Goal: Task Accomplishment & Management: Use online tool/utility

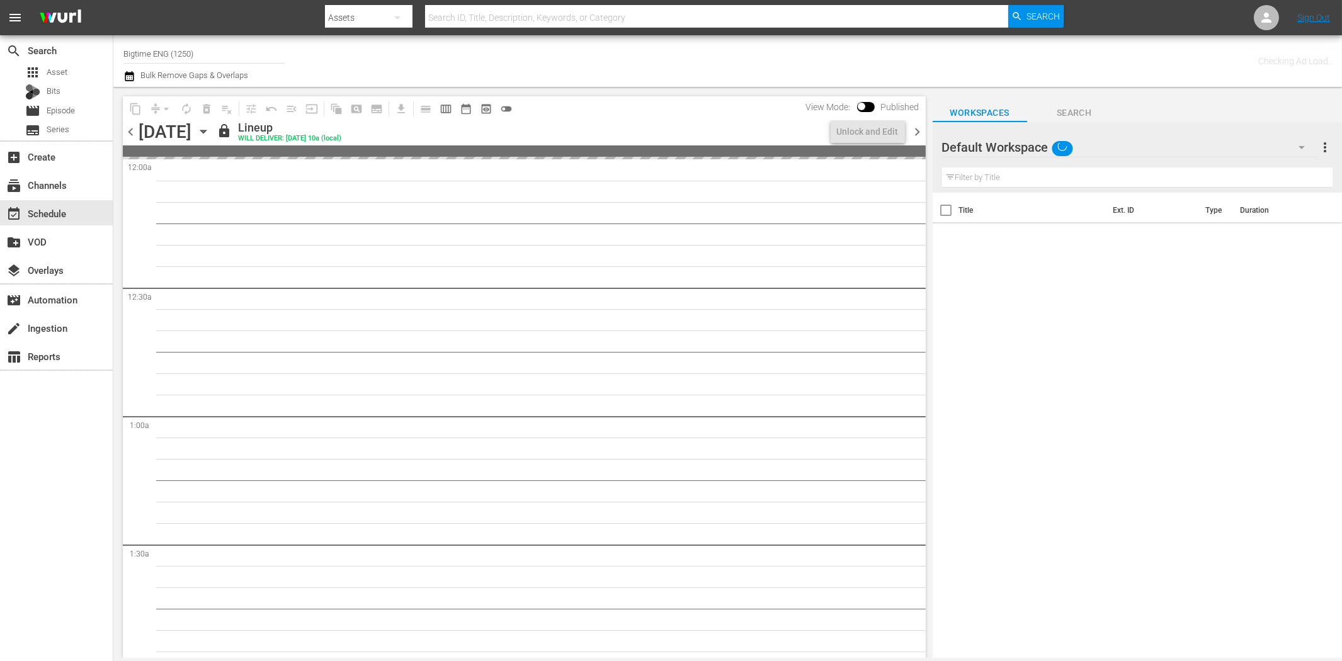
click at [78, 446] on div "search Search apps Asset Bits movie Episode subtitles Series add_box Create sub…" at bounding box center [56, 365] width 113 height 661
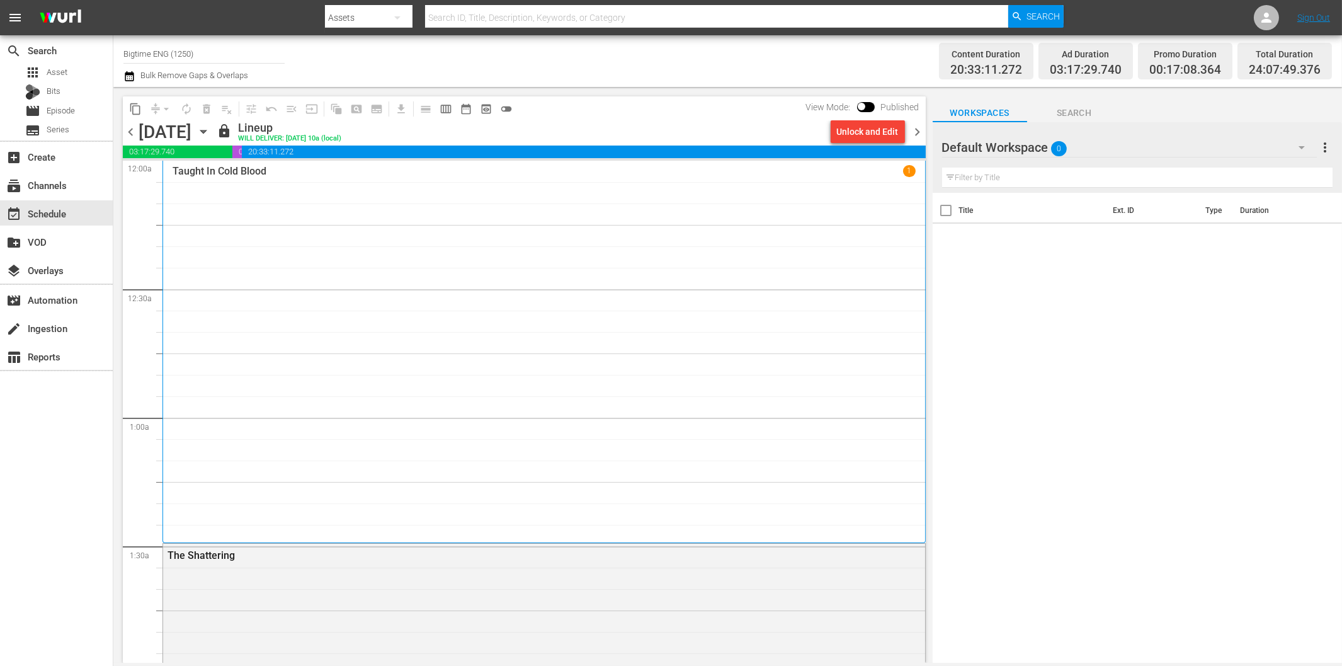
click at [82, 462] on div "search Search apps Asset Bits movie Episode subtitles Series add_box Create sub…" at bounding box center [56, 368] width 113 height 666
click at [505, 107] on span "toggle_off" at bounding box center [506, 109] width 13 height 13
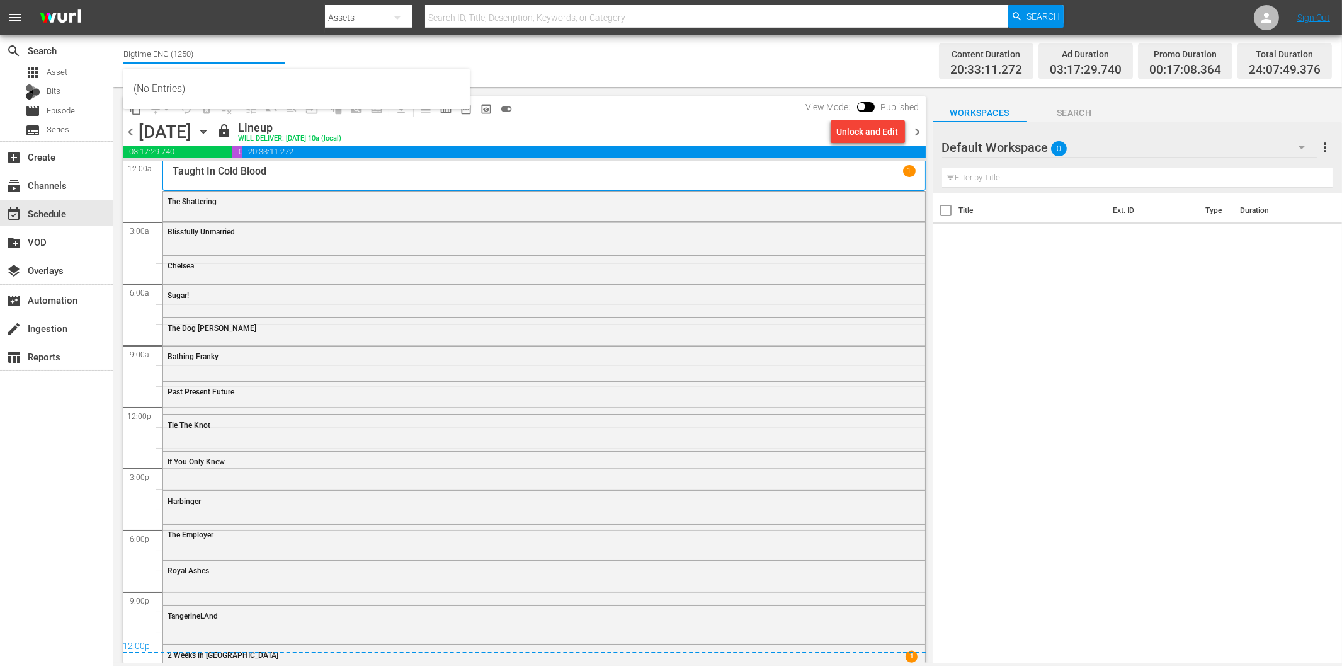
drag, startPoint x: 148, startPoint y: 55, endPoint x: 203, endPoint y: 57, distance: 54.9
click at [203, 57] on input "Bigtime ENG (1250)" at bounding box center [203, 53] width 161 height 30
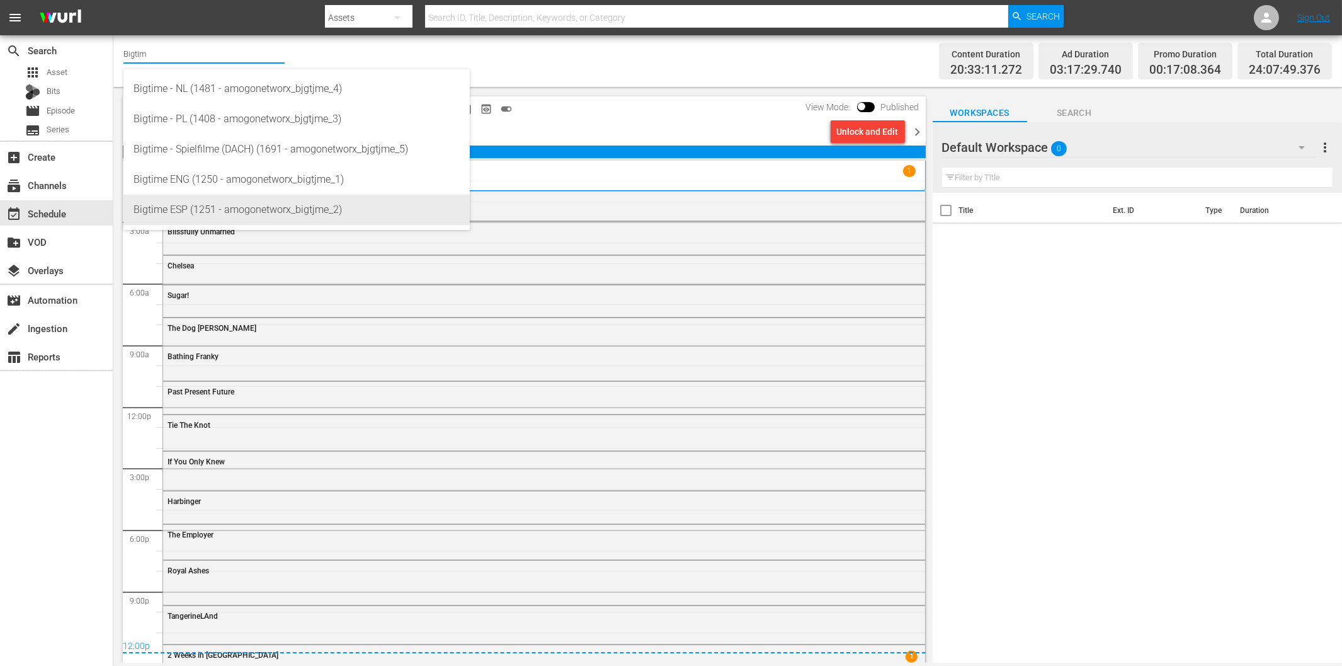
click at [231, 204] on div "Bigtime ESP (1251 - amogonetworx_bigtjme_2)" at bounding box center [297, 210] width 326 height 30
type input "Bigtime ESP (1251 - amogonetworx_bigtjme_2)"
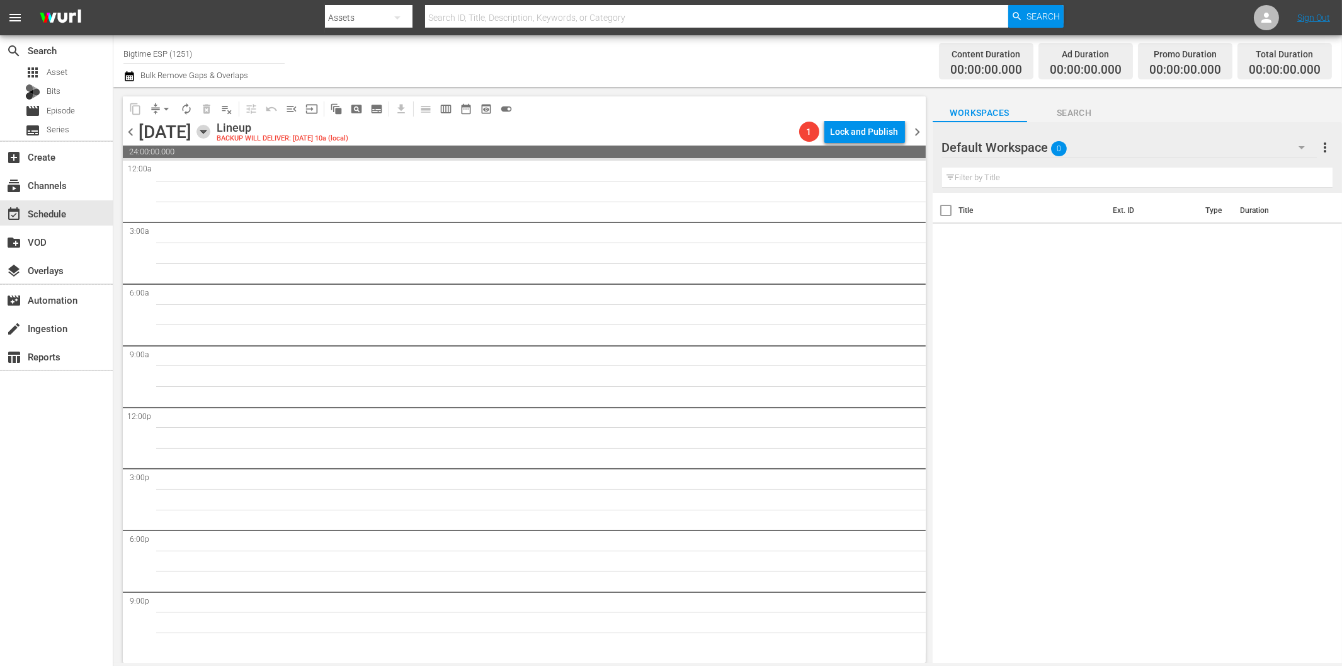
click at [210, 128] on icon "button" at bounding box center [204, 132] width 14 height 14
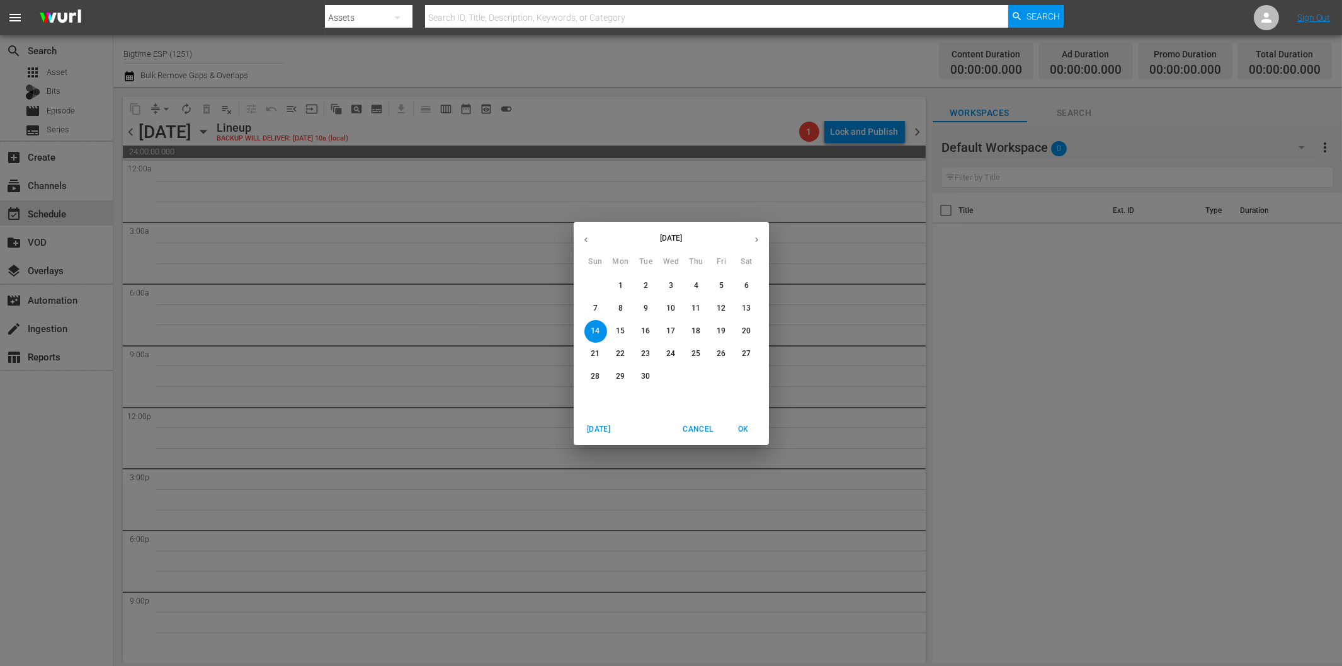
click at [622, 309] on p "8" at bounding box center [620, 308] width 4 height 11
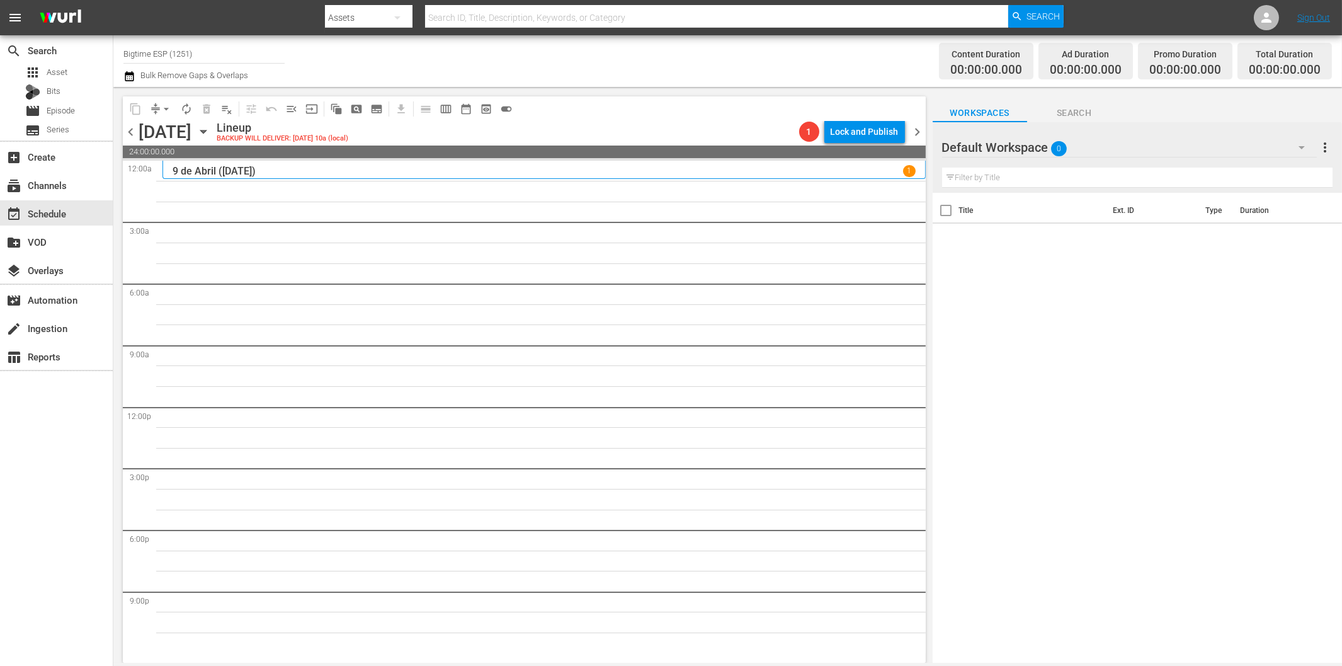
click at [1300, 147] on icon "button" at bounding box center [1302, 147] width 6 height 3
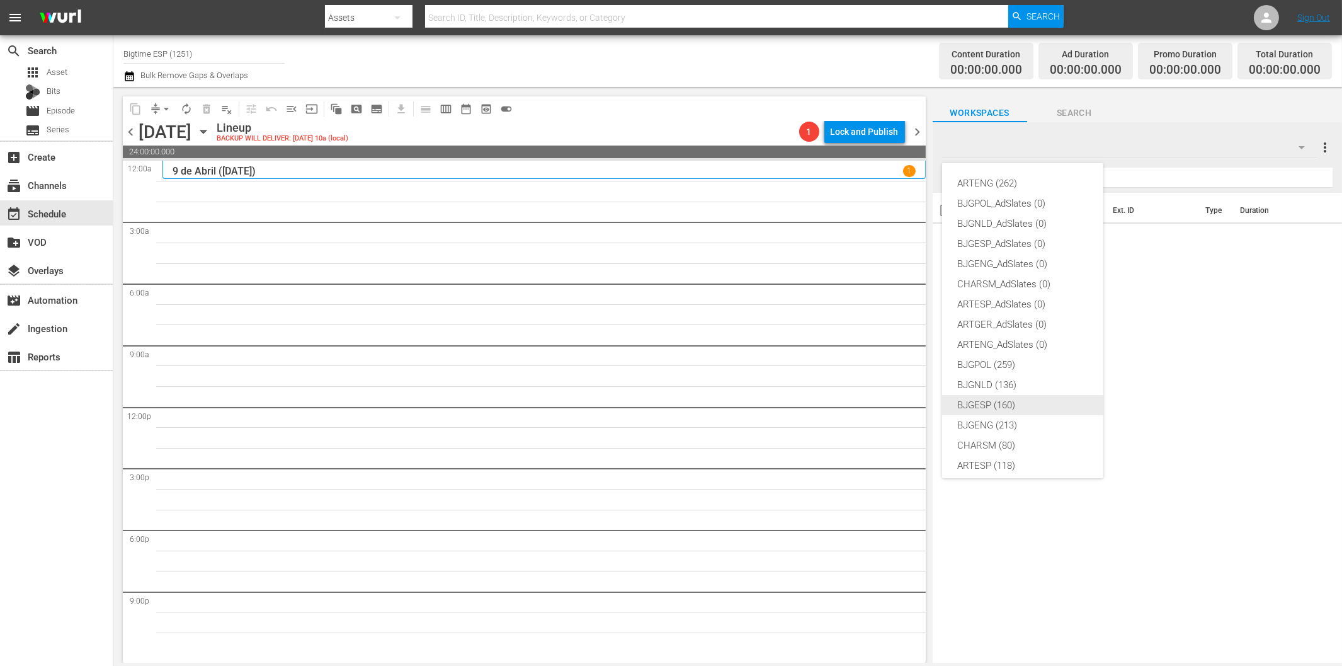
click at [1022, 399] on div "BJGESP (160)" at bounding box center [1022, 405] width 131 height 20
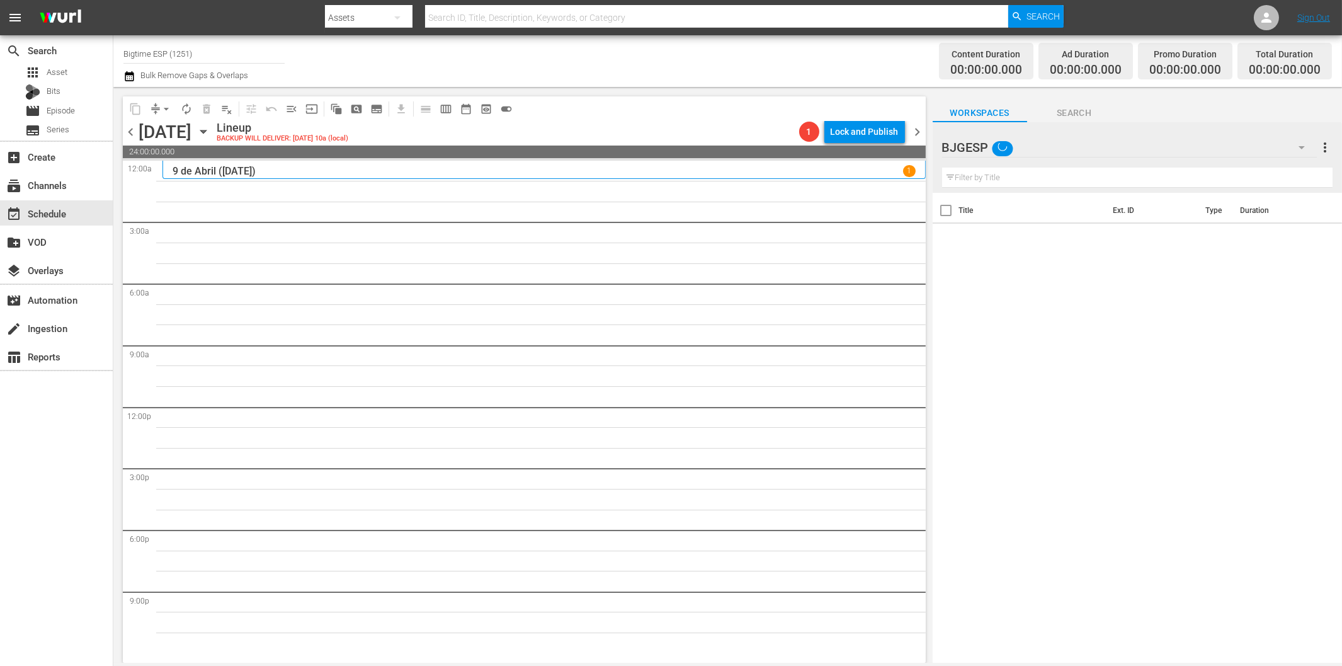
scroll to position [47, 0]
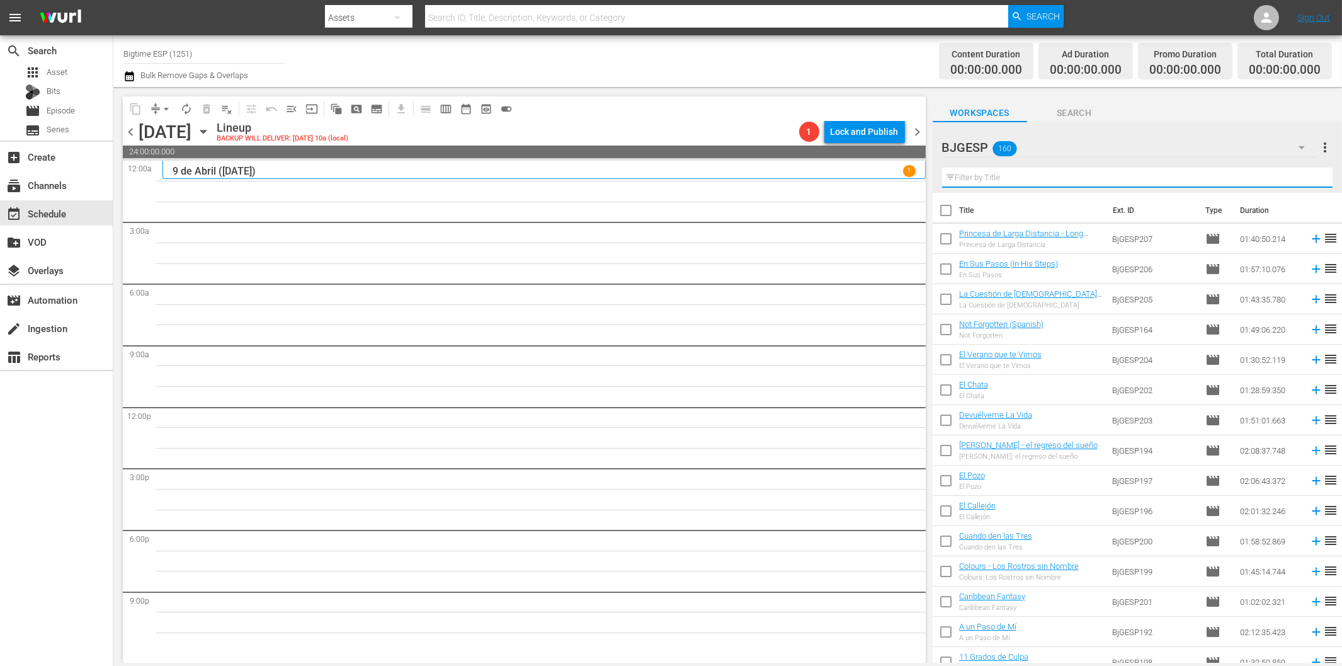
click at [1071, 172] on input "text" at bounding box center [1137, 178] width 390 height 20
paste input "Marginados (The Outcasts)"
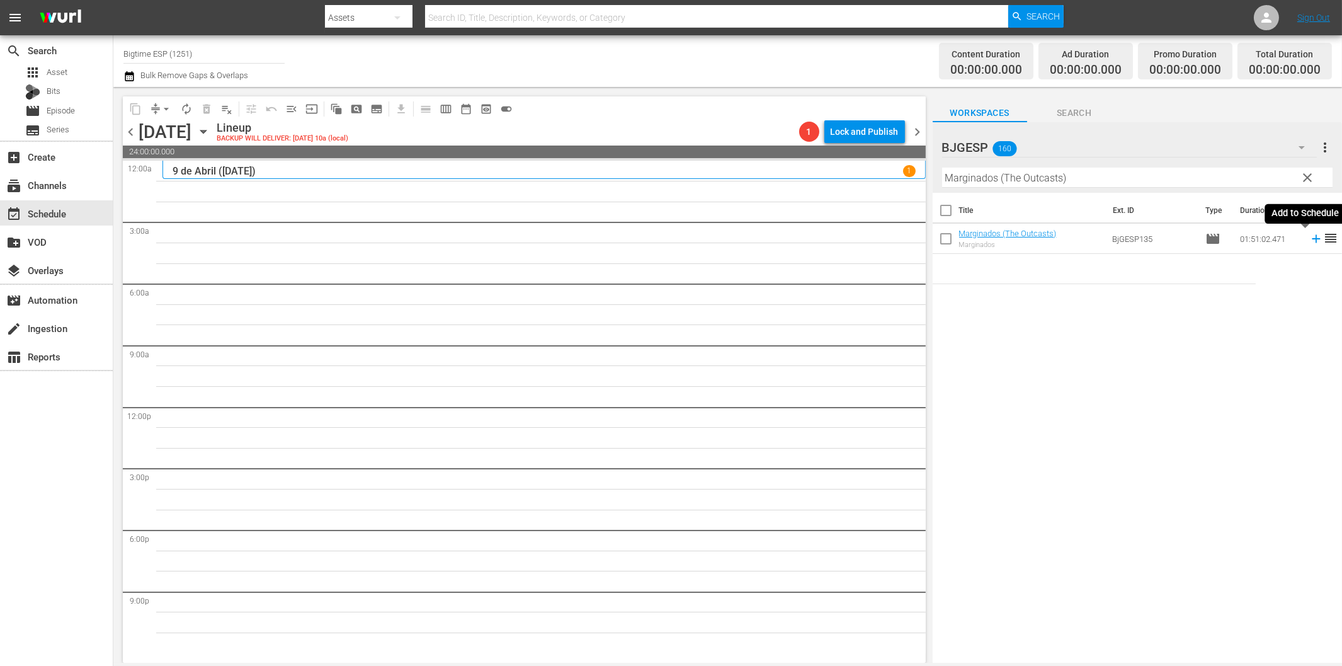
click at [1309, 237] on icon at bounding box center [1316, 239] width 14 height 14
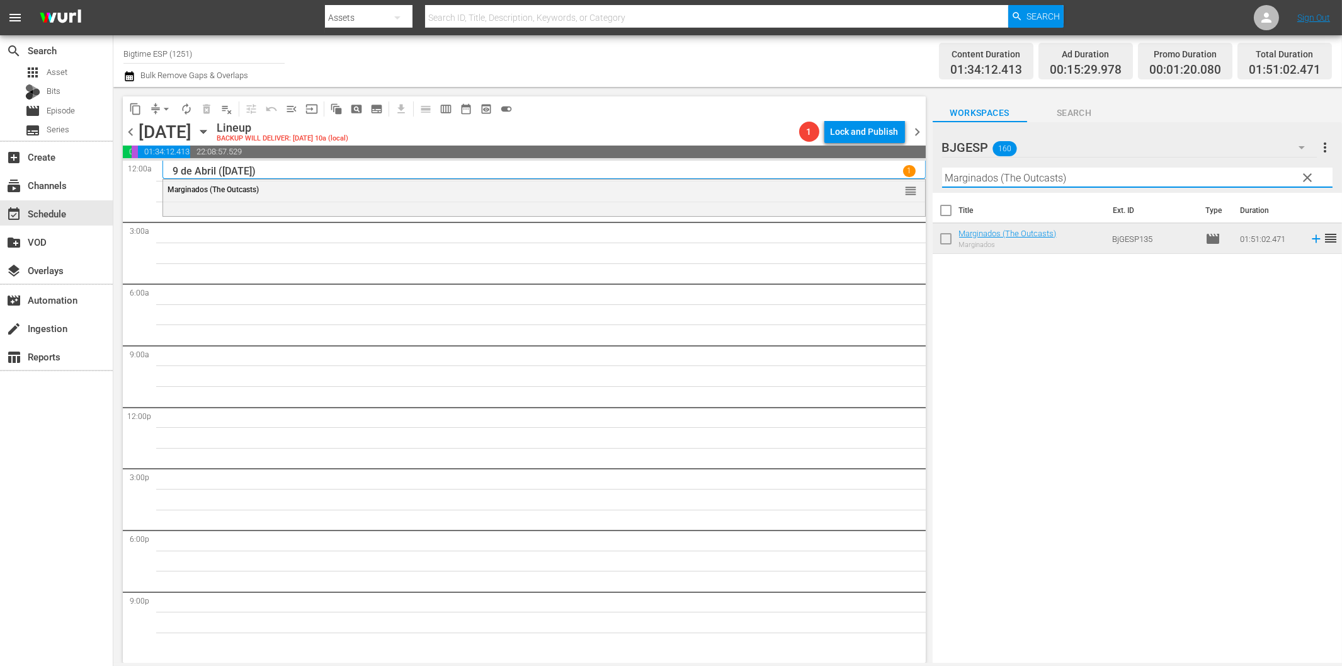
click at [964, 174] on input "Marginados (The Outcasts)" at bounding box center [1137, 178] width 390 height 20
paste input "Toque de Queda"
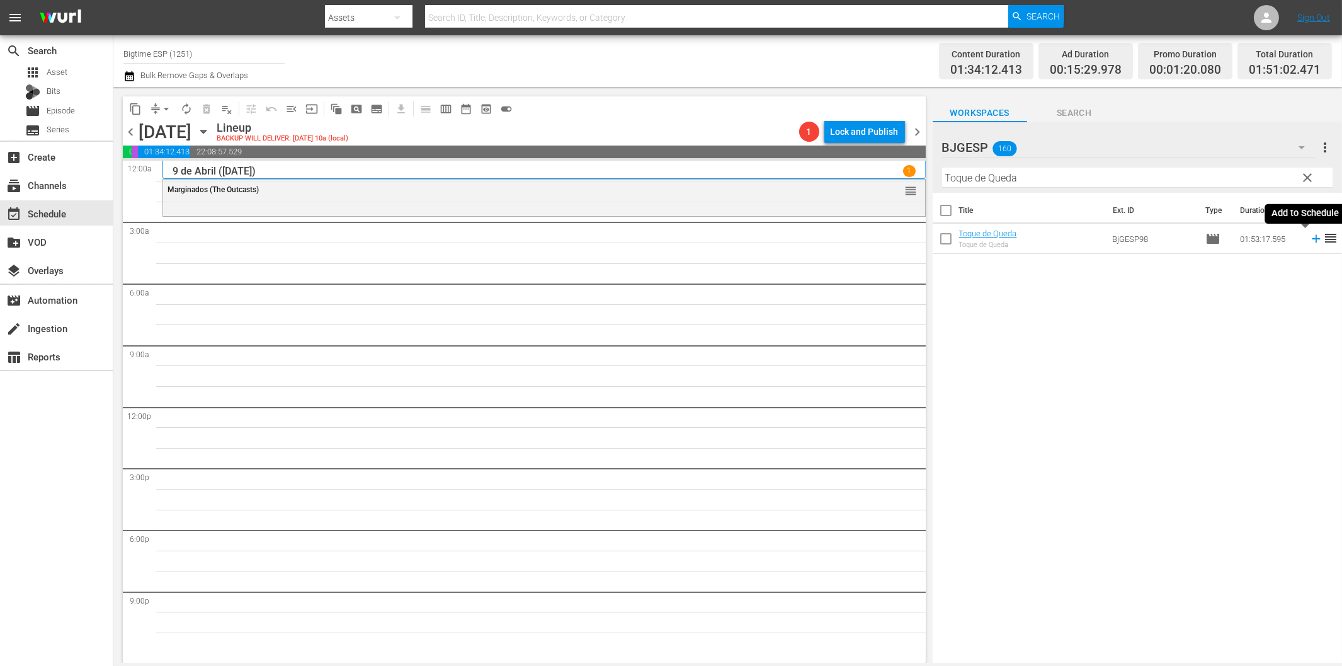
click at [1312, 238] on icon at bounding box center [1316, 239] width 8 height 8
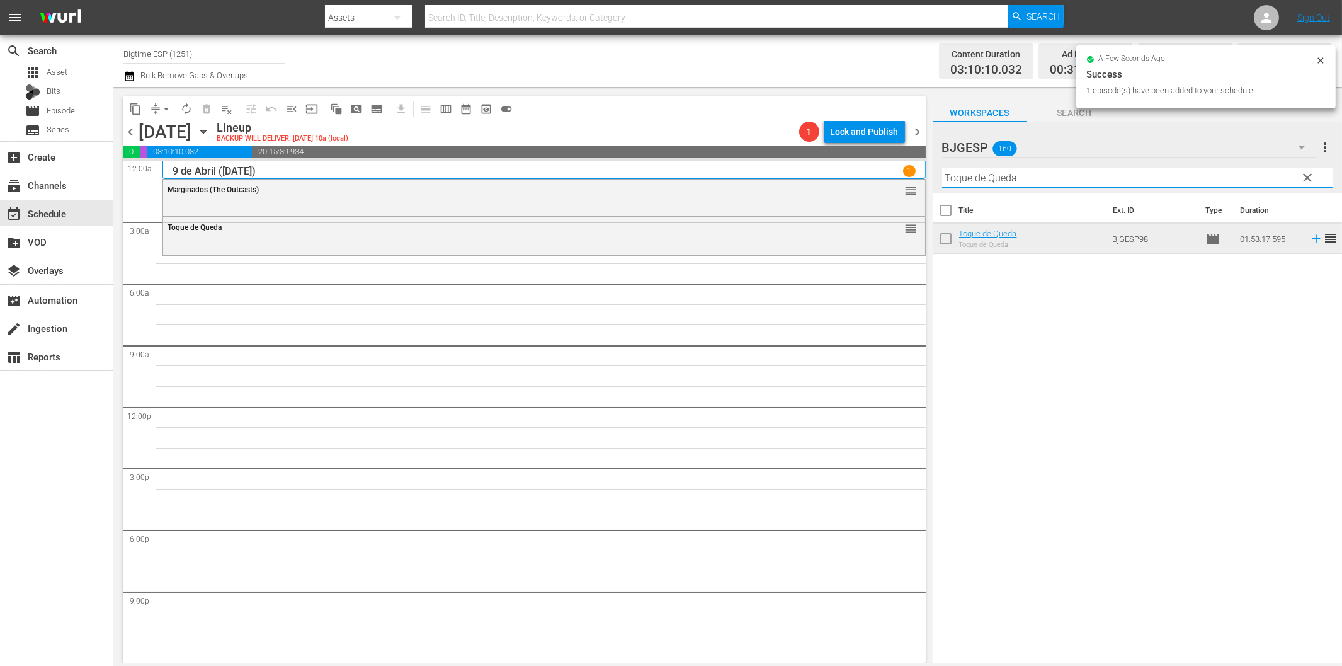
click at [1075, 178] on input "Toque de Queda" at bounding box center [1137, 178] width 390 height 20
paste input "1100"
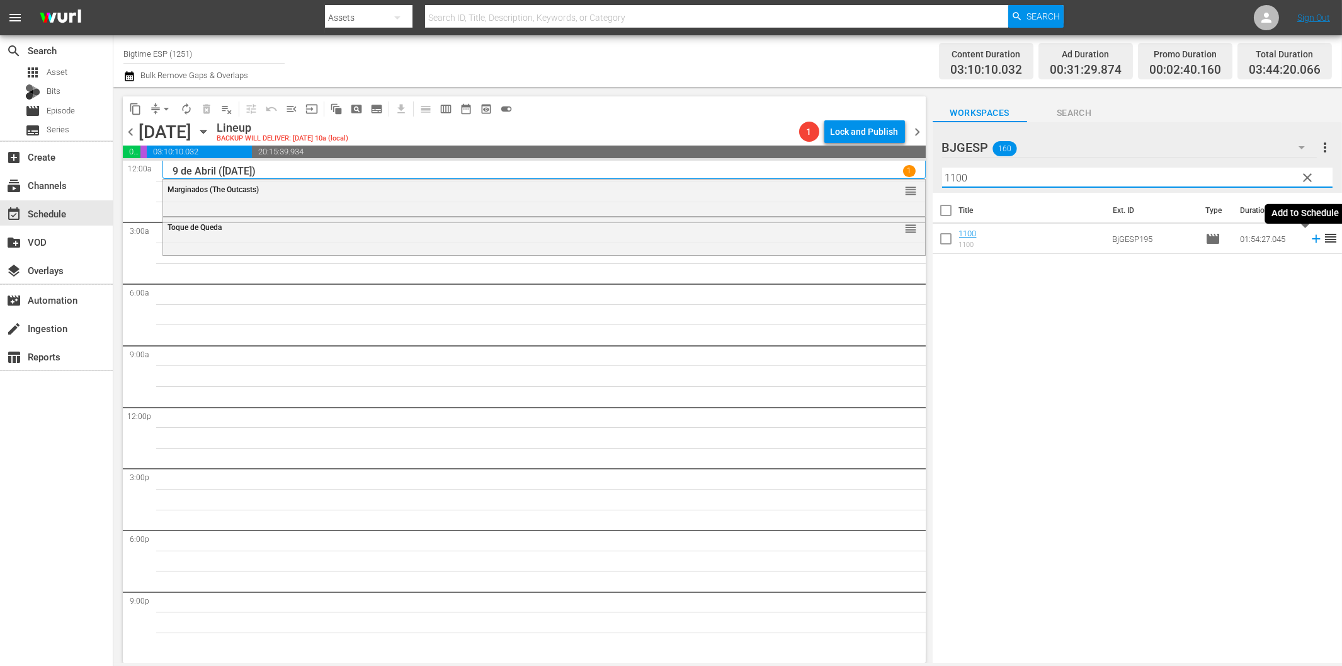
click at [1312, 239] on icon at bounding box center [1316, 239] width 8 height 8
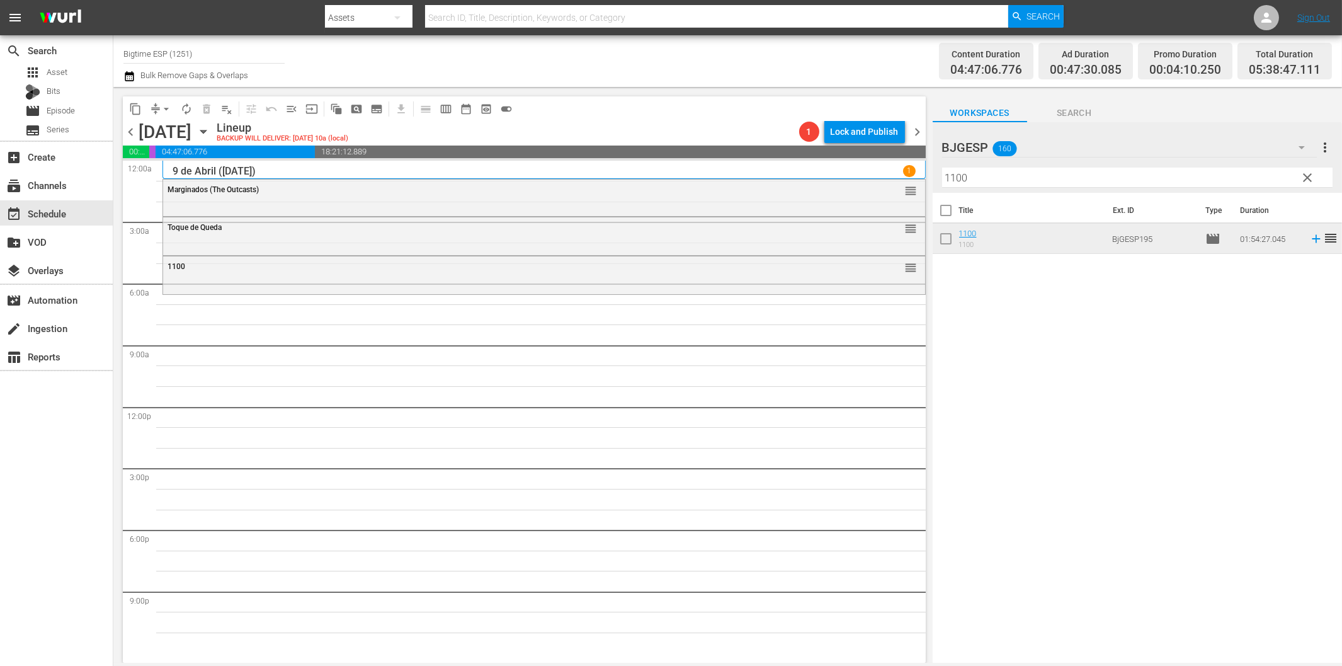
click at [1000, 183] on input "1100" at bounding box center [1137, 178] width 390 height 20
paste input "El maestro"
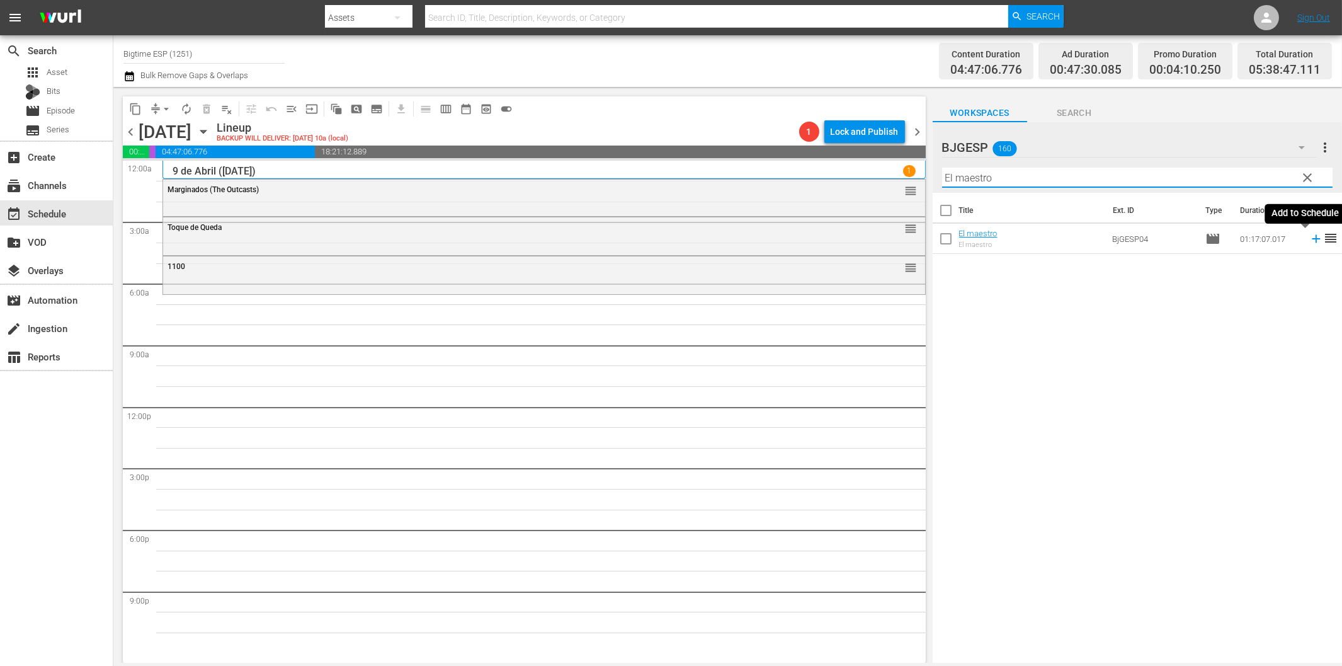
click at [1309, 244] on icon at bounding box center [1316, 239] width 14 height 14
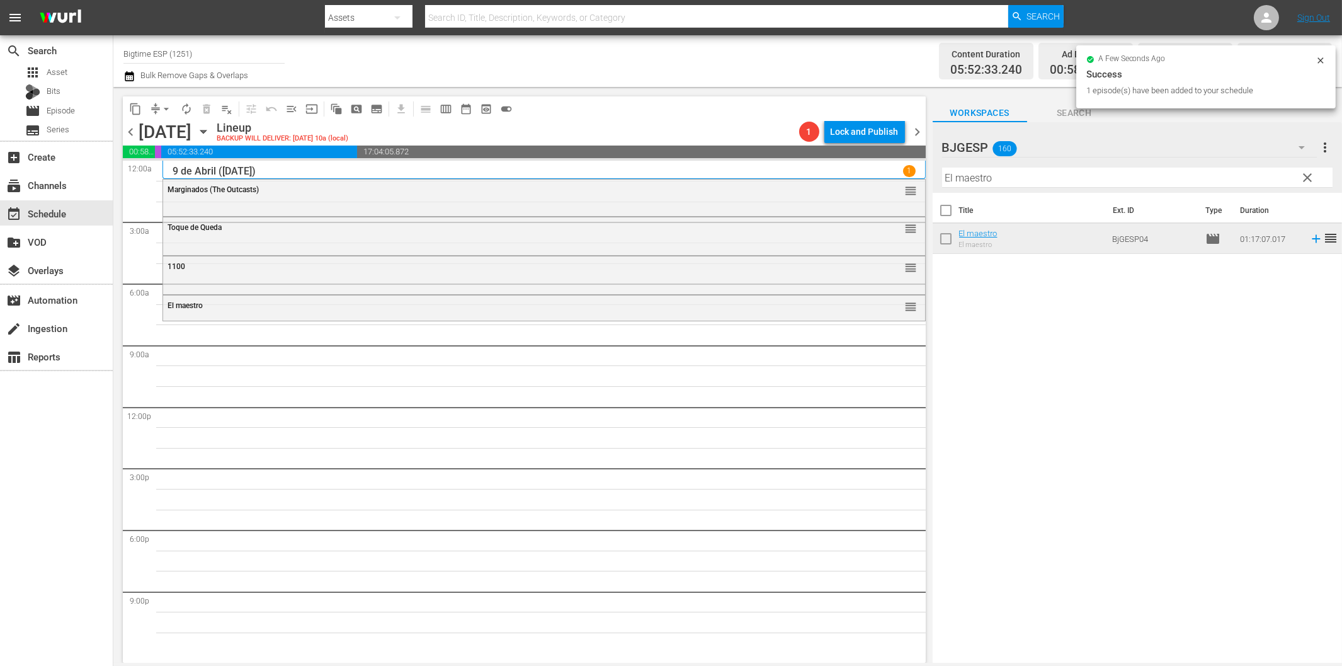
click at [991, 179] on input "El maestro" at bounding box center [1137, 178] width 390 height 20
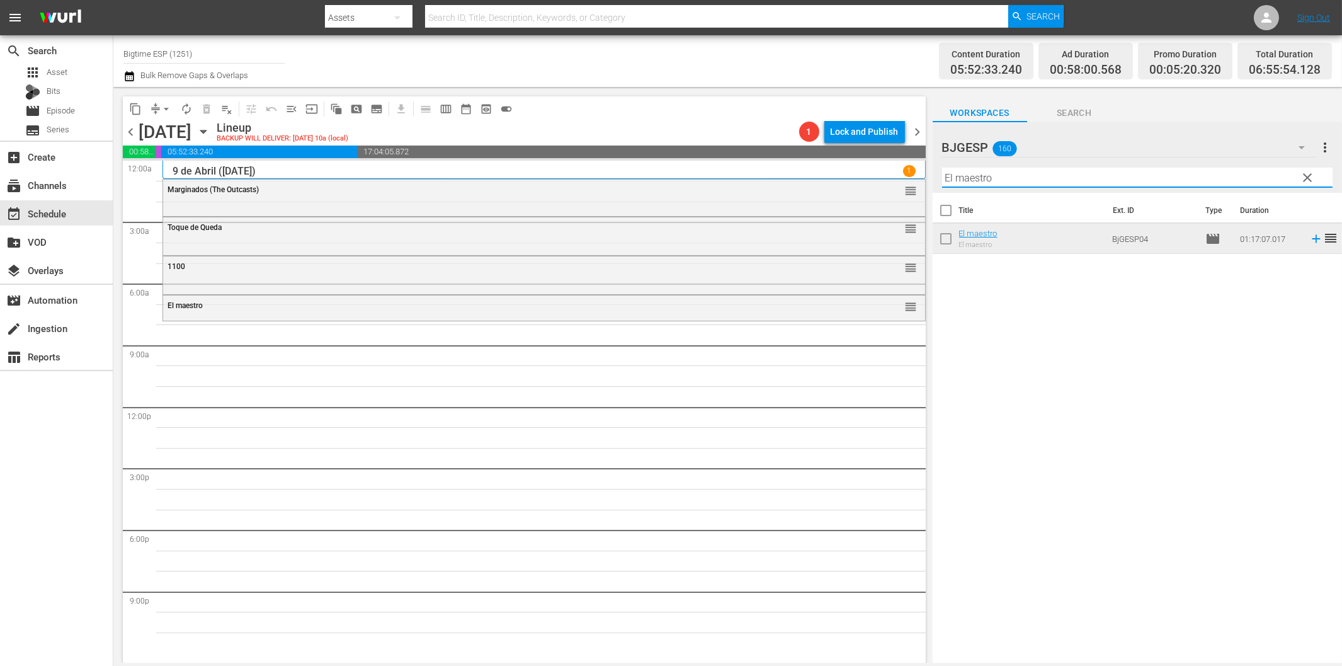
paste input "Los Nadies"
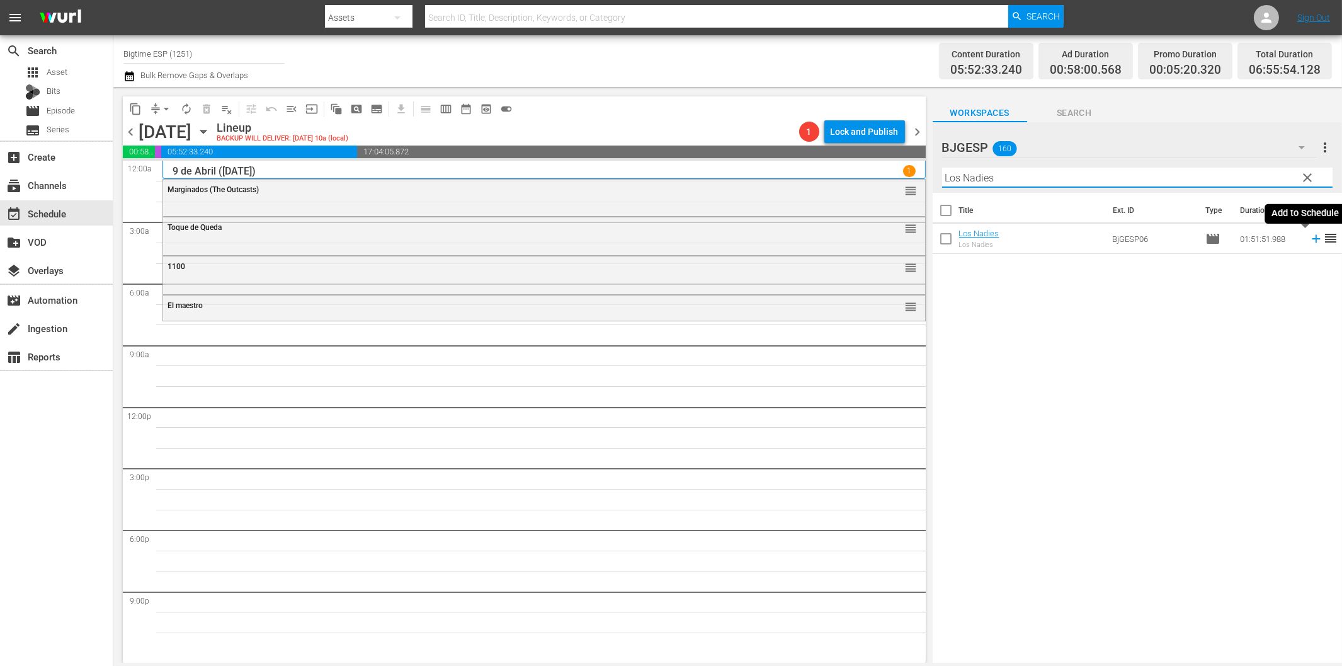
click at [1309, 242] on icon at bounding box center [1316, 239] width 14 height 14
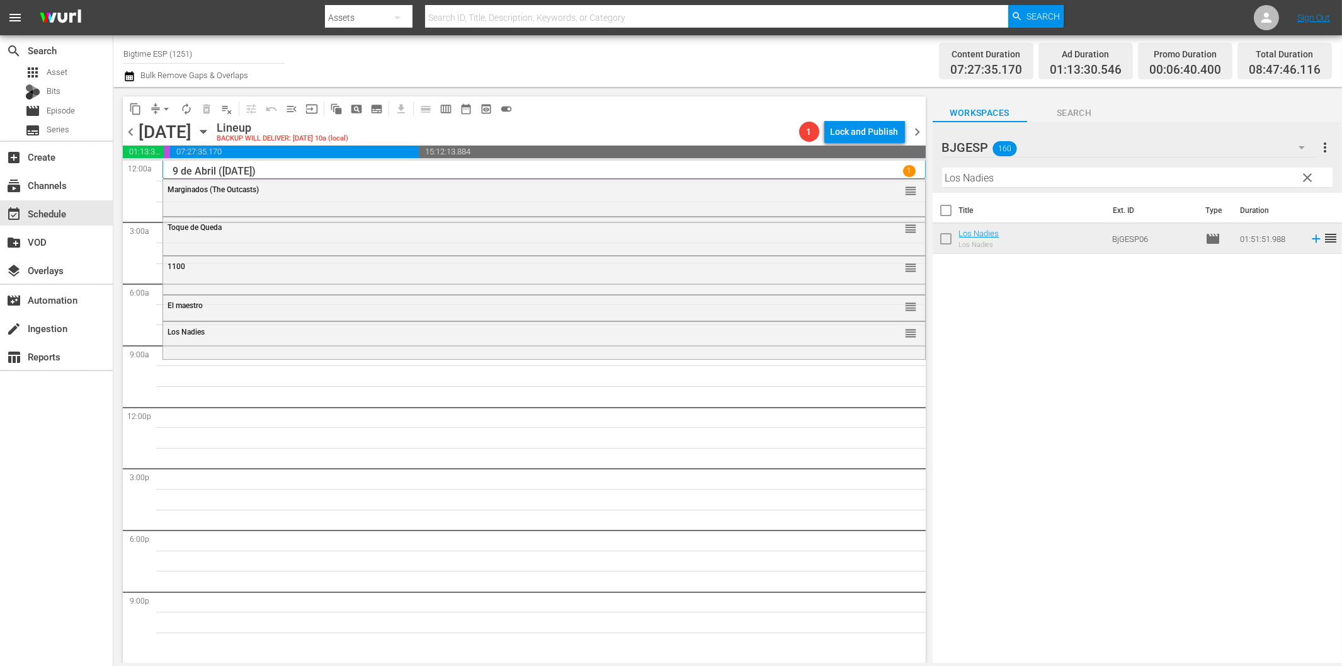
click at [1063, 178] on input "Los Nadies" at bounding box center [1137, 178] width 390 height 20
paste input "Cazadores de tesoros (The Gold Retrievers)"
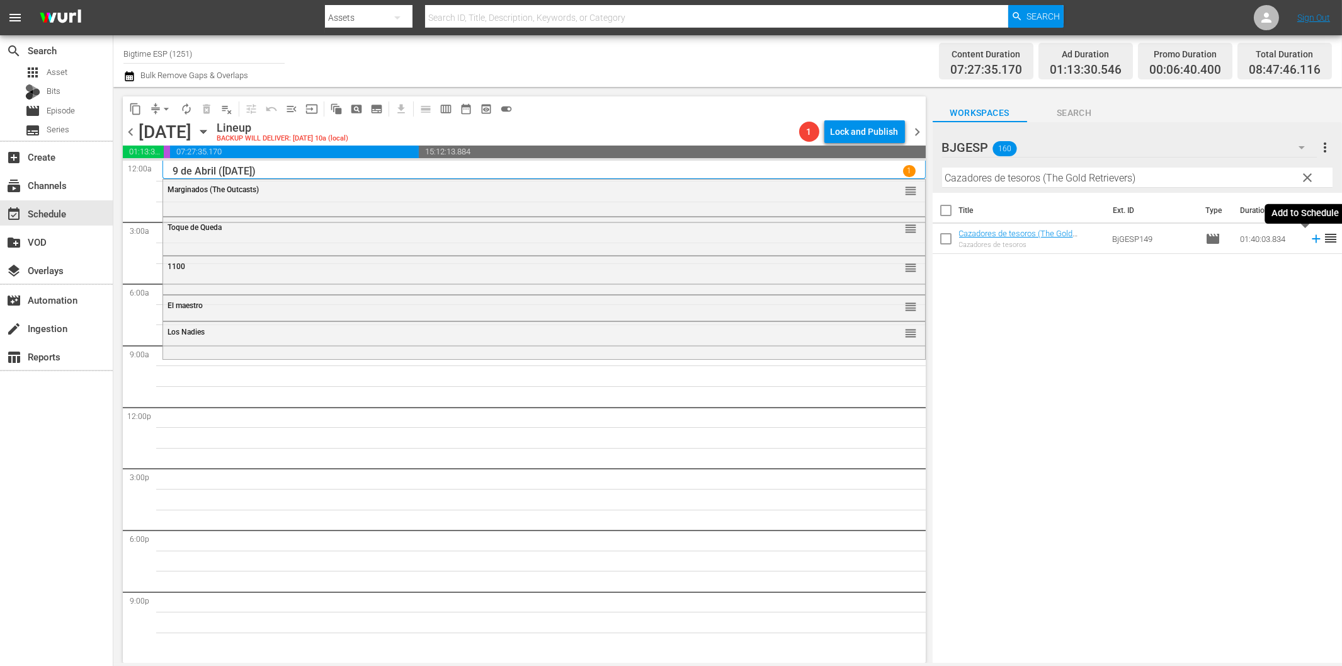
click at [1309, 241] on icon at bounding box center [1316, 239] width 14 height 14
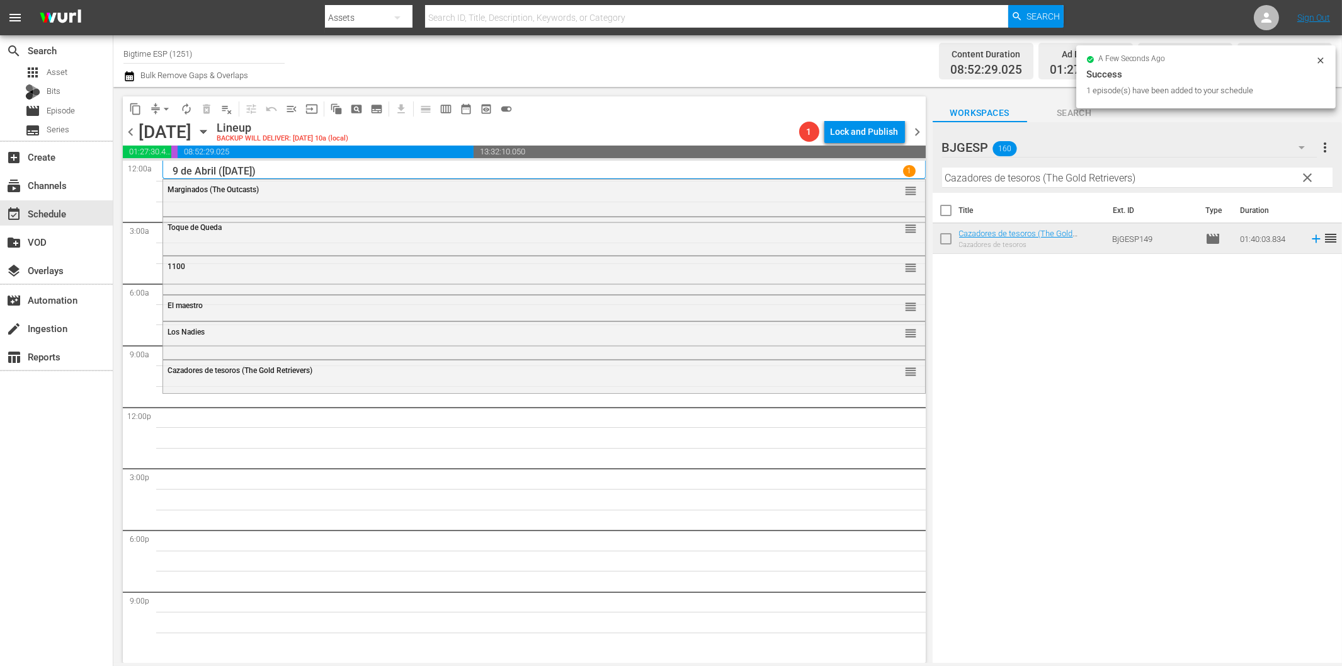
click at [978, 179] on input "Cazadores de tesoros (The Gold Retrievers)" at bounding box center [1137, 178] width 390 height 20
paste input "Tormenta de lava (Lava Storm"
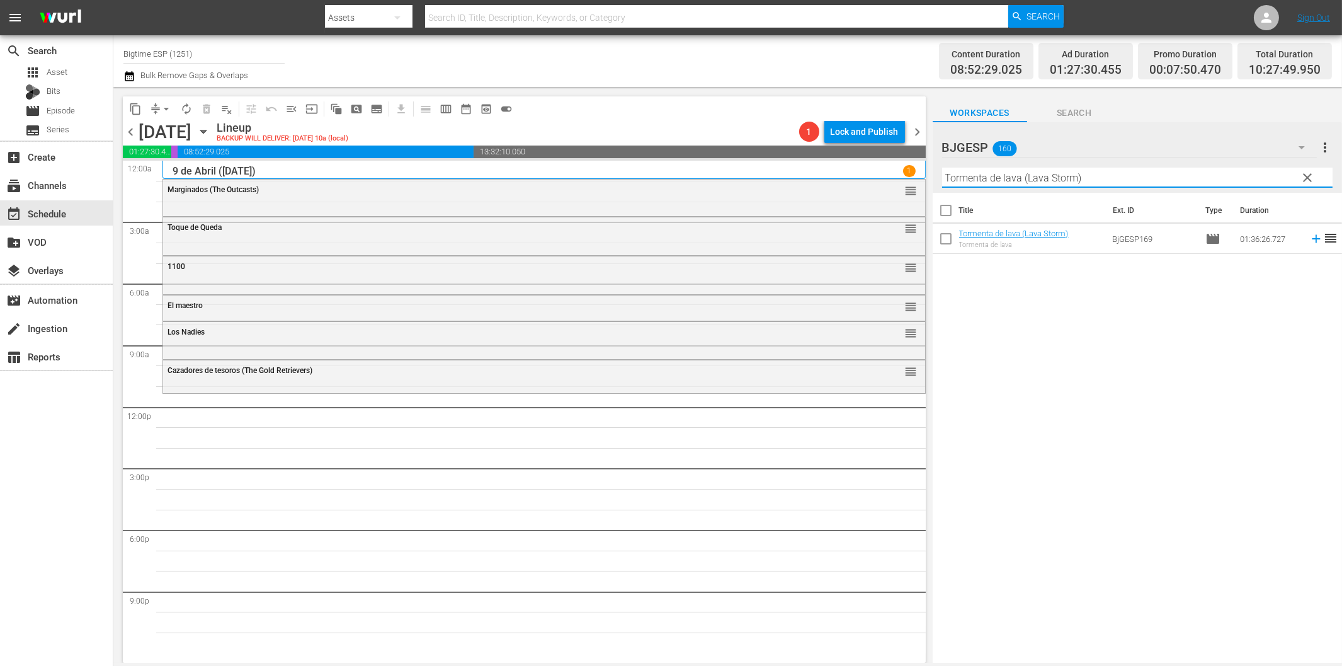
click at [1309, 237] on icon at bounding box center [1316, 239] width 14 height 14
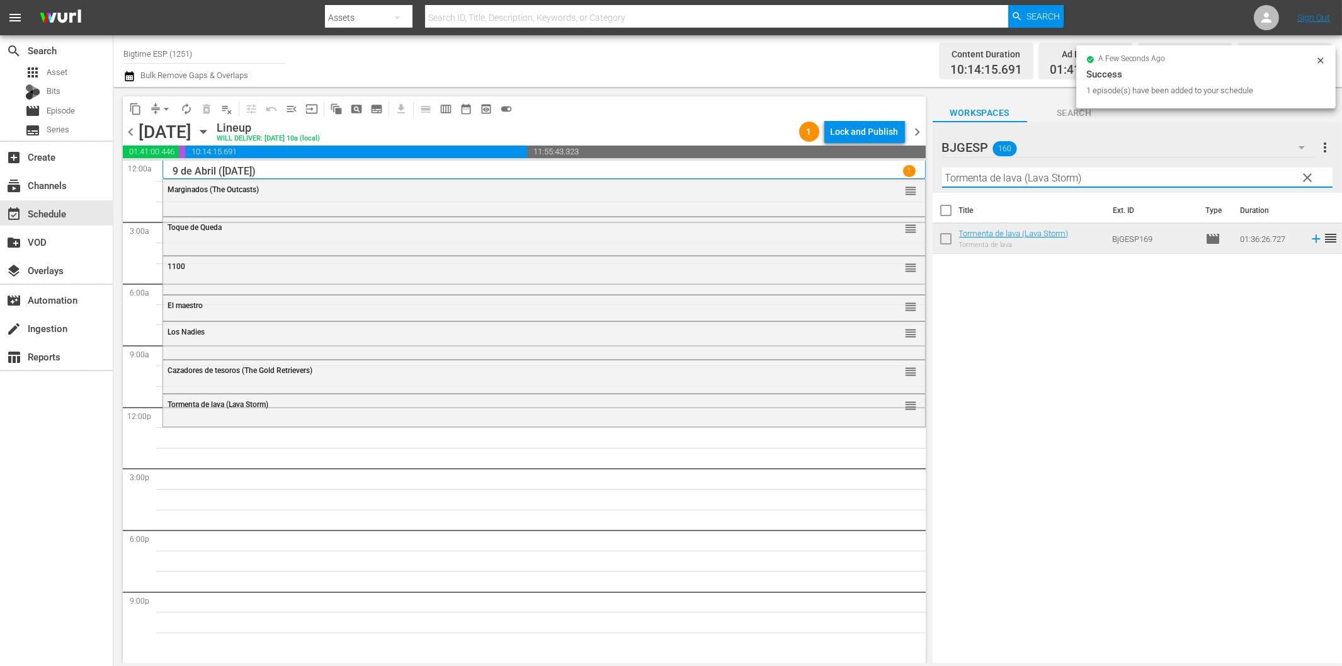
click at [1042, 179] on input "Tormenta de lava (Lava Storm)" at bounding box center [1137, 178] width 390 height 20
paste input "El pirata (The Pirate"
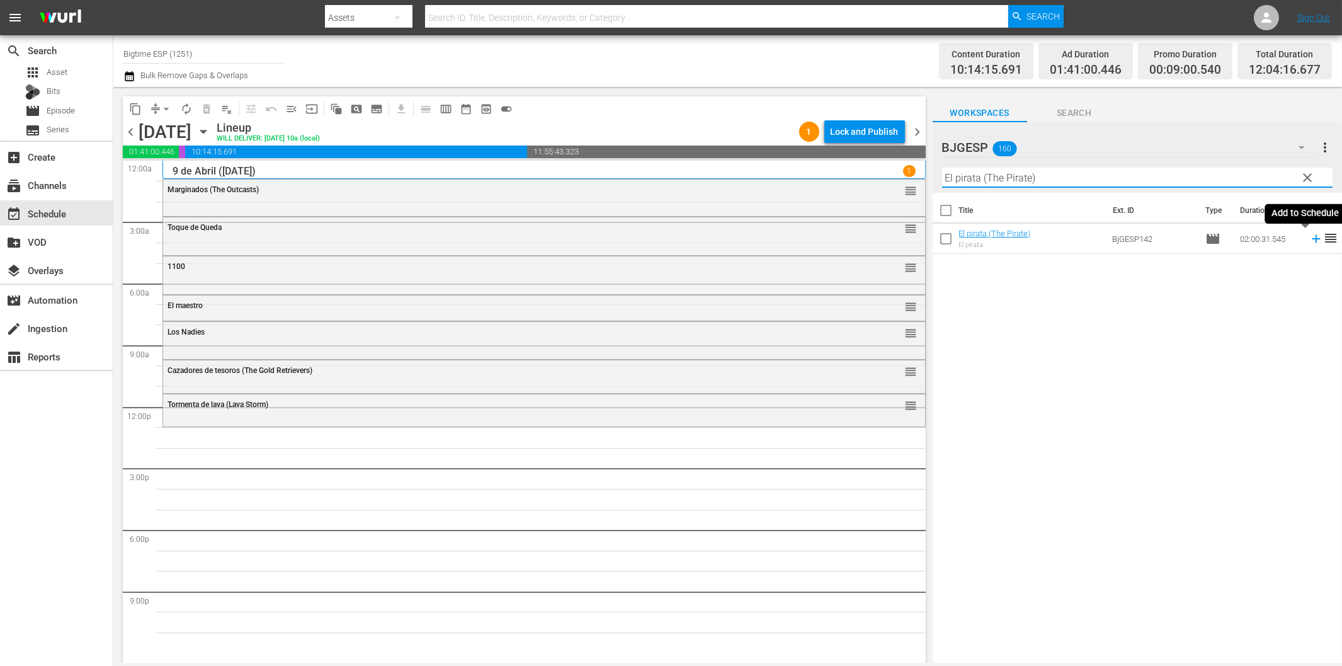
click at [1312, 238] on icon at bounding box center [1316, 239] width 8 height 8
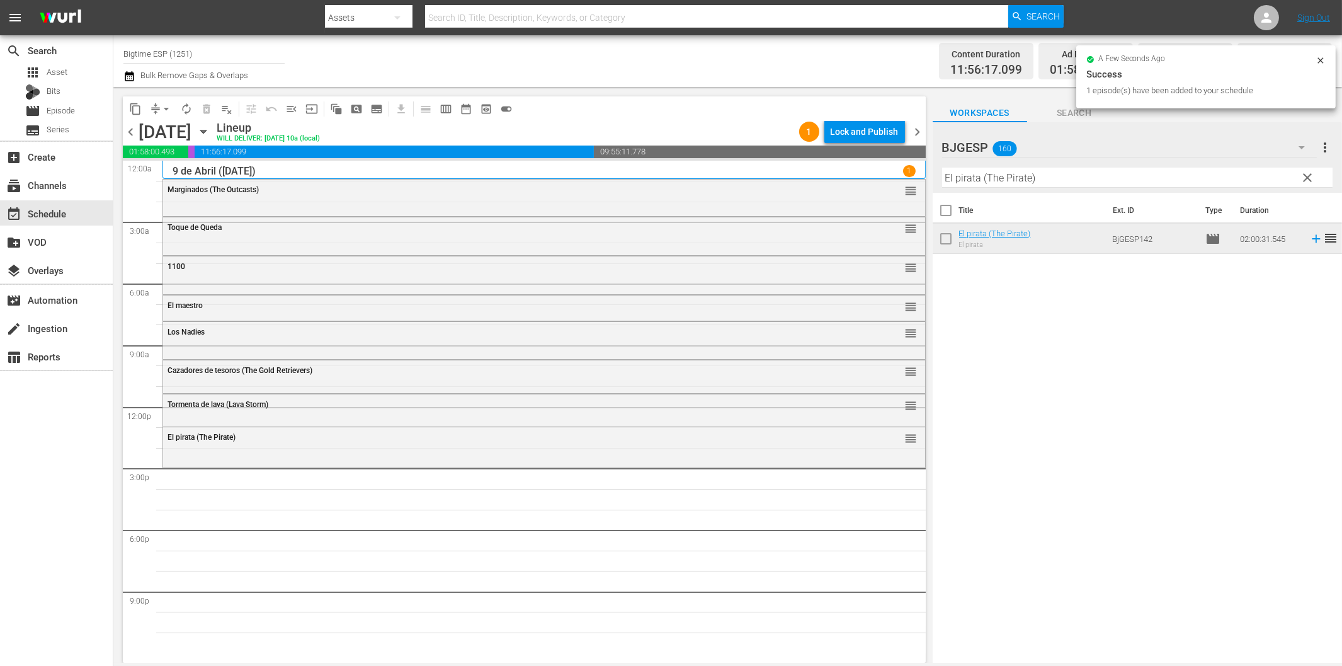
click at [1148, 173] on input "El pirata (The Pirate)" at bounding box center [1137, 178] width 390 height 20
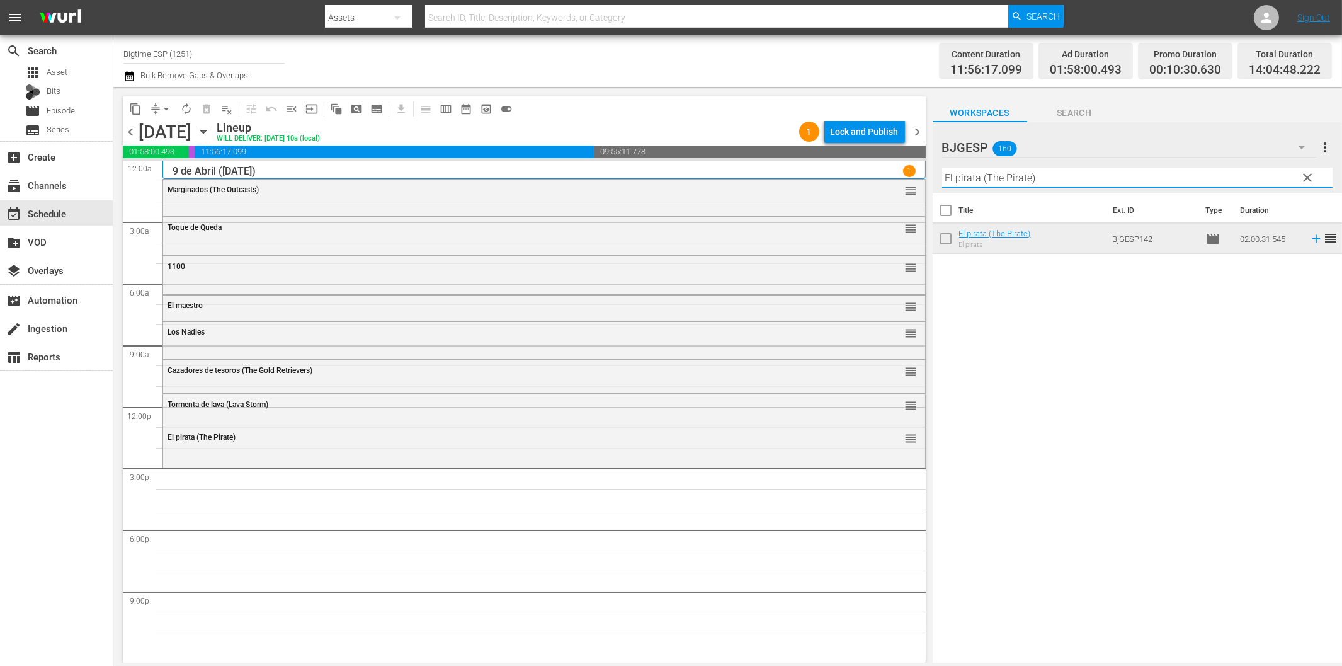
paste input "A la sombra (In the Shadow"
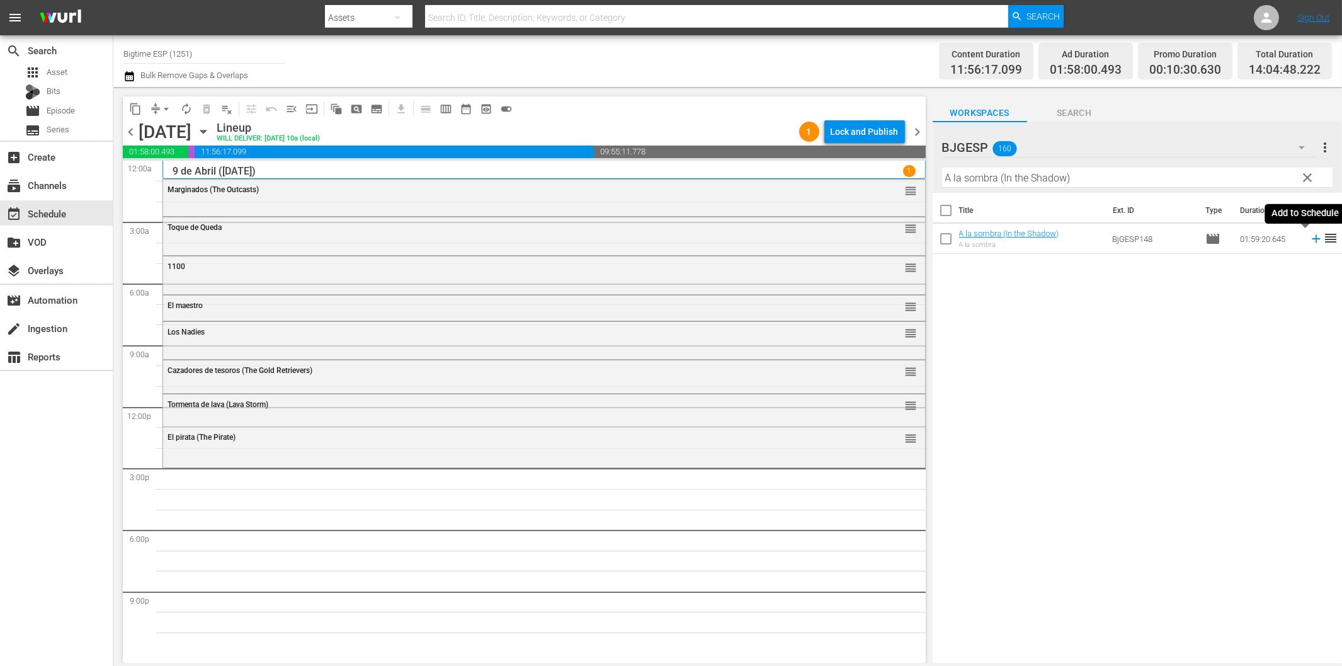
click at [1309, 237] on icon at bounding box center [1316, 239] width 14 height 14
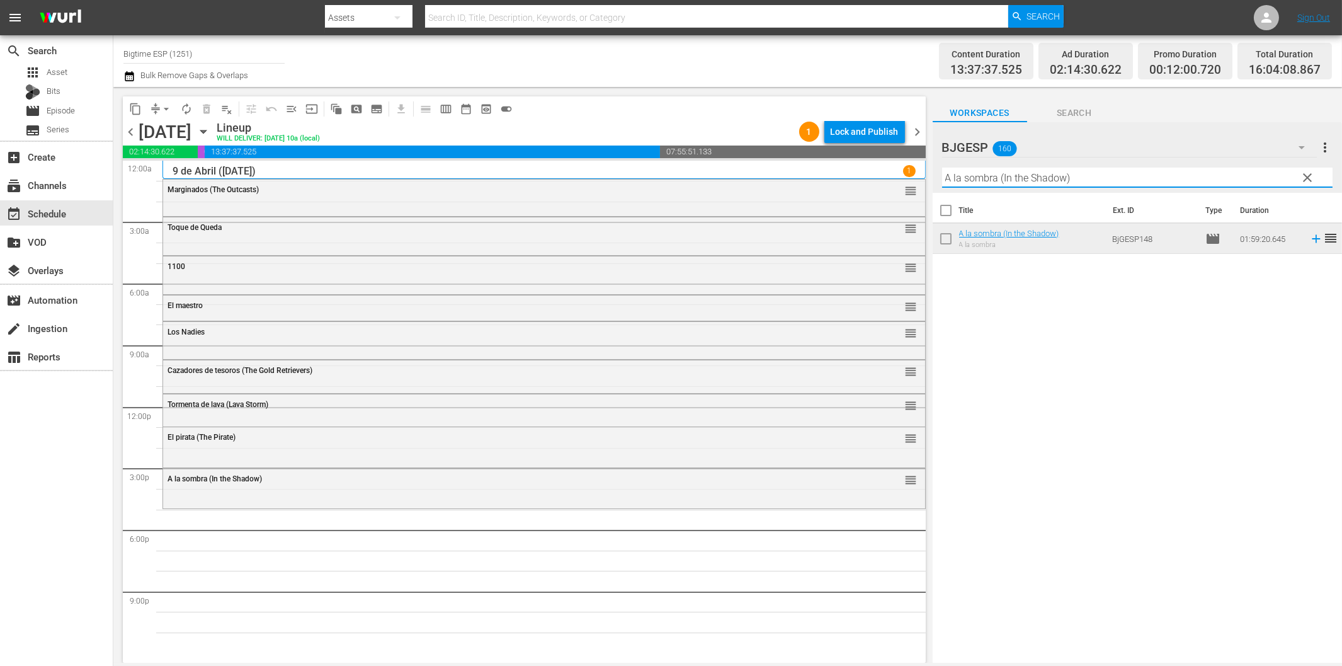
click at [1040, 183] on input "A la sombra (In the Shadow)" at bounding box center [1137, 178] width 390 height 20
paste input "Noches sin lunas ni soles"
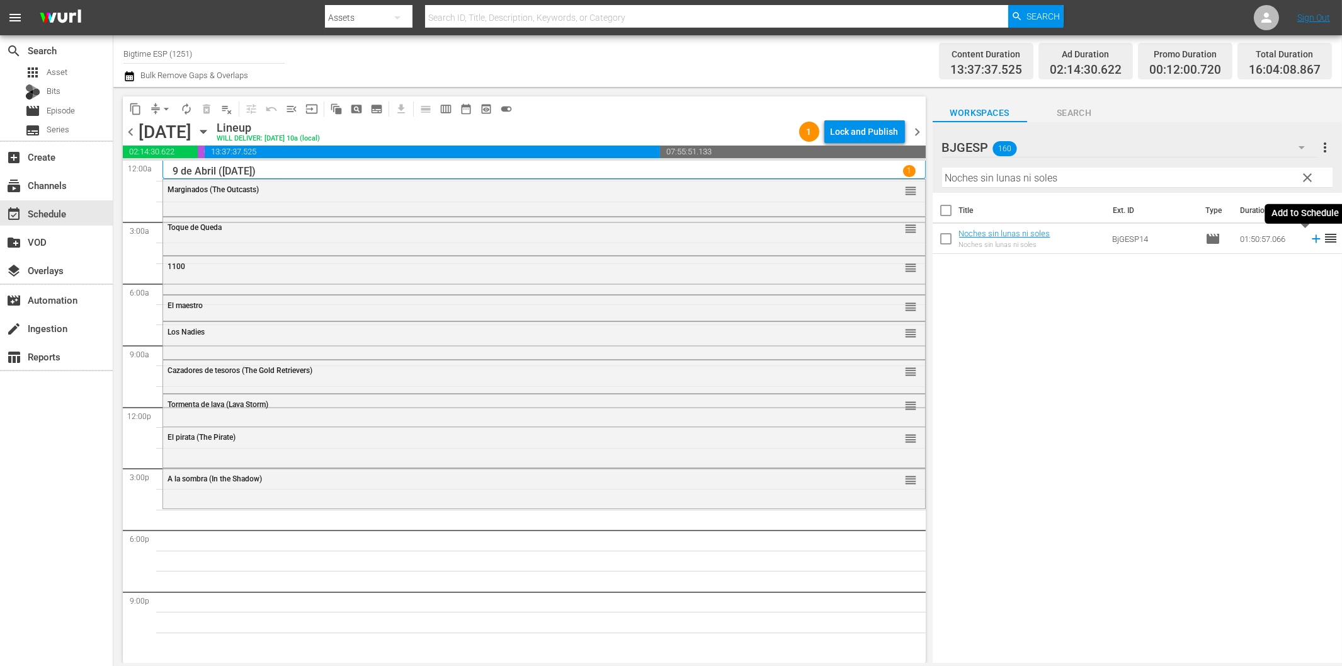
drag, startPoint x: 1306, startPoint y: 239, endPoint x: 1204, endPoint y: 257, distance: 103.5
click at [1309, 240] on icon at bounding box center [1316, 239] width 14 height 14
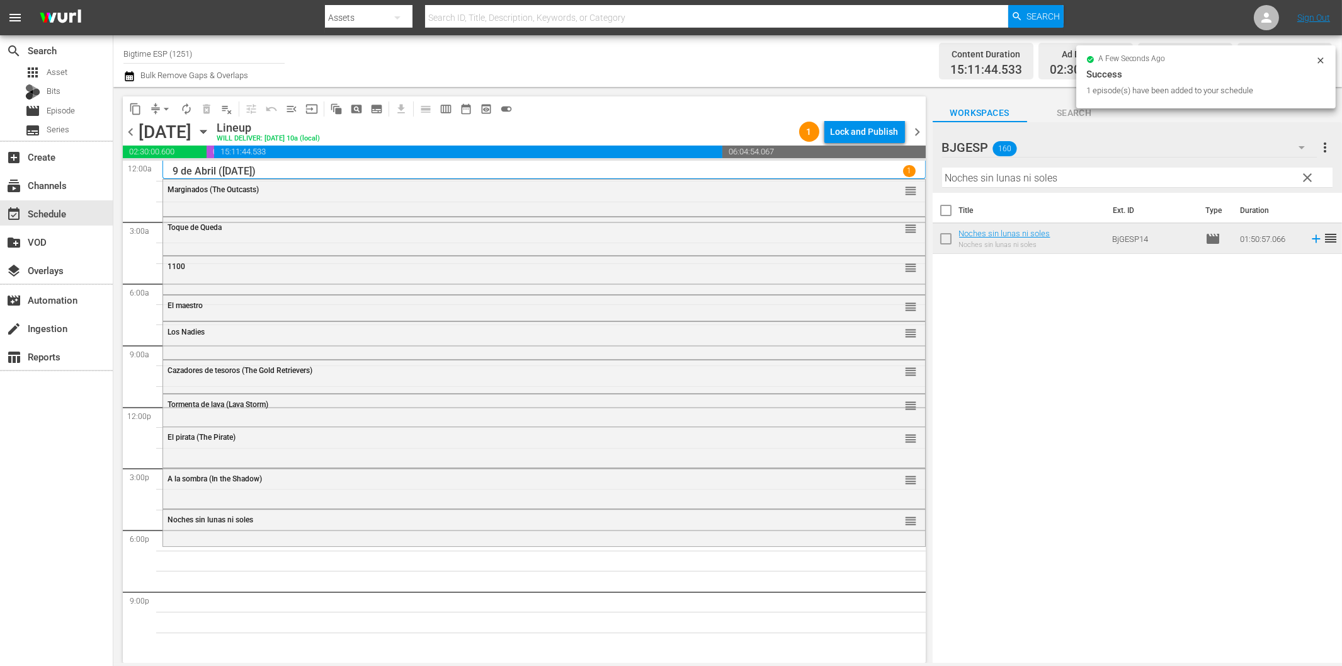
click at [1055, 178] on input "Noches sin lunas ni soles" at bounding box center [1137, 178] width 390 height 20
paste input "Un Año y algo más (A Year and Change)"
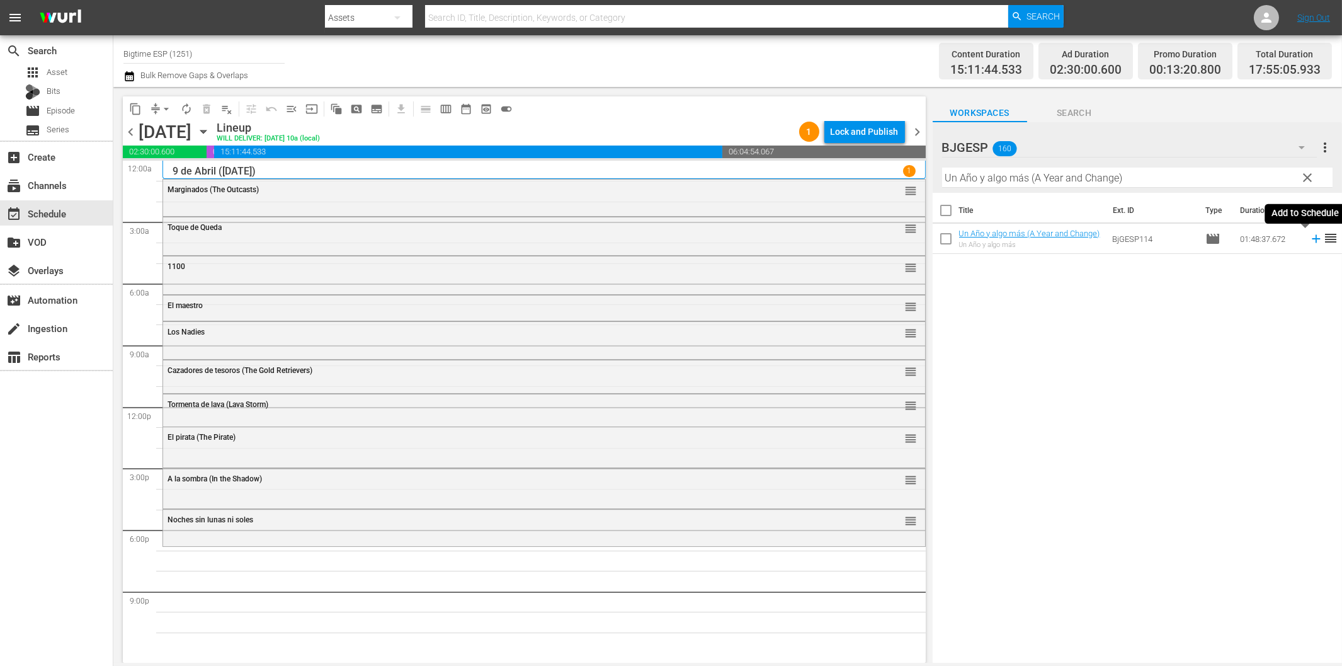
click at [1309, 241] on icon at bounding box center [1316, 239] width 14 height 14
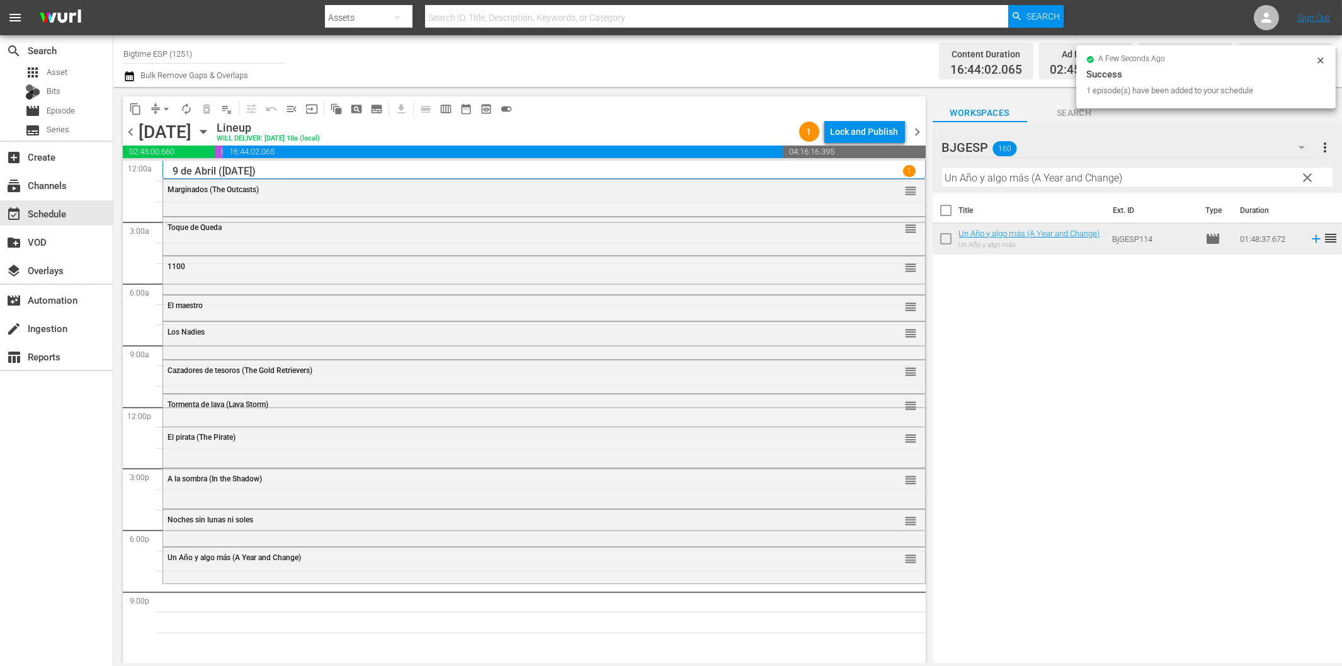
click at [1042, 183] on input "Un Año y algo más (A Year and Change)" at bounding box center [1137, 178] width 390 height 20
paste input "The Challenger"
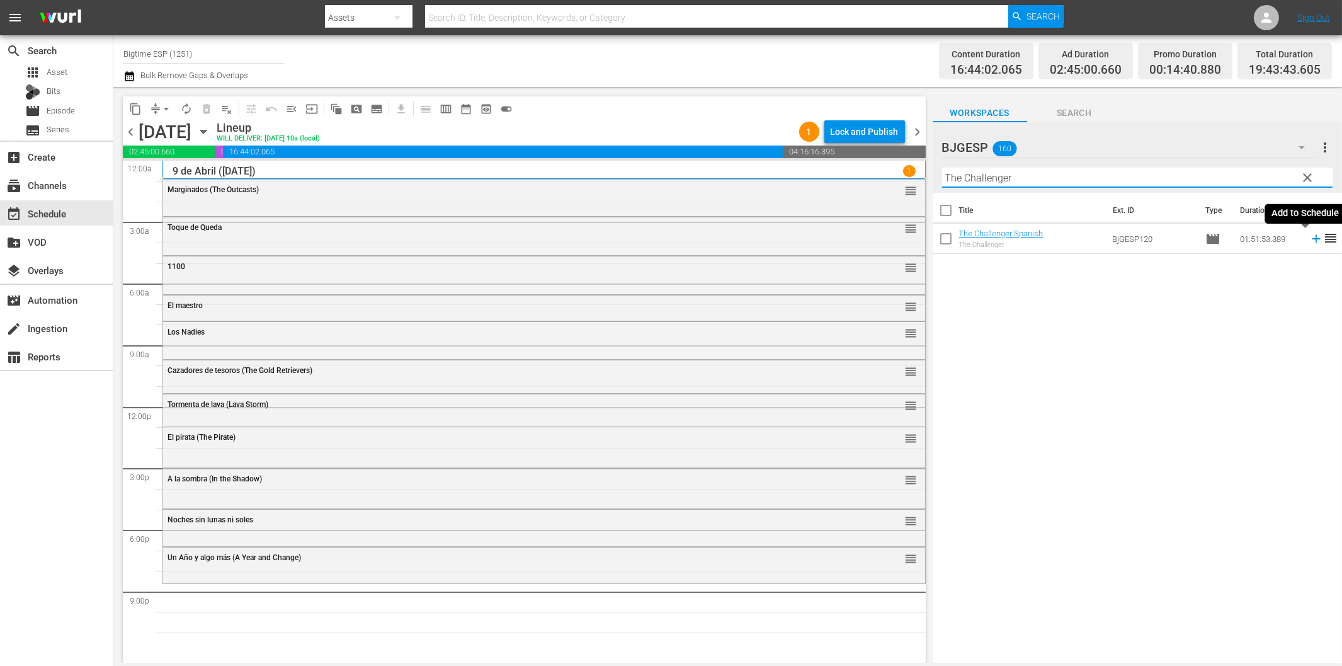
click at [1309, 242] on icon at bounding box center [1316, 239] width 14 height 14
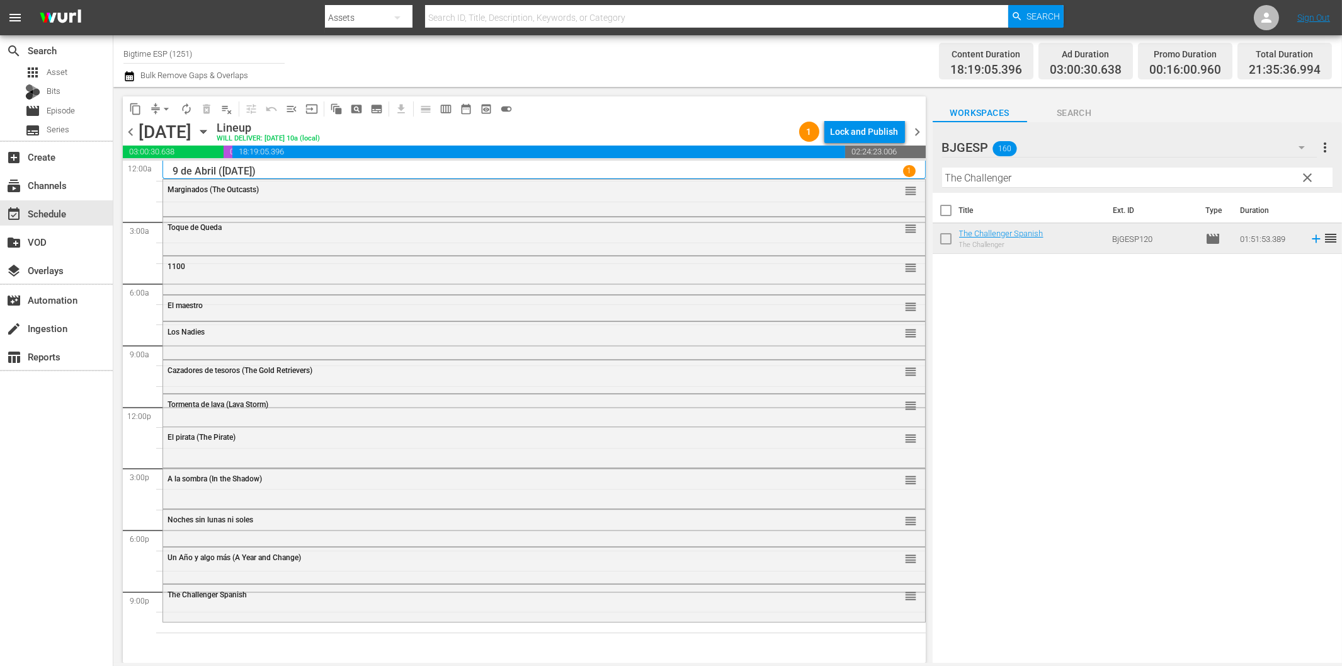
click at [1050, 174] on input "The Challenger" at bounding box center [1137, 178] width 390 height 20
paste input "Antes que cante el [PERSON_NAME]"
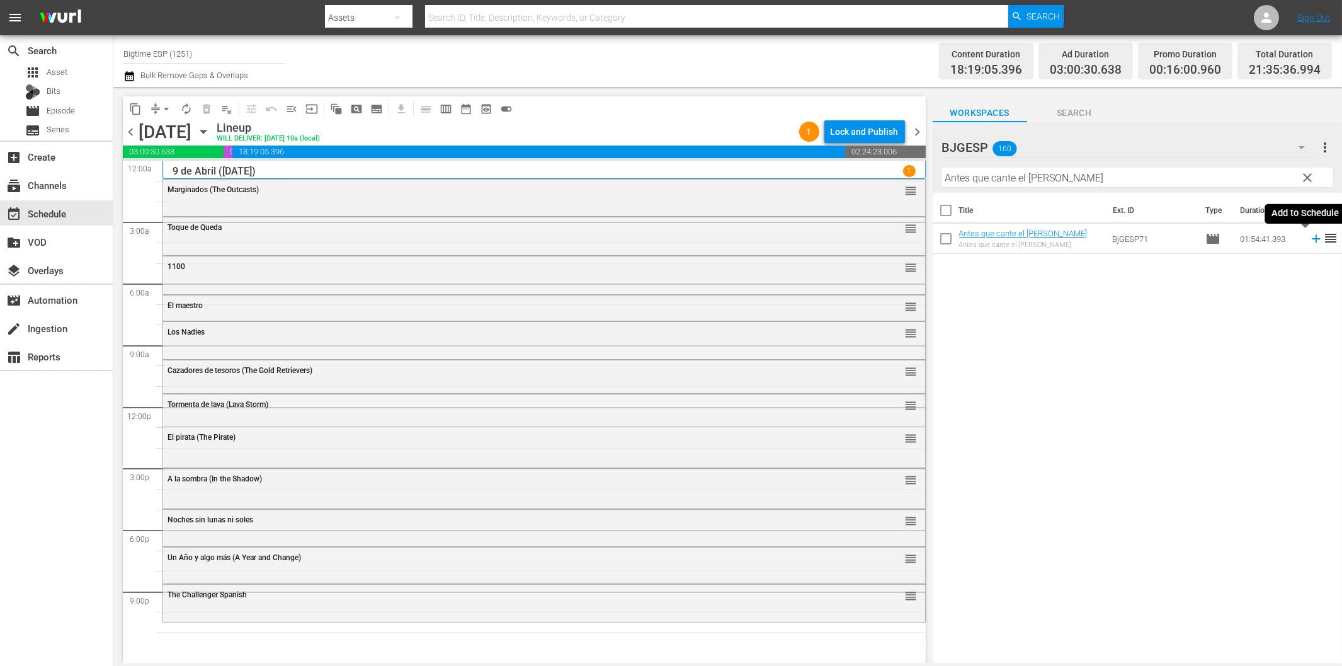
click at [1309, 237] on icon at bounding box center [1316, 239] width 14 height 14
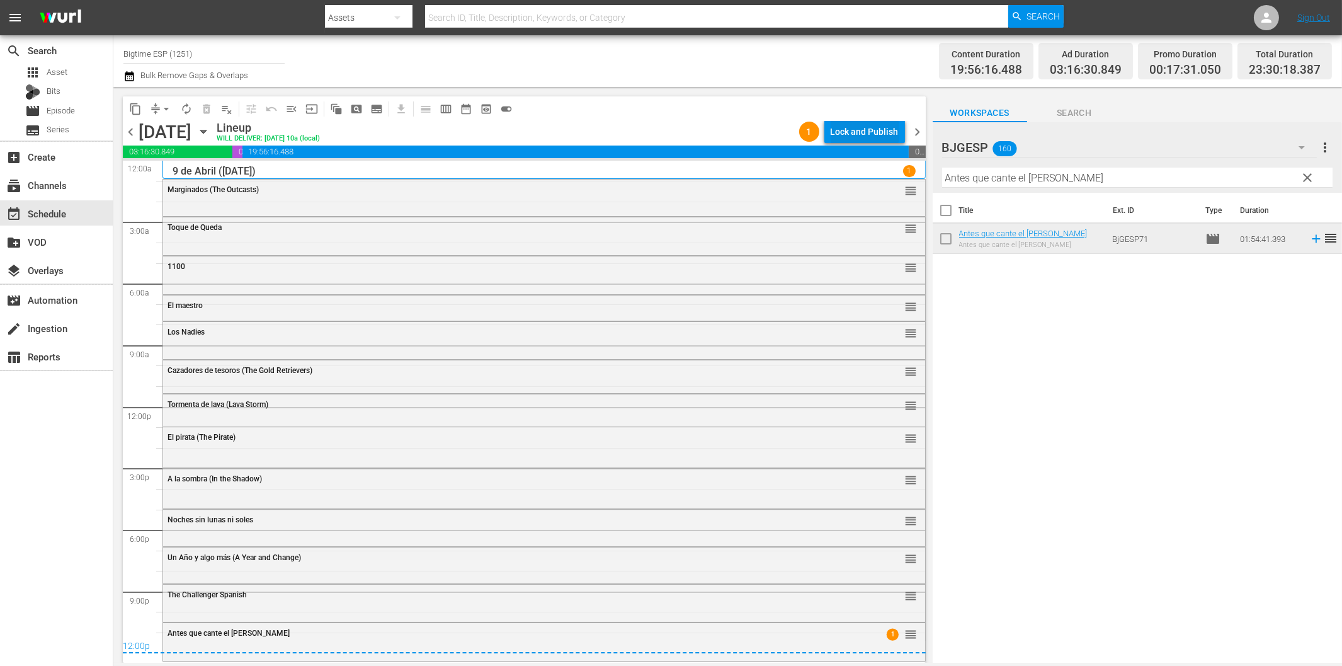
click at [852, 131] on div "Lock and Publish" at bounding box center [865, 131] width 68 height 23
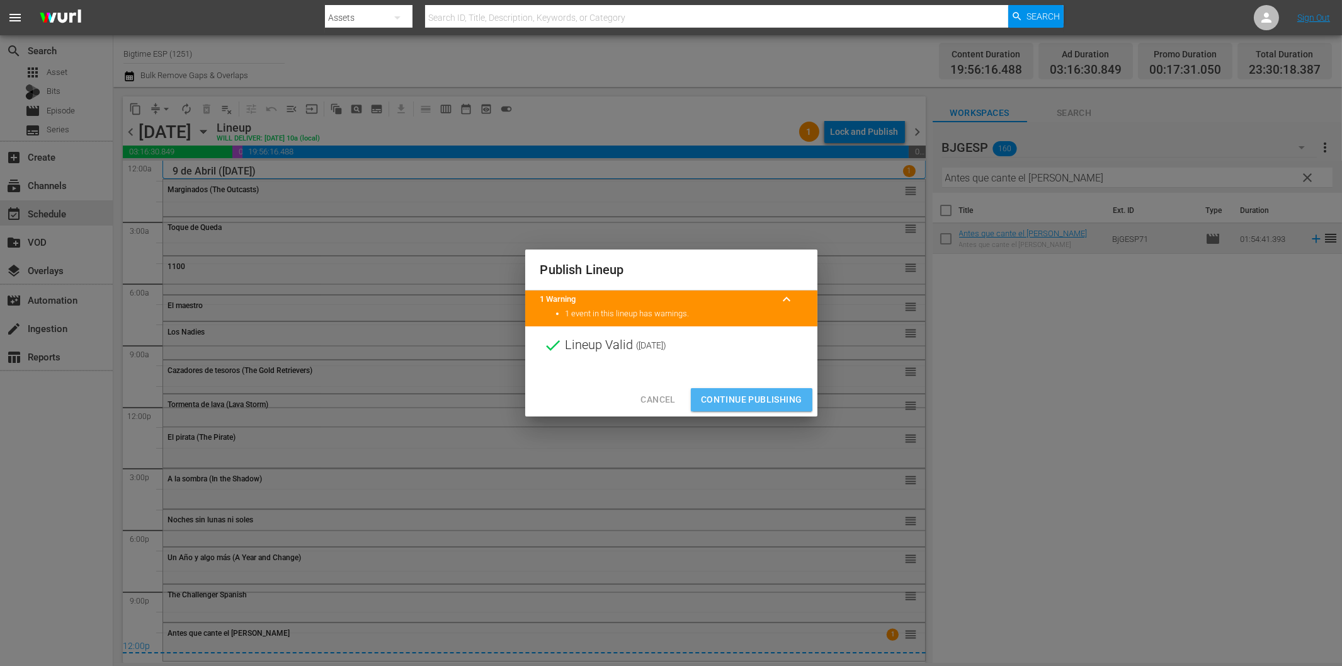
click at [768, 395] on span "Continue Publishing" at bounding box center [751, 400] width 101 height 16
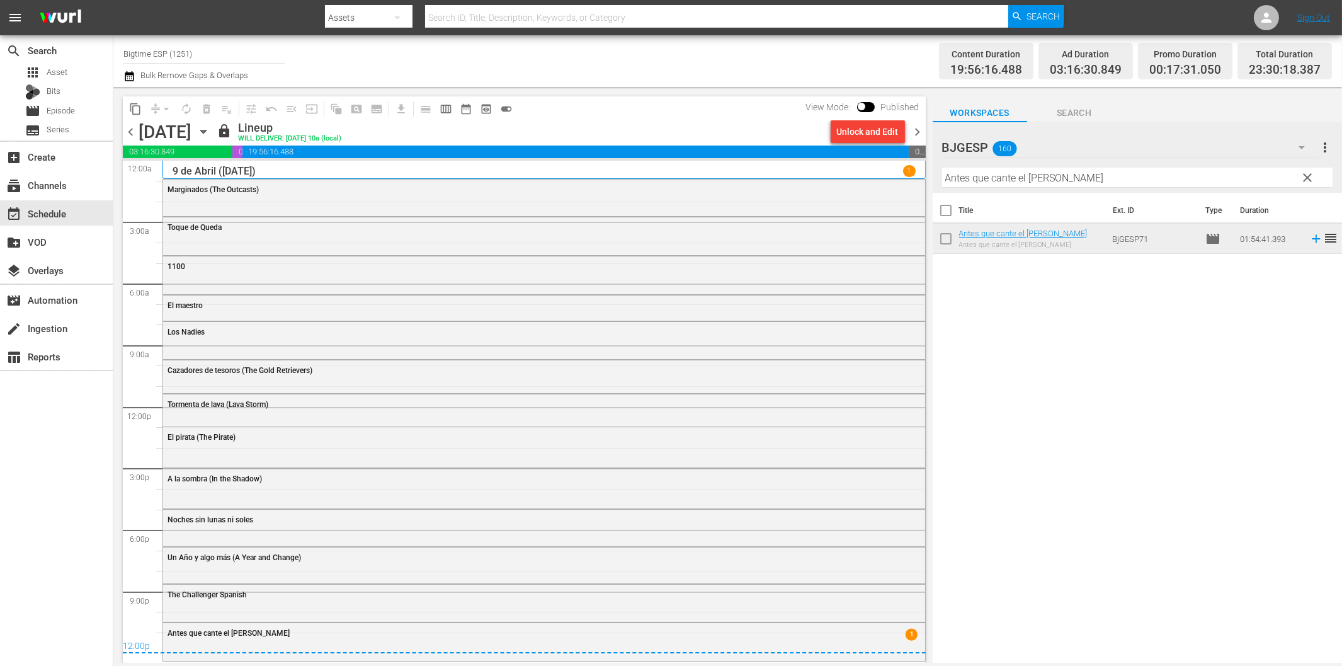
click at [916, 130] on span "chevron_right" at bounding box center [918, 132] width 16 height 16
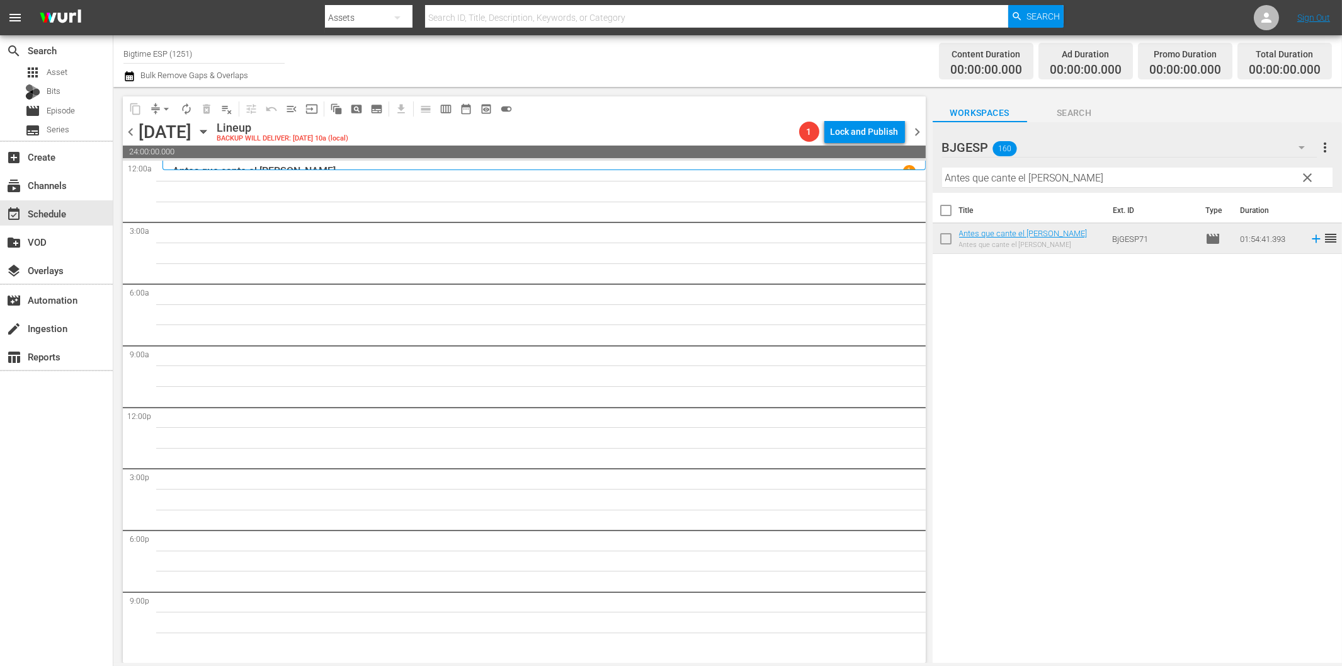
click at [1052, 180] on input "Antes que cante el [PERSON_NAME]" at bounding box center [1137, 178] width 390 height 20
paste input "La [PERSON_NAME]"
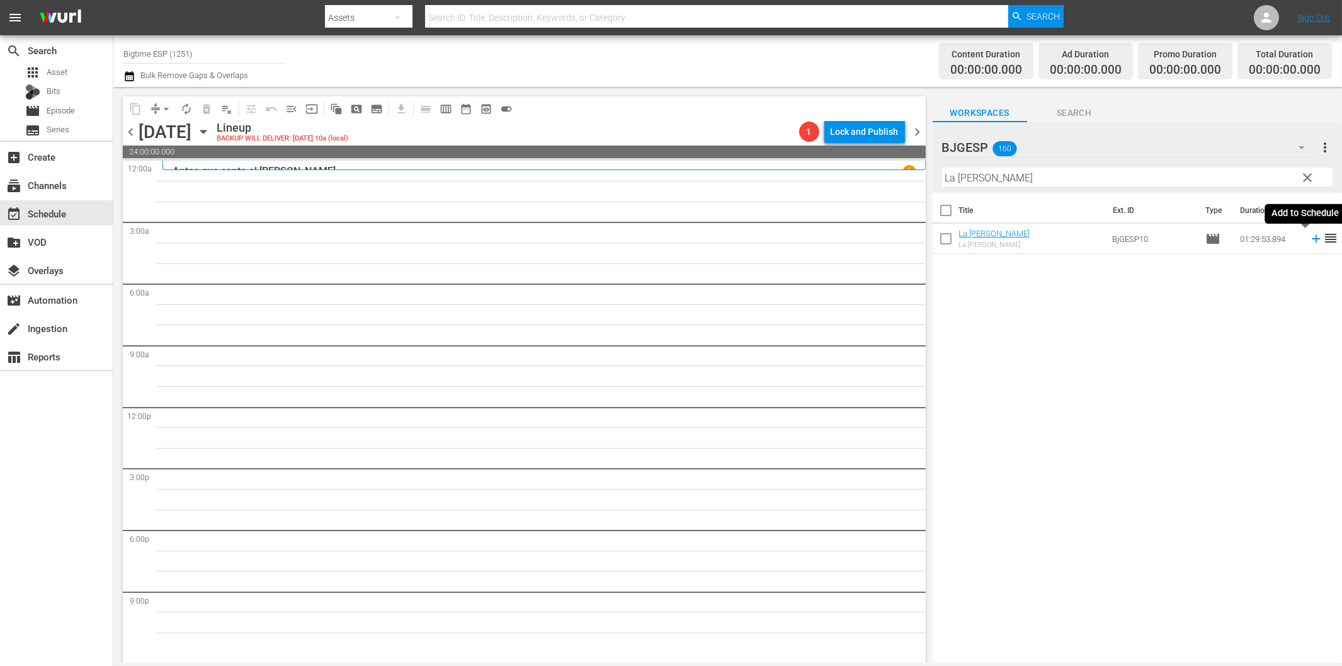
click at [1309, 237] on icon at bounding box center [1316, 239] width 14 height 14
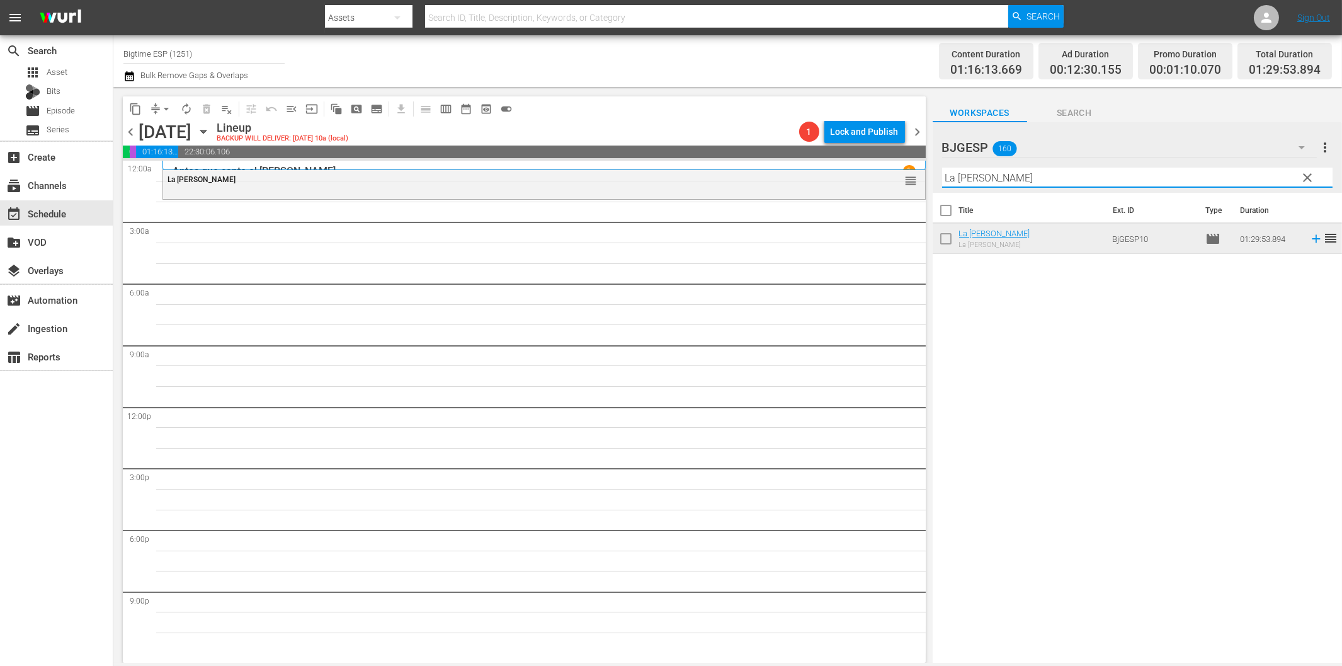
click at [968, 173] on input "La [PERSON_NAME]" at bounding box center [1137, 178] width 390 height 20
paste input "plegaria del vidente"
click at [1312, 239] on icon at bounding box center [1316, 239] width 8 height 8
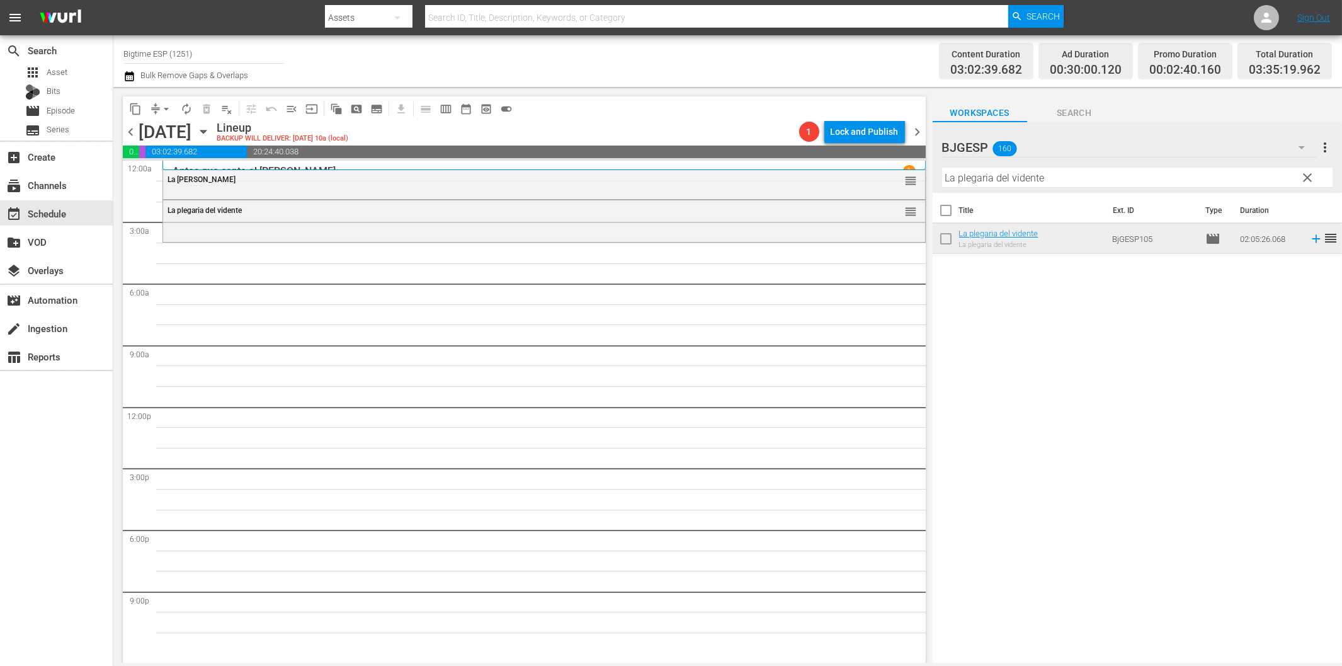
click at [1005, 178] on input "La plegaria del vidente" at bounding box center [1137, 178] width 390 height 20
paste input "Desbordar"
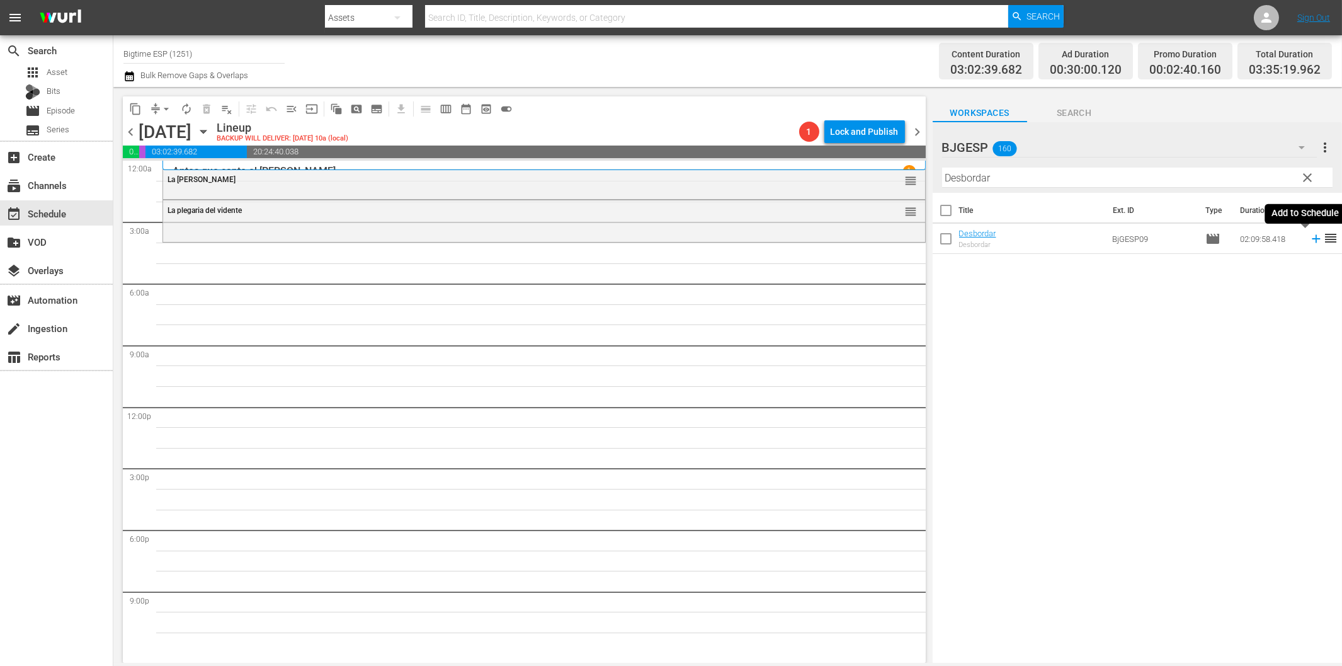
click at [1309, 241] on icon at bounding box center [1316, 239] width 14 height 14
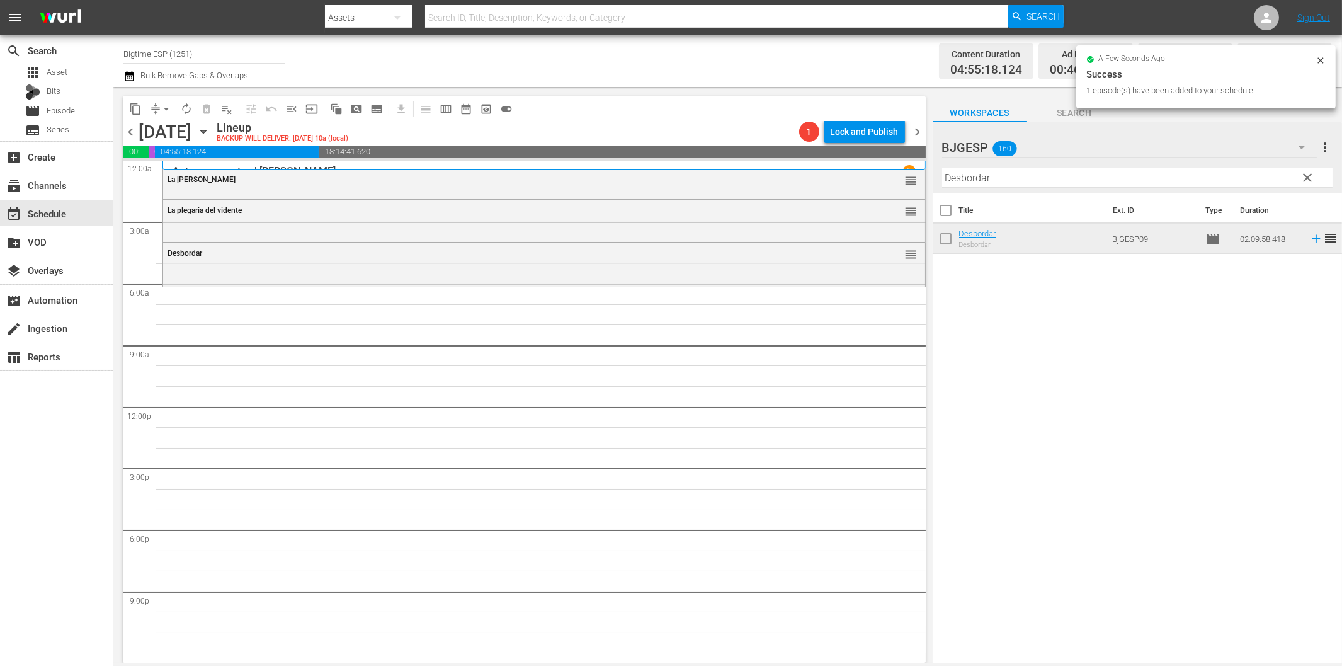
click at [1018, 183] on input "Desbordar" at bounding box center [1137, 178] width 390 height 20
paste input "Las toninas van [PERSON_NAME]"
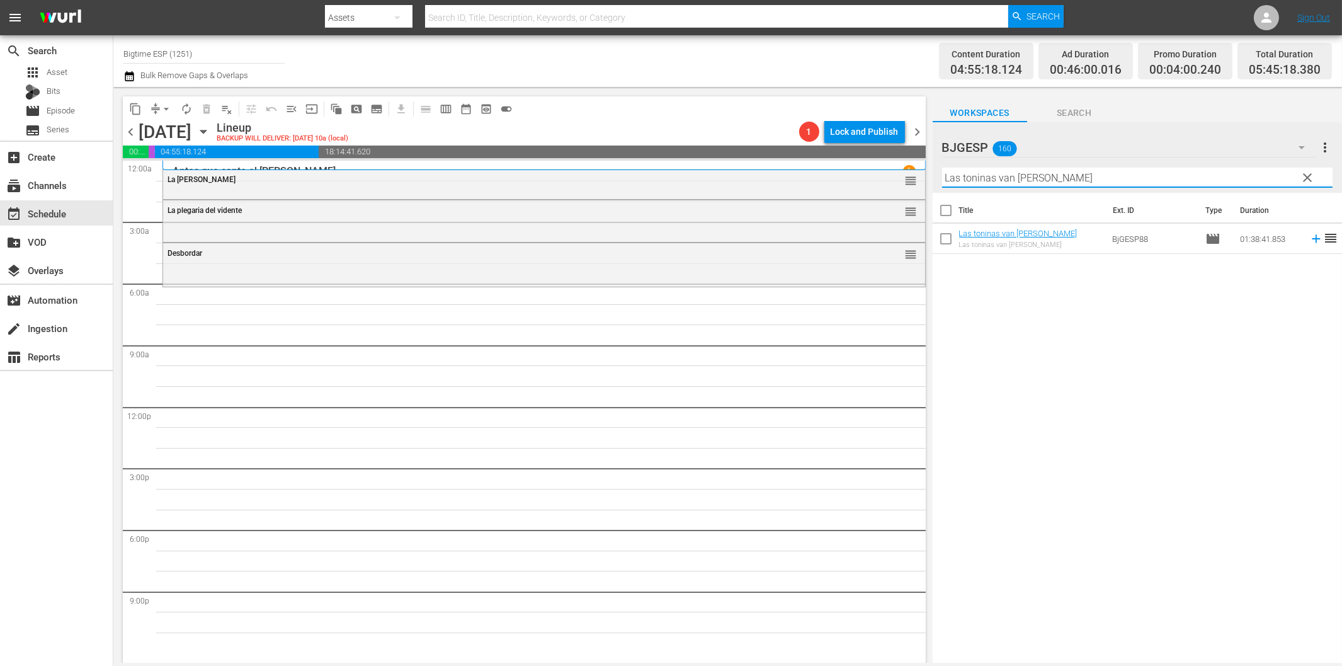
click at [996, 173] on input "Las toninas van [PERSON_NAME]" at bounding box center [1137, 178] width 390 height 20
paste input "Haz caso a tu corazón (Listen to Your Heart)"
click at [1312, 241] on icon at bounding box center [1316, 239] width 8 height 8
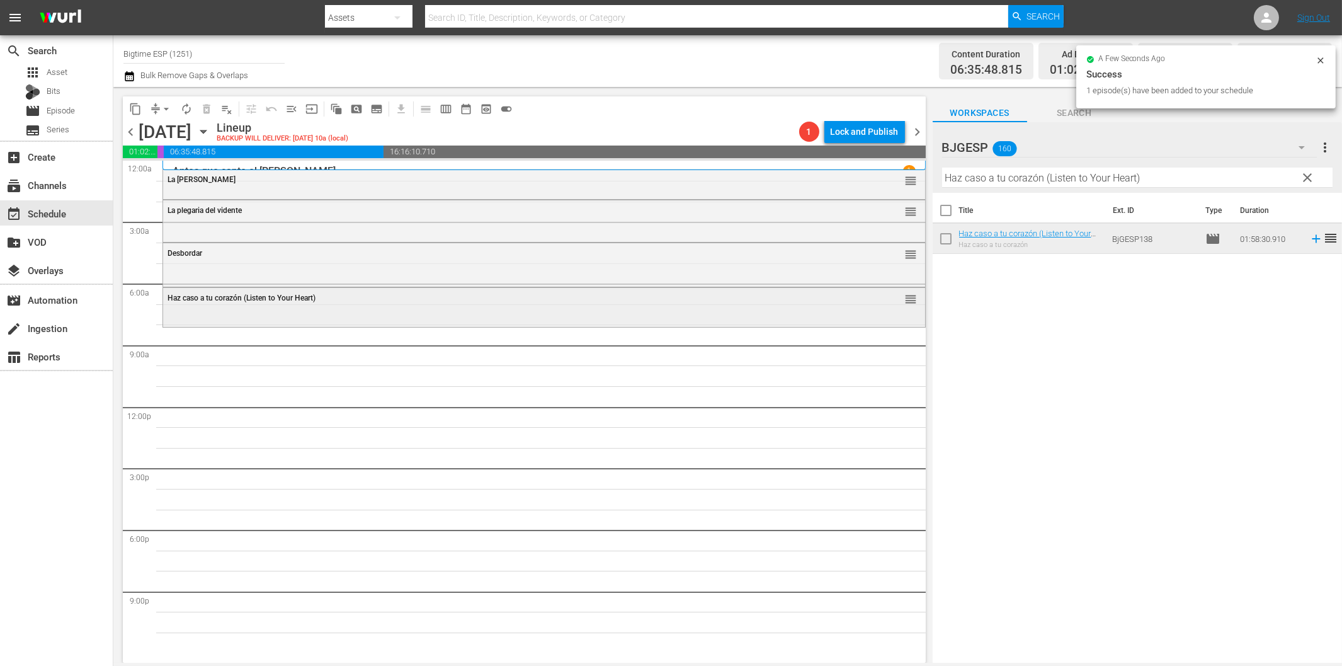
click at [423, 298] on div "Haz caso a tu corazón (Listen to Your Heart)" at bounding box center [509, 297] width 683 height 9
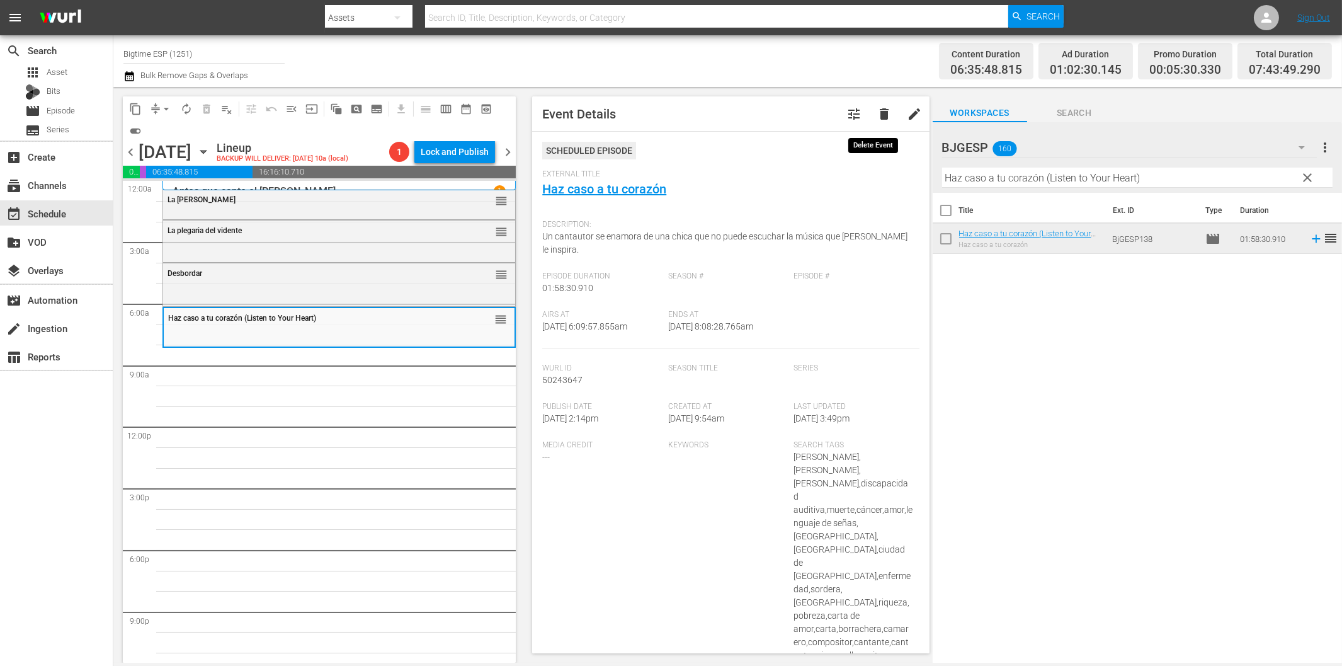
click at [877, 113] on span "delete" at bounding box center [884, 113] width 15 height 15
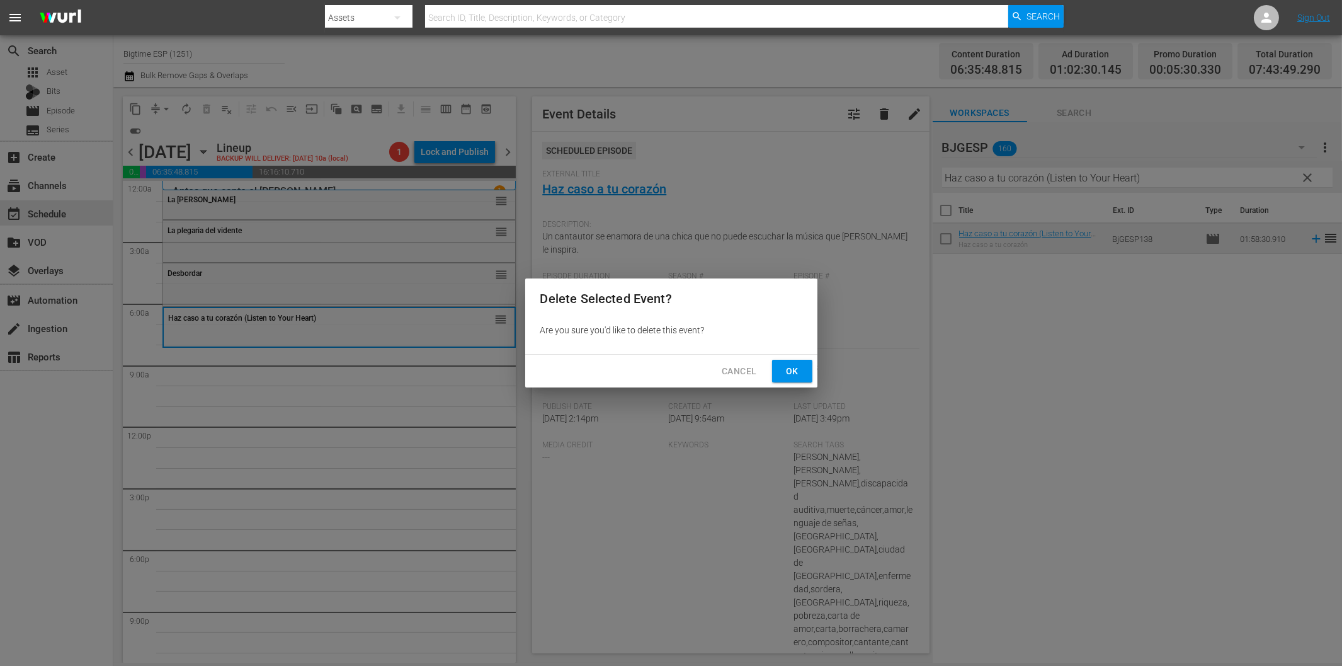
click at [801, 366] on span "Ok" at bounding box center [792, 371] width 20 height 16
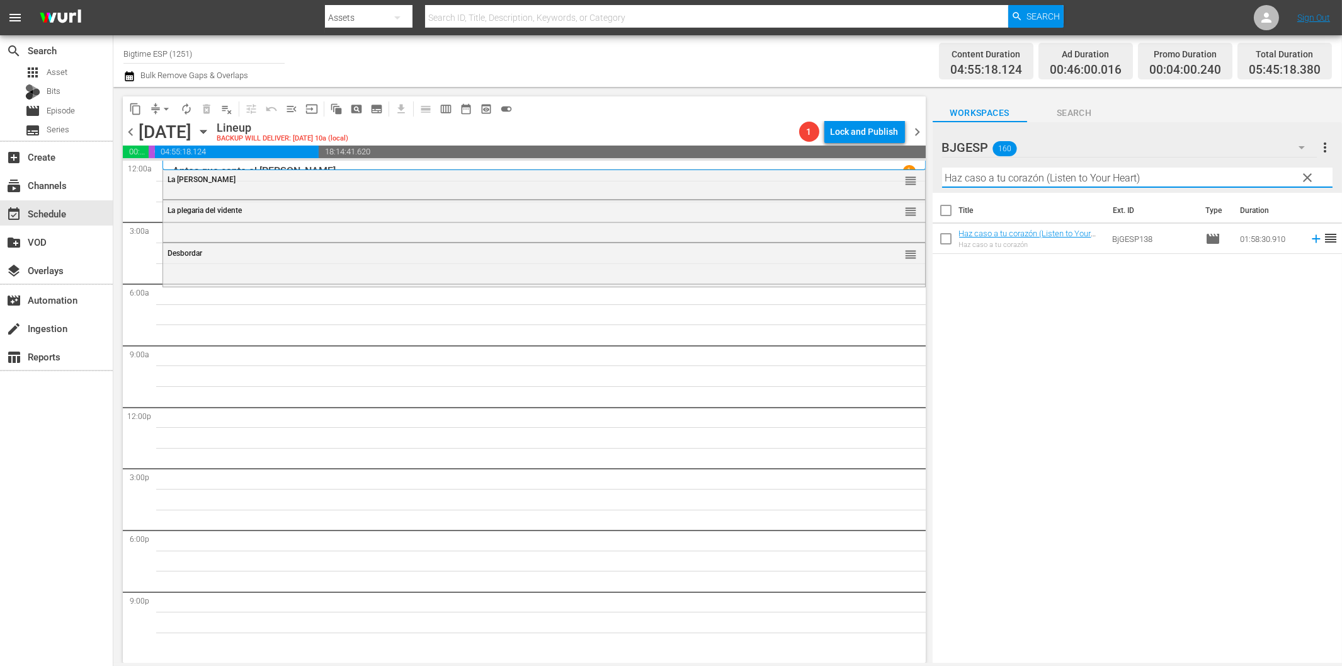
click at [1114, 184] on input "Haz caso a tu corazón (Listen to Your Heart)" at bounding box center [1137, 178] width 390 height 20
paste input "Las toninas van [PERSON_NAME]"
click at [1305, 248] on td at bounding box center [1313, 239] width 19 height 30
click at [1309, 240] on icon at bounding box center [1316, 239] width 14 height 14
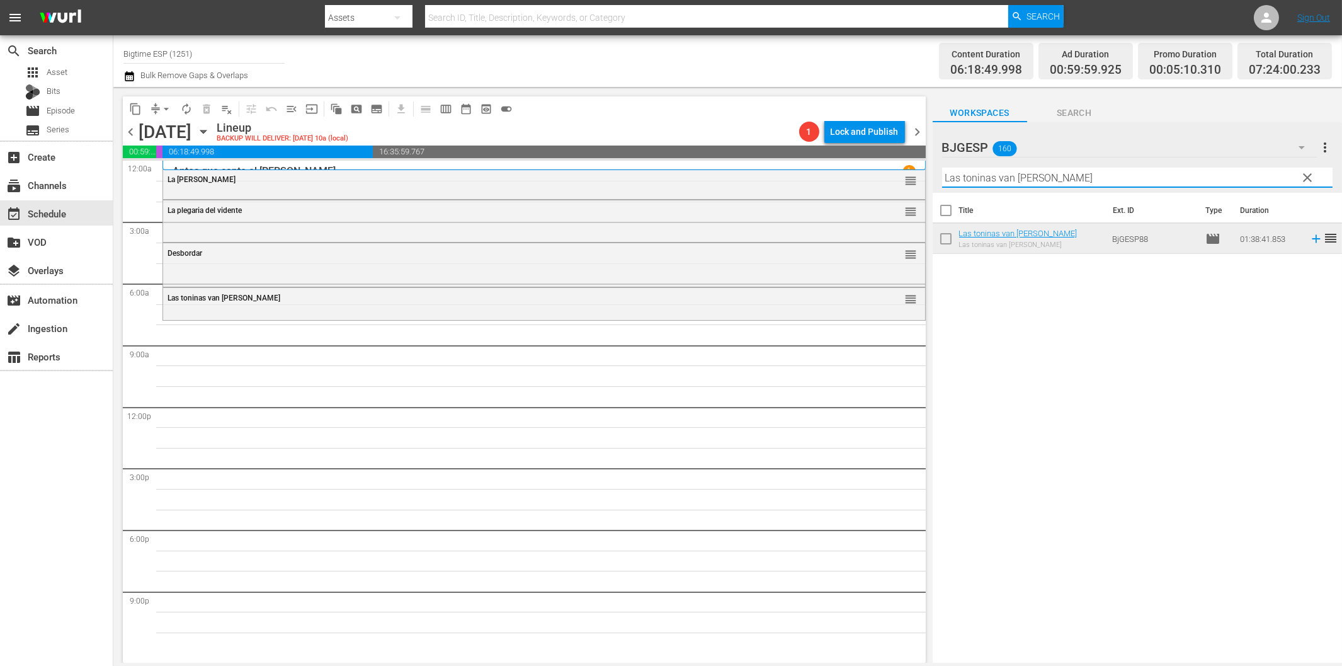
click at [959, 181] on input "Las toninas van [PERSON_NAME]" at bounding box center [1137, 178] width 390 height 20
paste input "Haz caso a tu corazón (Listen to Your Heart)"
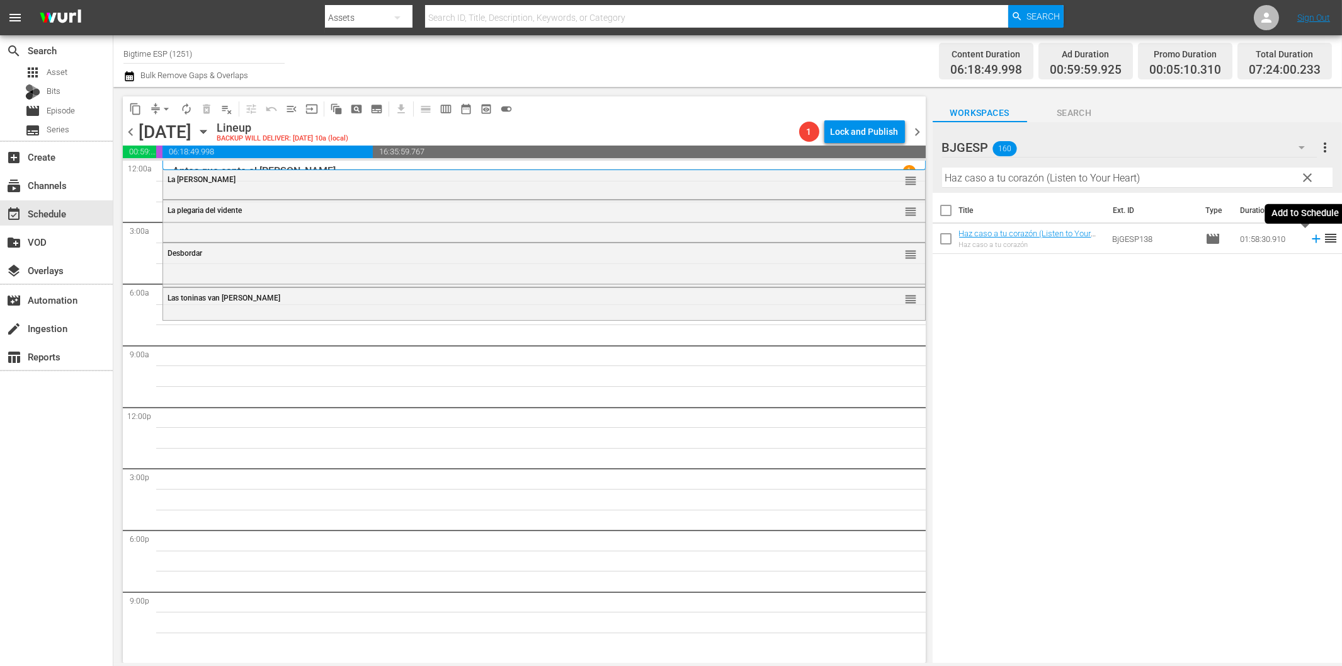
click at [1309, 237] on icon at bounding box center [1316, 239] width 14 height 14
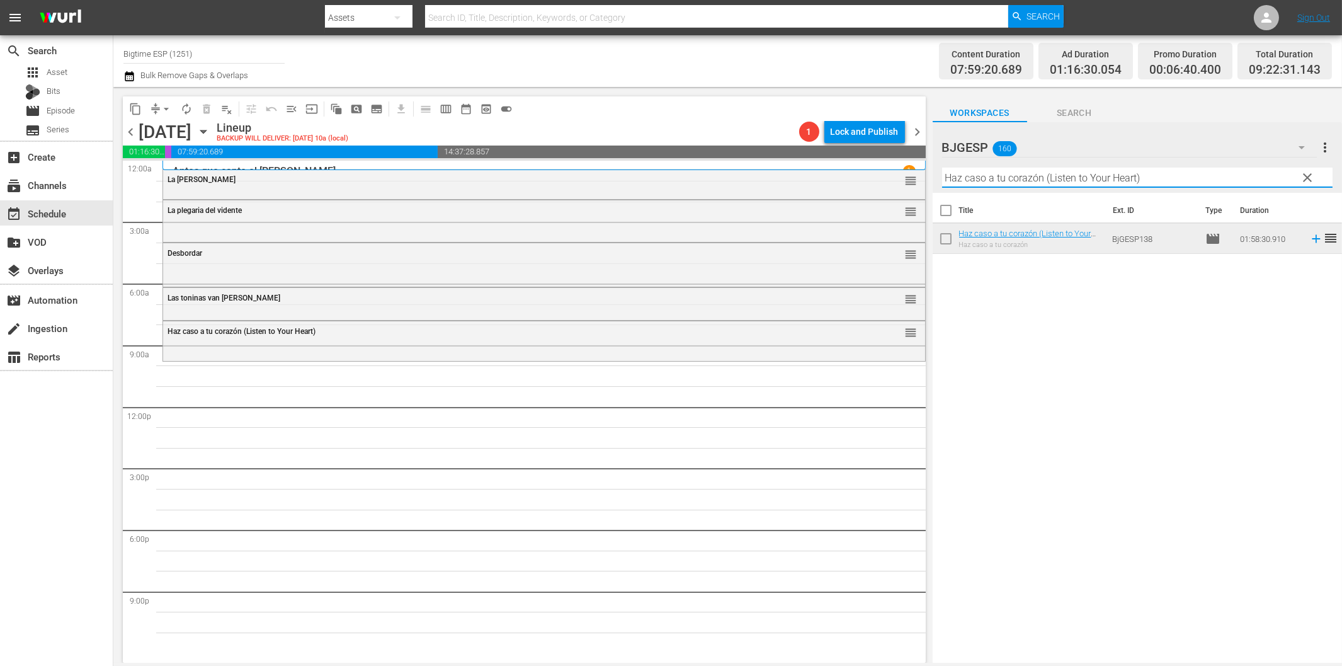
click at [1064, 172] on input "Haz caso a tu corazón (Listen to Your Heart)" at bounding box center [1137, 178] width 390 height 20
paste input "Diallelos"
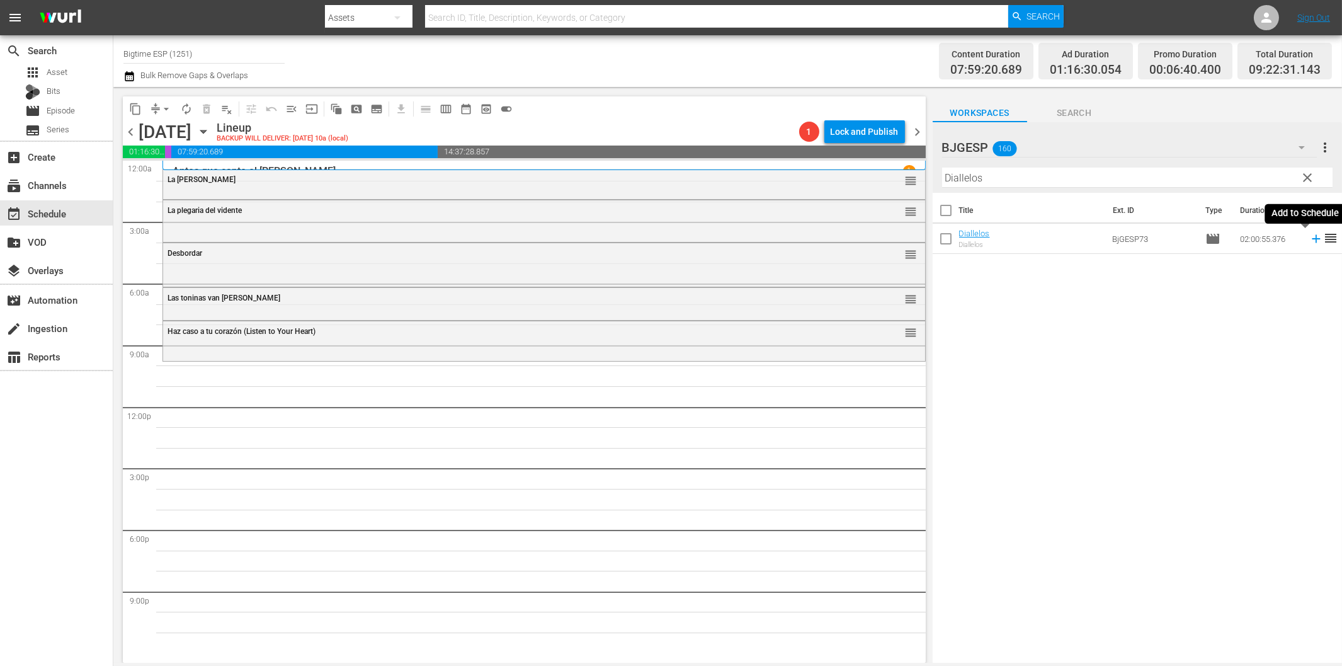
drag, startPoint x: 1304, startPoint y: 237, endPoint x: 1266, endPoint y: 246, distance: 38.8
click at [1309, 237] on icon at bounding box center [1316, 239] width 14 height 14
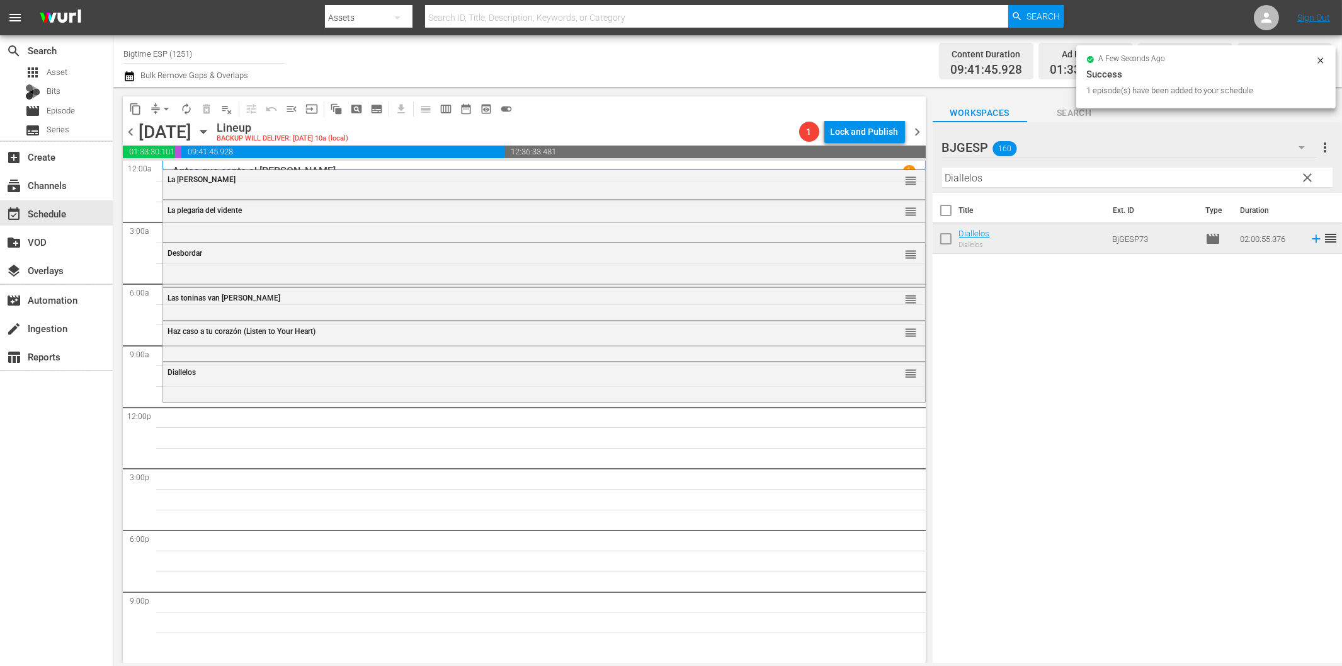
click at [1030, 179] on input "Diallelos" at bounding box center [1137, 178] width 390 height 20
paste input "El Verano que te Vim"
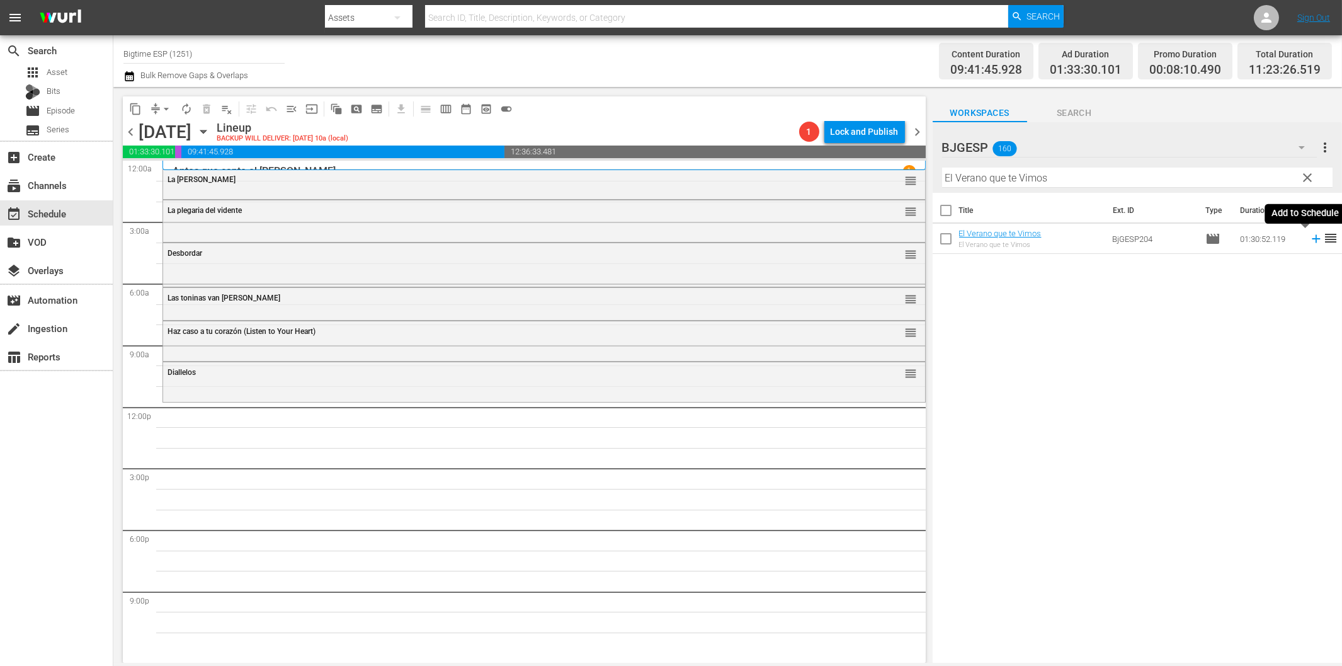
click at [1309, 241] on icon at bounding box center [1316, 239] width 14 height 14
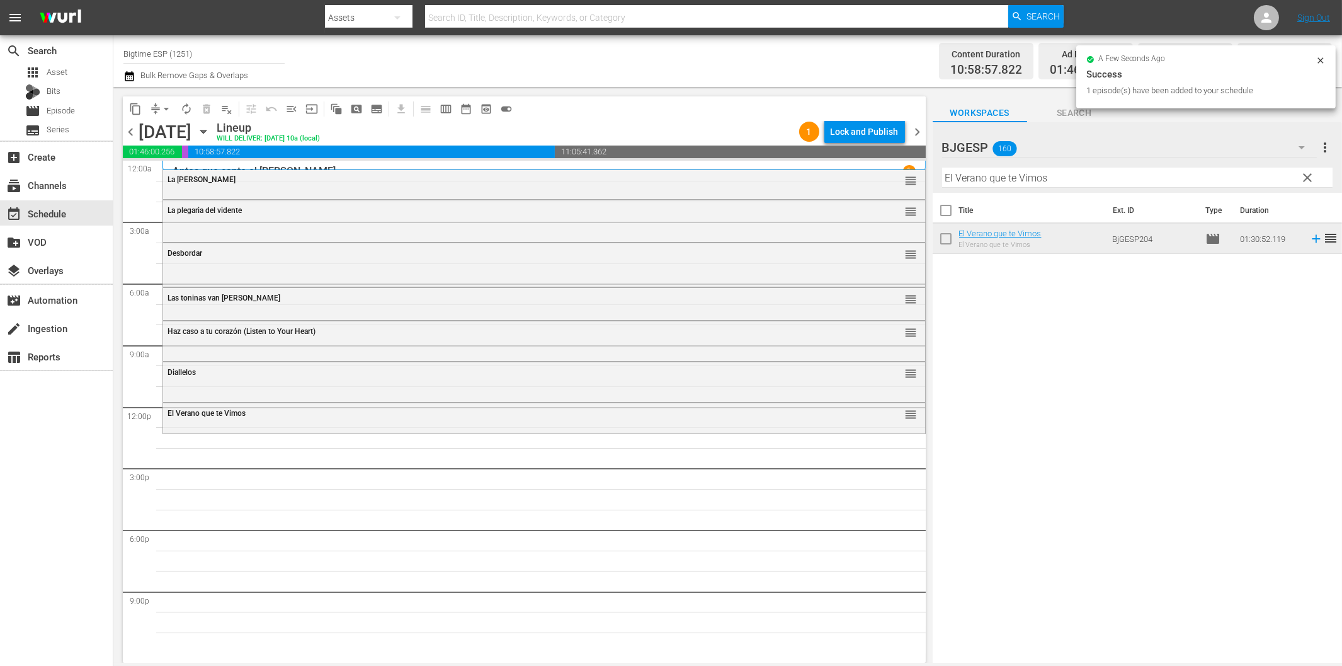
click at [991, 176] on input "El Verano que te Vimos" at bounding box center [1137, 178] width 390 height 20
paste input "Dos agua"
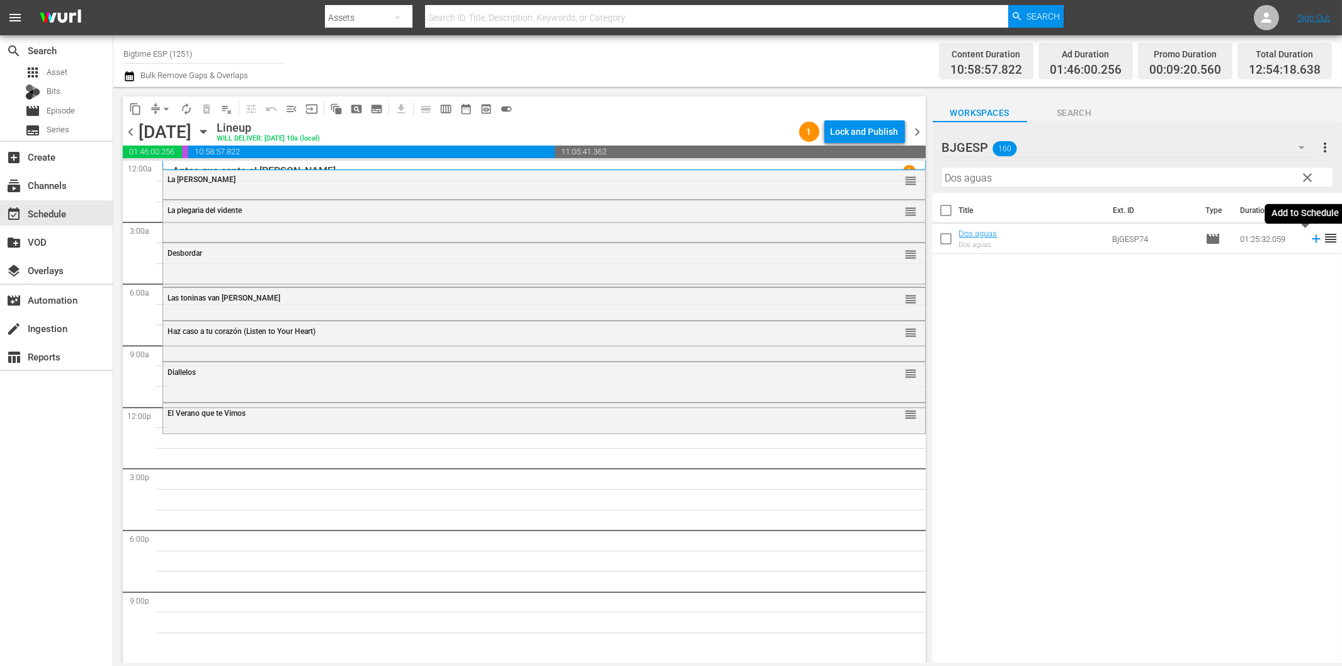
click at [1309, 237] on icon at bounding box center [1316, 239] width 14 height 14
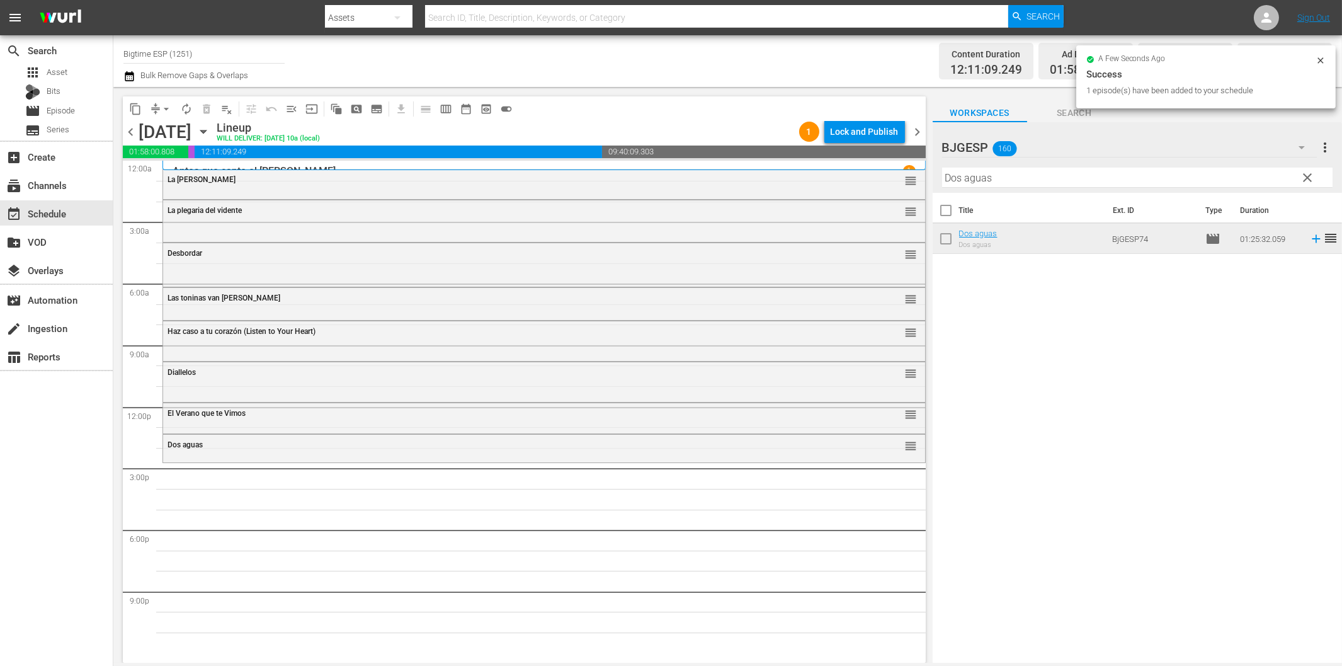
click at [1049, 174] on input "Dos aguas" at bounding box center [1137, 178] width 390 height 20
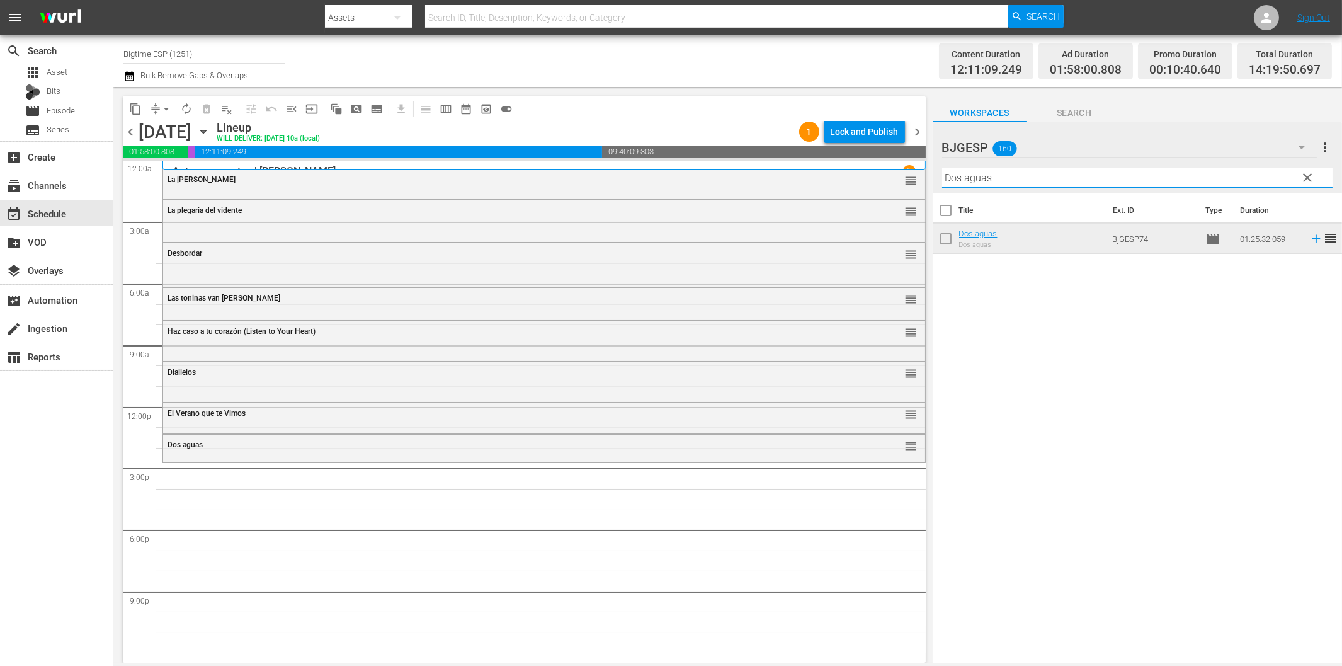
paste input "Not Forgotten (Spanish)"
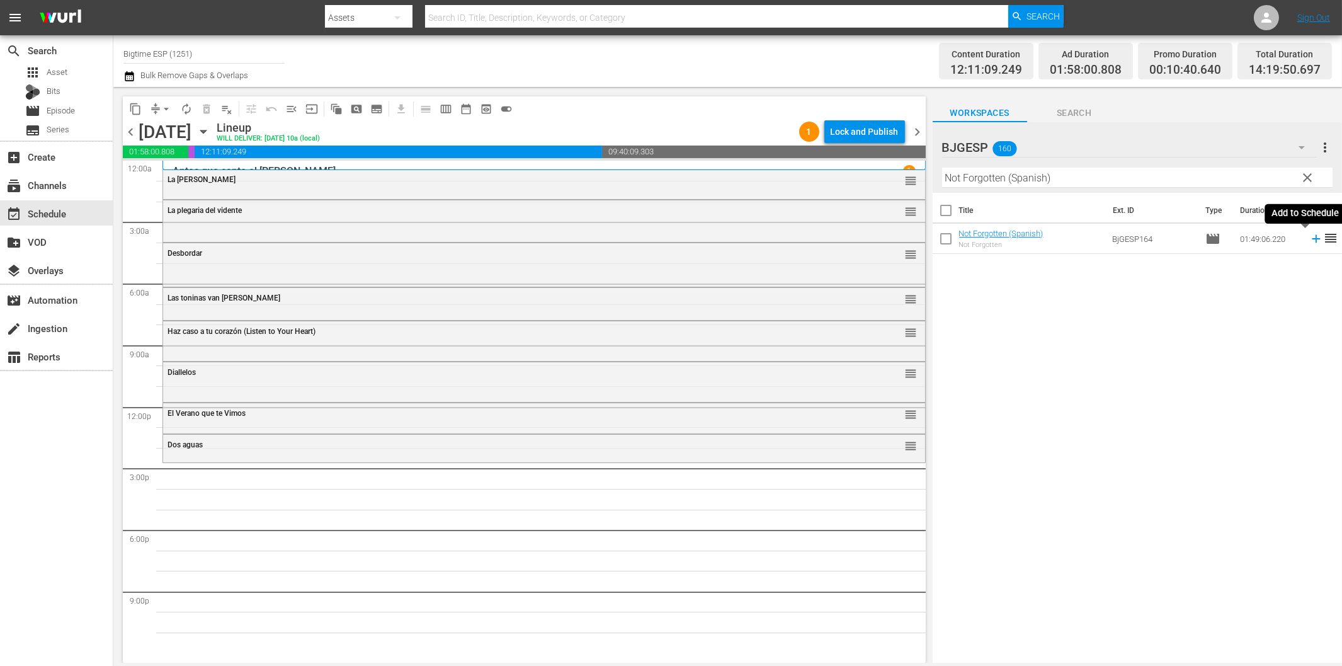
click at [1312, 239] on icon at bounding box center [1316, 239] width 8 height 8
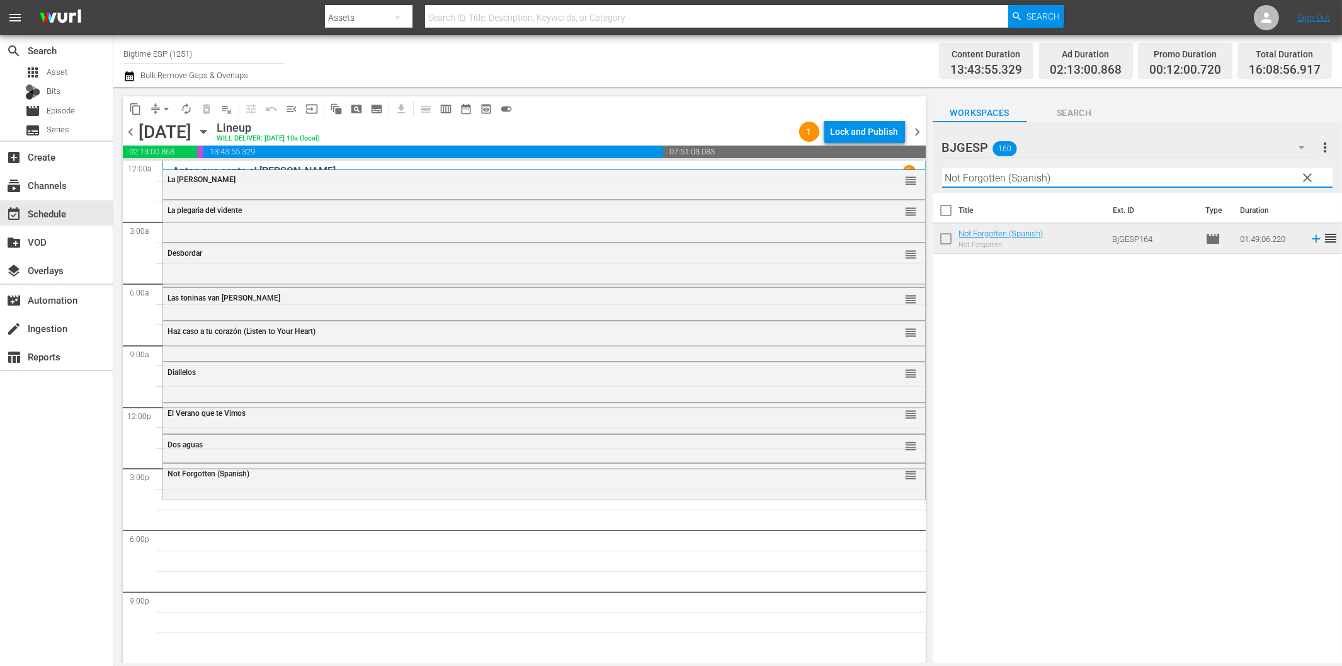
click at [1079, 181] on input "Not Forgotten (Spanish)" at bounding box center [1137, 178] width 390 height 20
paste input "Los timadores (The Grifters"
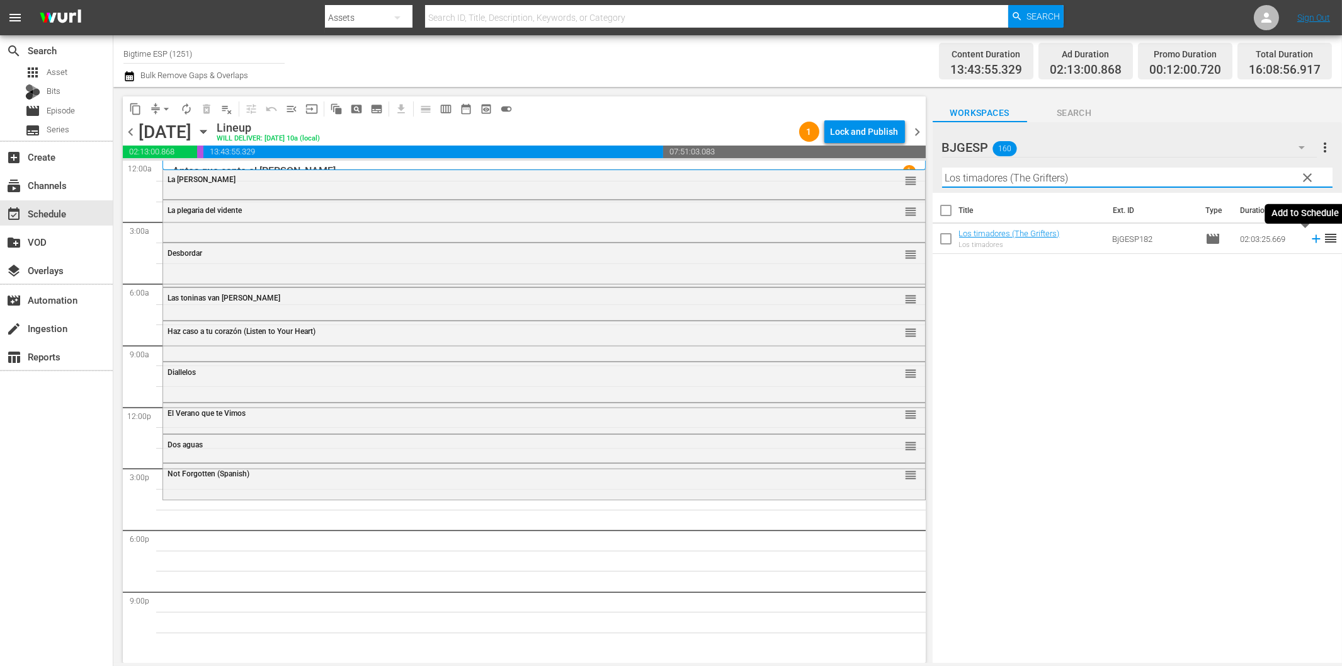
click at [1309, 237] on icon at bounding box center [1316, 239] width 14 height 14
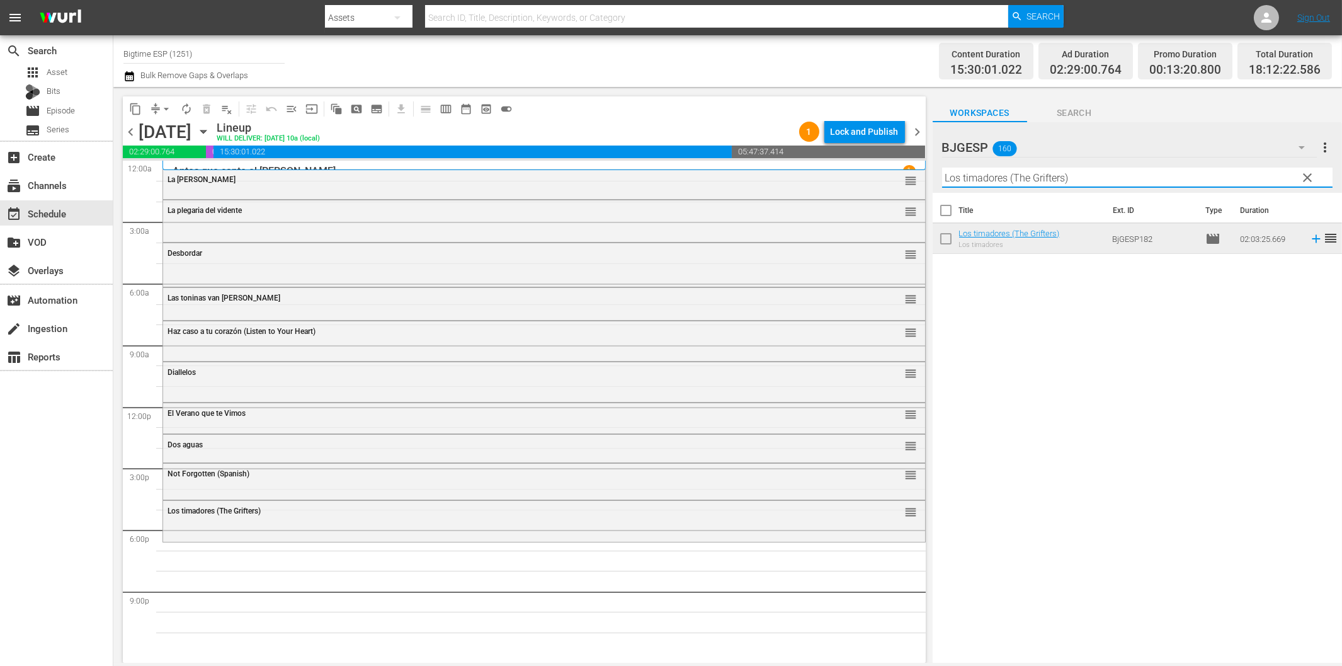
click at [1124, 176] on input "Los timadores (The Grifters)" at bounding box center [1137, 178] width 390 height 20
paste input "En primera línea ([GEOGRAPHIC_DATA]"
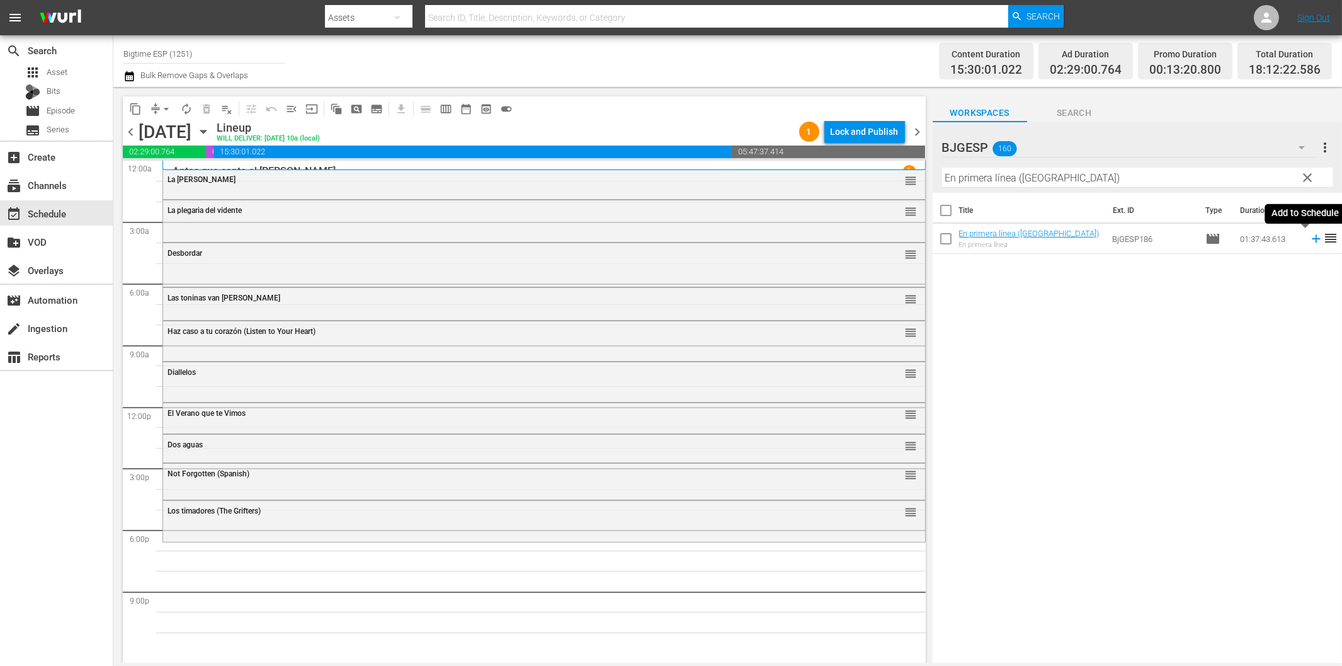
click at [1309, 240] on icon at bounding box center [1316, 239] width 14 height 14
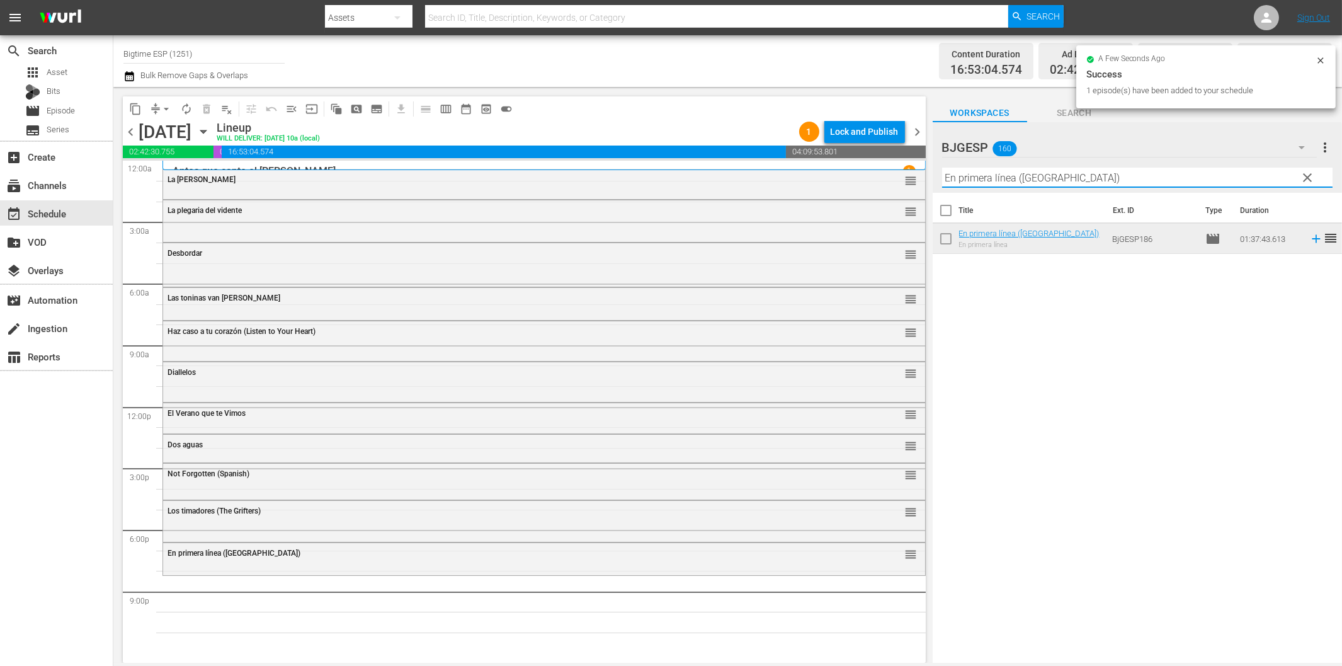
click at [1134, 174] on input "En primera línea ([GEOGRAPHIC_DATA])" at bounding box center [1137, 178] width 390 height 20
paste input "l cobrador de deudas 2 (The Debt Collector 2"
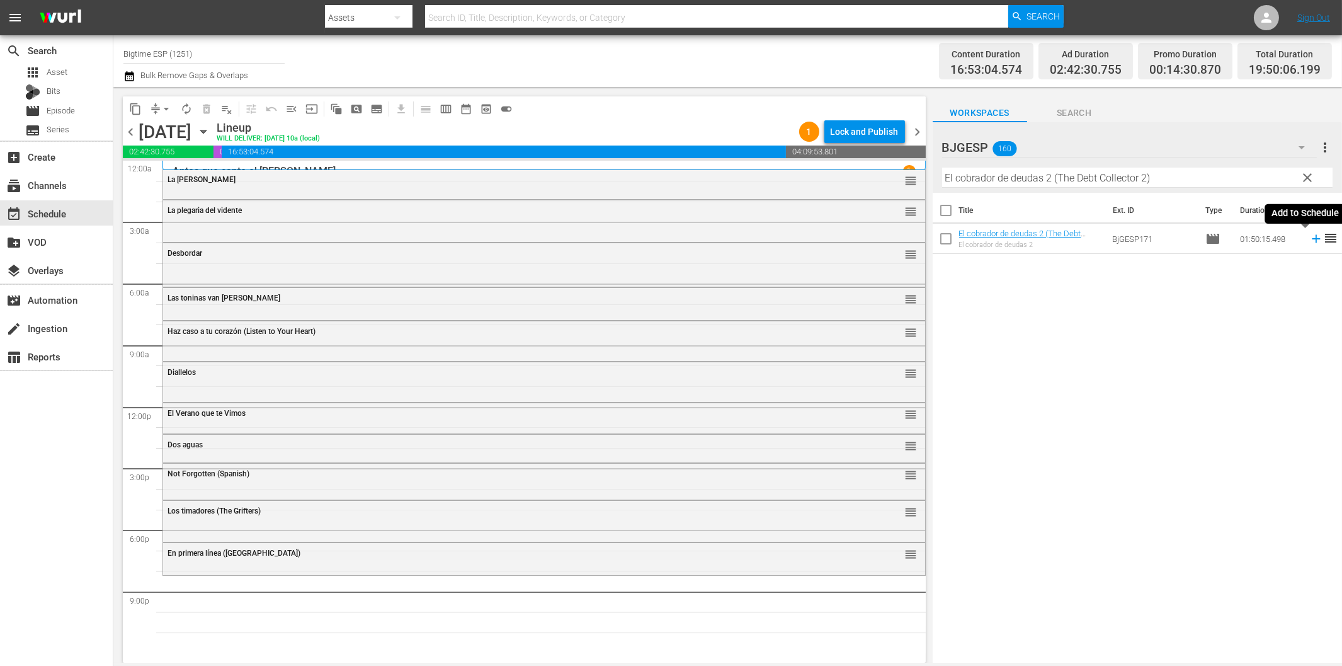
click at [1309, 234] on icon at bounding box center [1316, 239] width 14 height 14
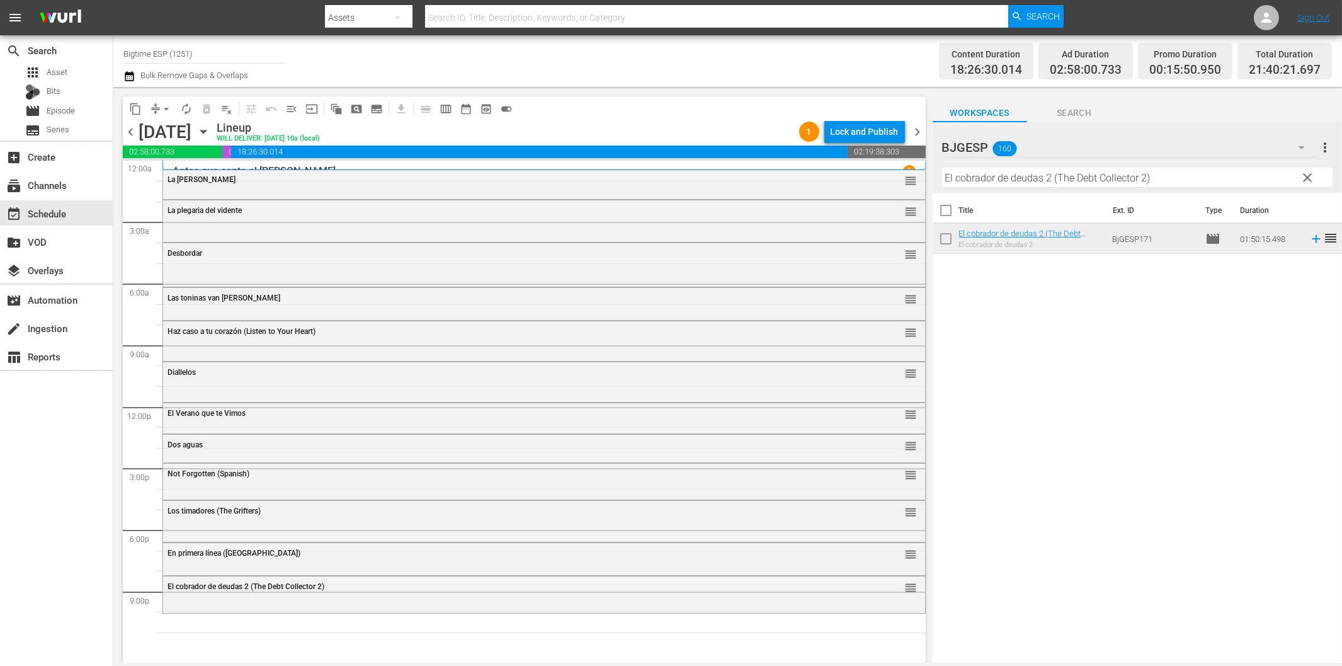
click at [1006, 172] on input "El cobrador de deudas 2 (The Debt Collector 2)" at bounding box center [1137, 178] width 390 height 20
paste input "Juntos en combate (Come Out Fighting"
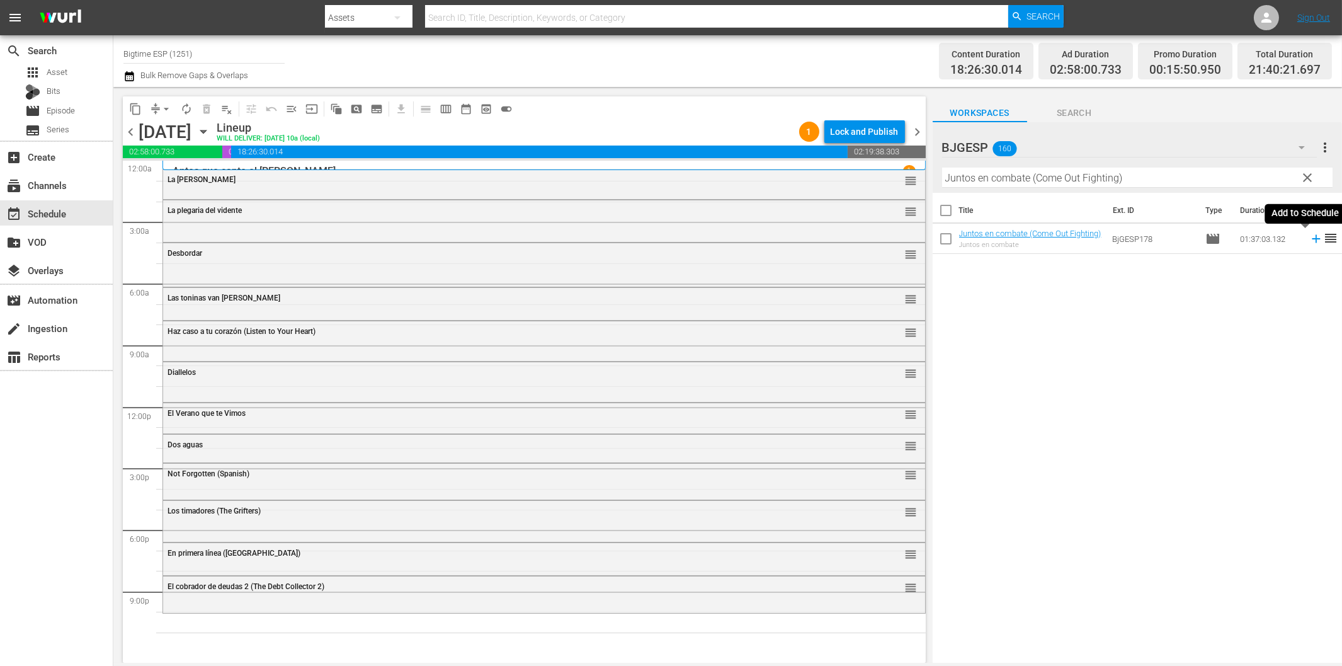
drag, startPoint x: 1308, startPoint y: 239, endPoint x: 1256, endPoint y: 242, distance: 52.4
click at [1309, 240] on icon at bounding box center [1316, 239] width 14 height 14
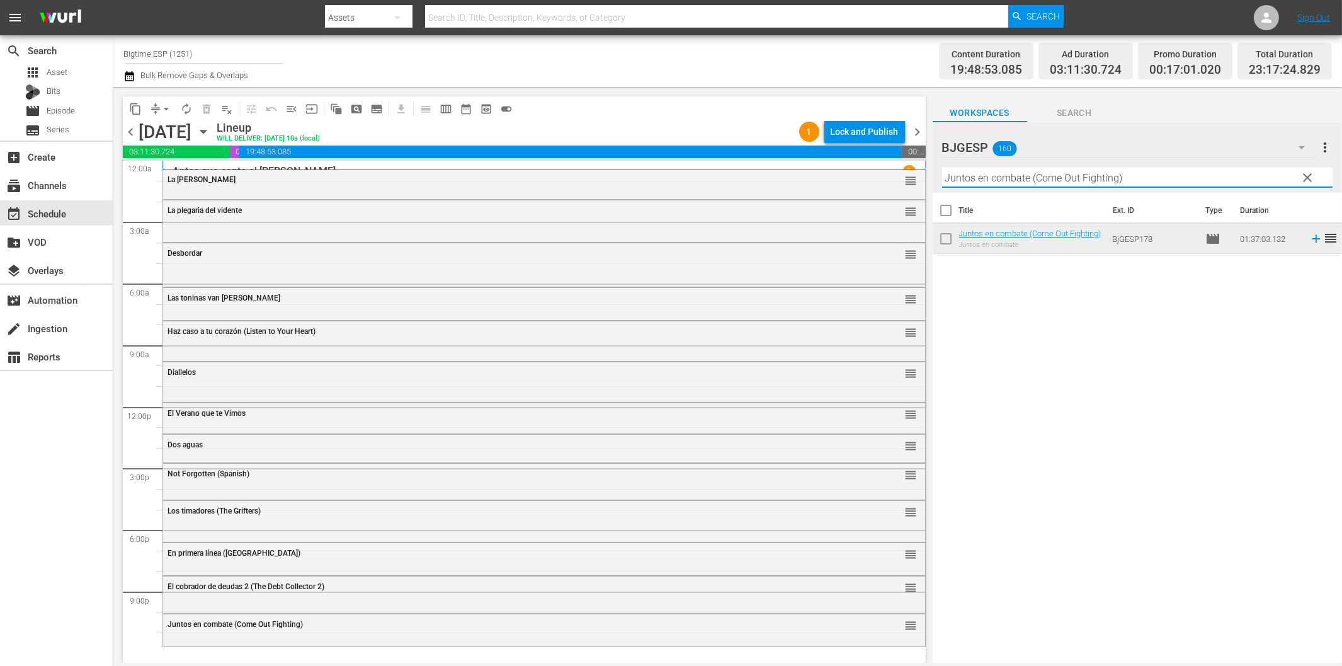
click at [1086, 183] on input "Juntos en combate (Come Out Fighting)" at bounding box center [1137, 178] width 390 height 20
paste input "Entre dos mundos (Murder Without Motive"
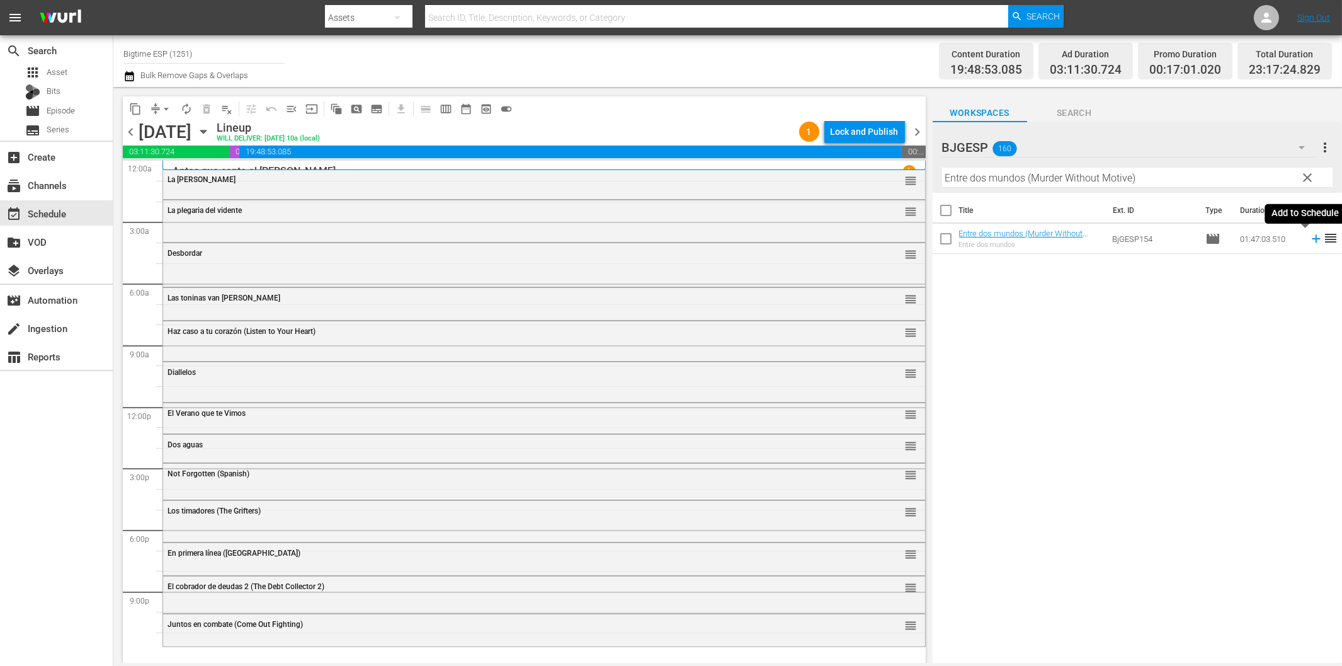
click at [1309, 234] on icon at bounding box center [1316, 239] width 14 height 14
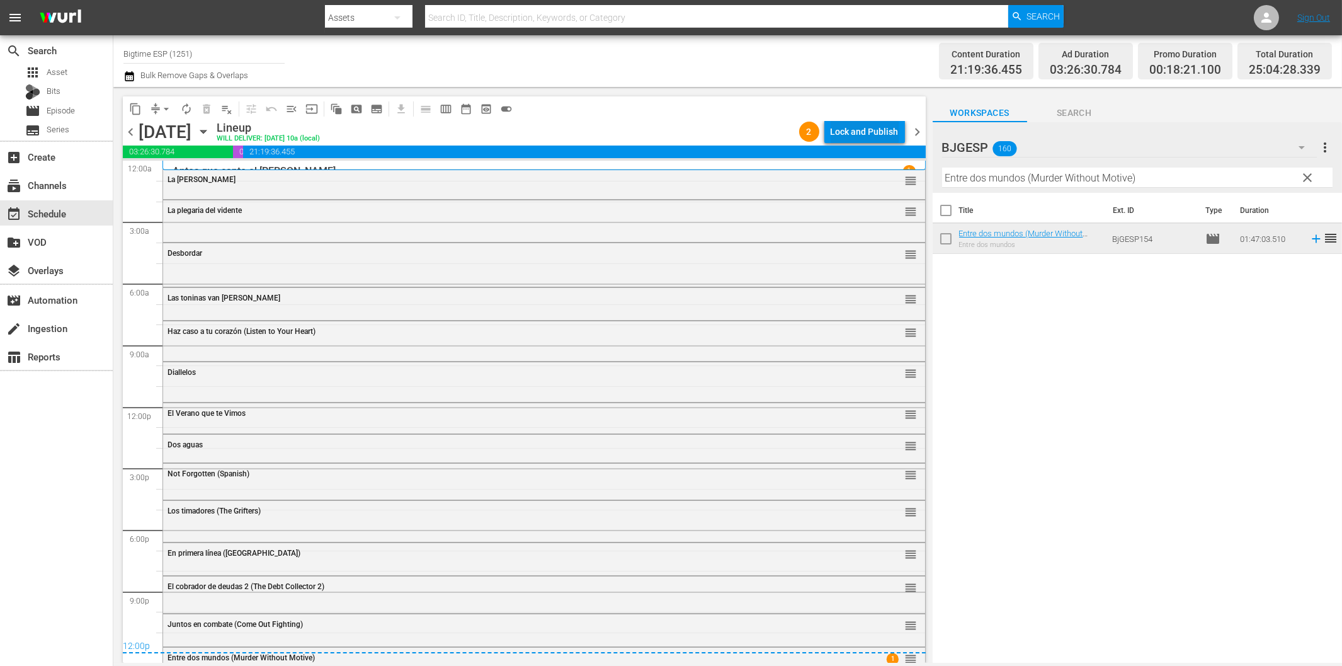
click at [853, 131] on div "Lock and Publish" at bounding box center [865, 131] width 68 height 23
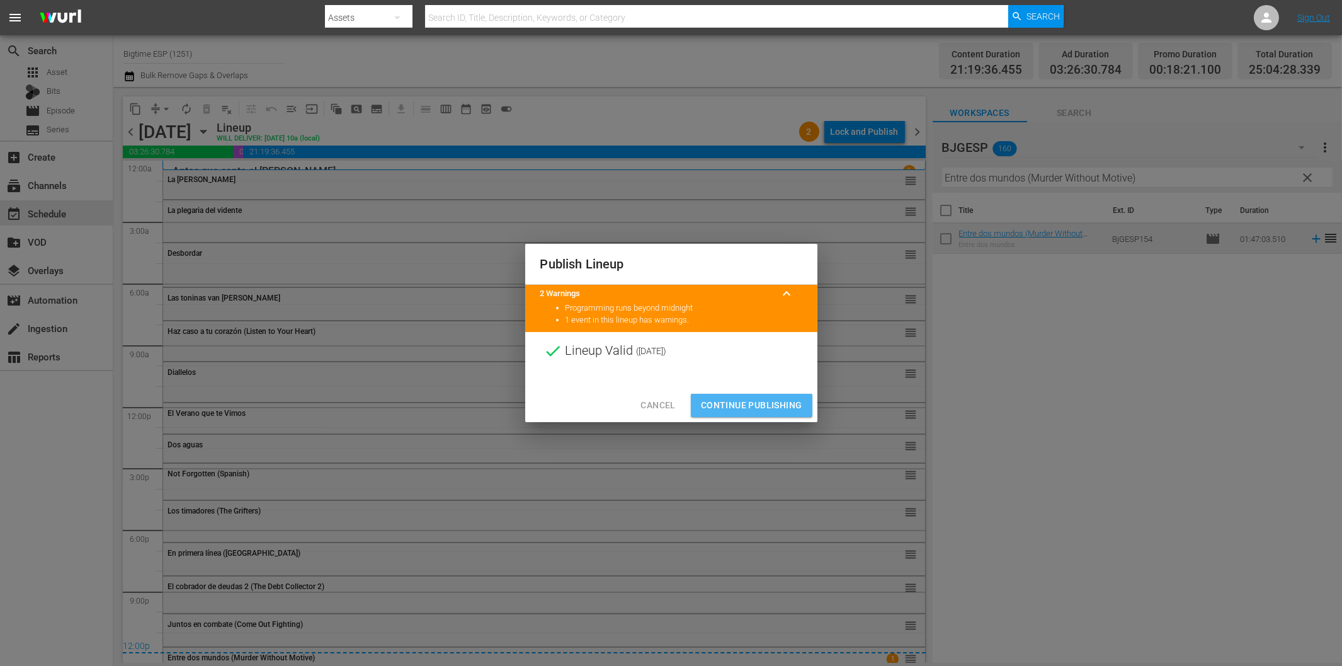
click at [777, 400] on span "Continue Publishing" at bounding box center [751, 405] width 101 height 16
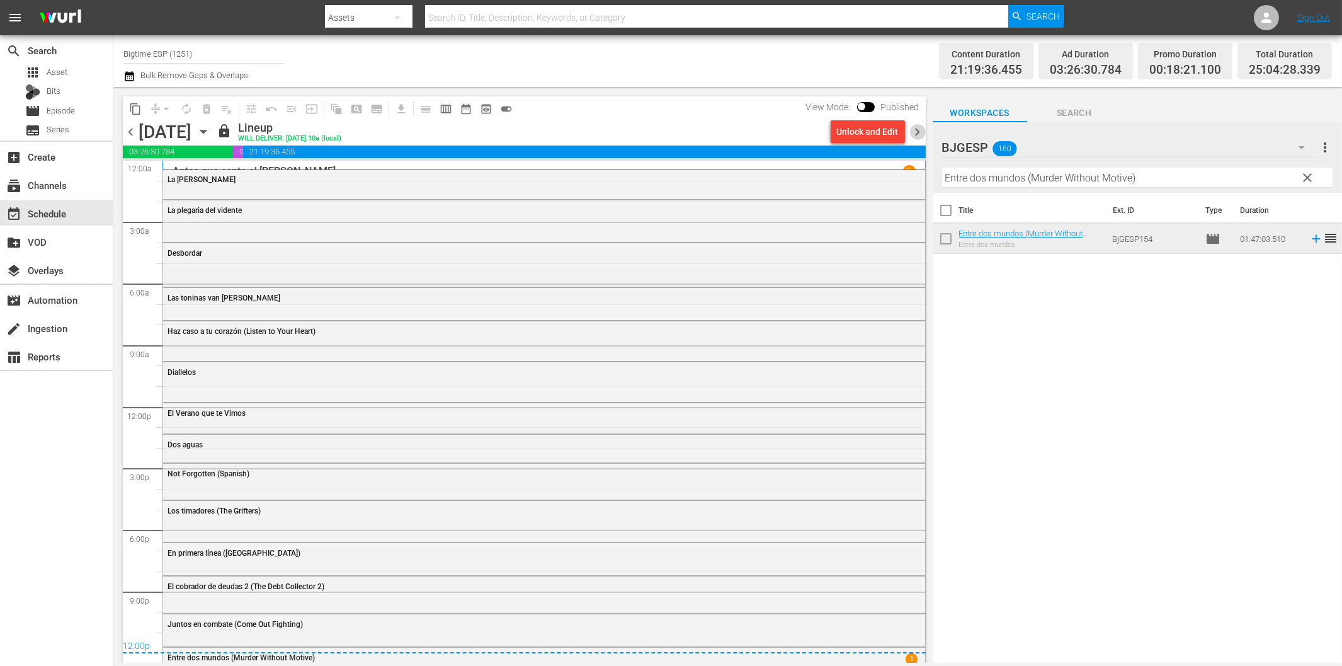
click at [916, 131] on span "chevron_right" at bounding box center [918, 132] width 16 height 16
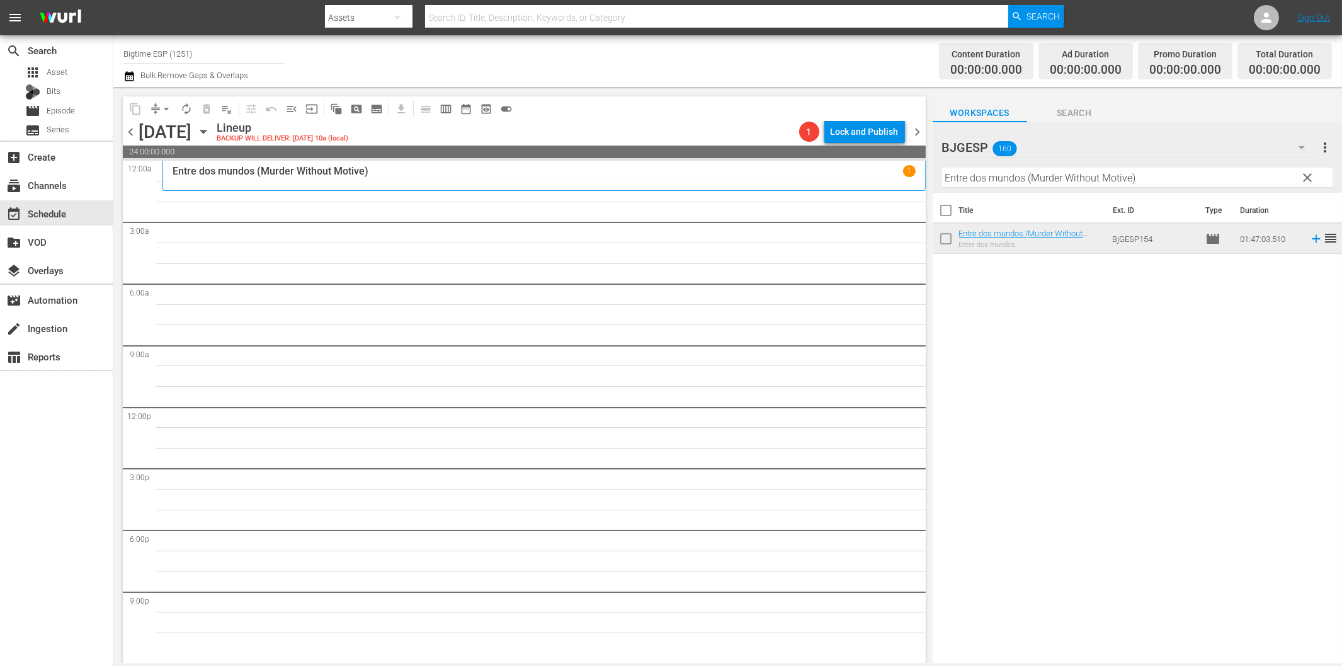
drag, startPoint x: 1010, startPoint y: 180, endPoint x: 1018, endPoint y: 179, distance: 8.9
click at [1008, 180] on input "Entre dos mundos (Murder Without Motive)" at bounding box center [1137, 178] width 390 height 20
paste input "Llamarada solar (Solar Flar"
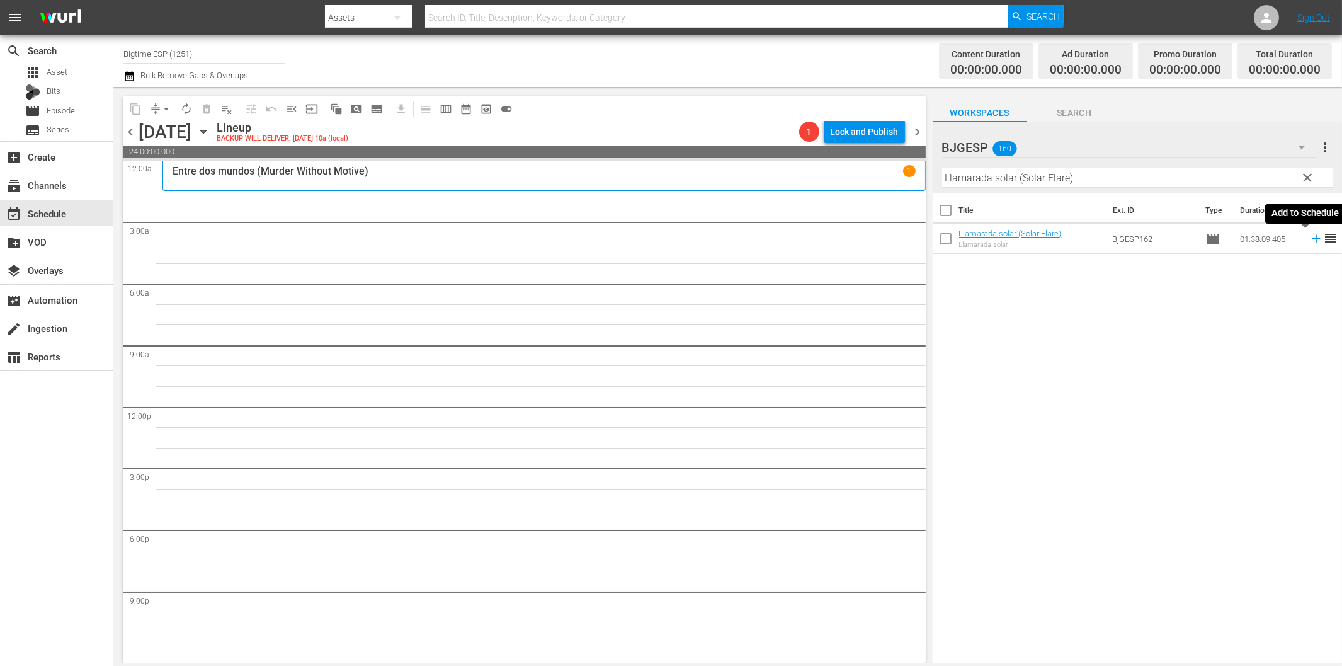
drag, startPoint x: 1306, startPoint y: 240, endPoint x: 1187, endPoint y: 259, distance: 120.5
click at [1309, 240] on icon at bounding box center [1316, 239] width 14 height 14
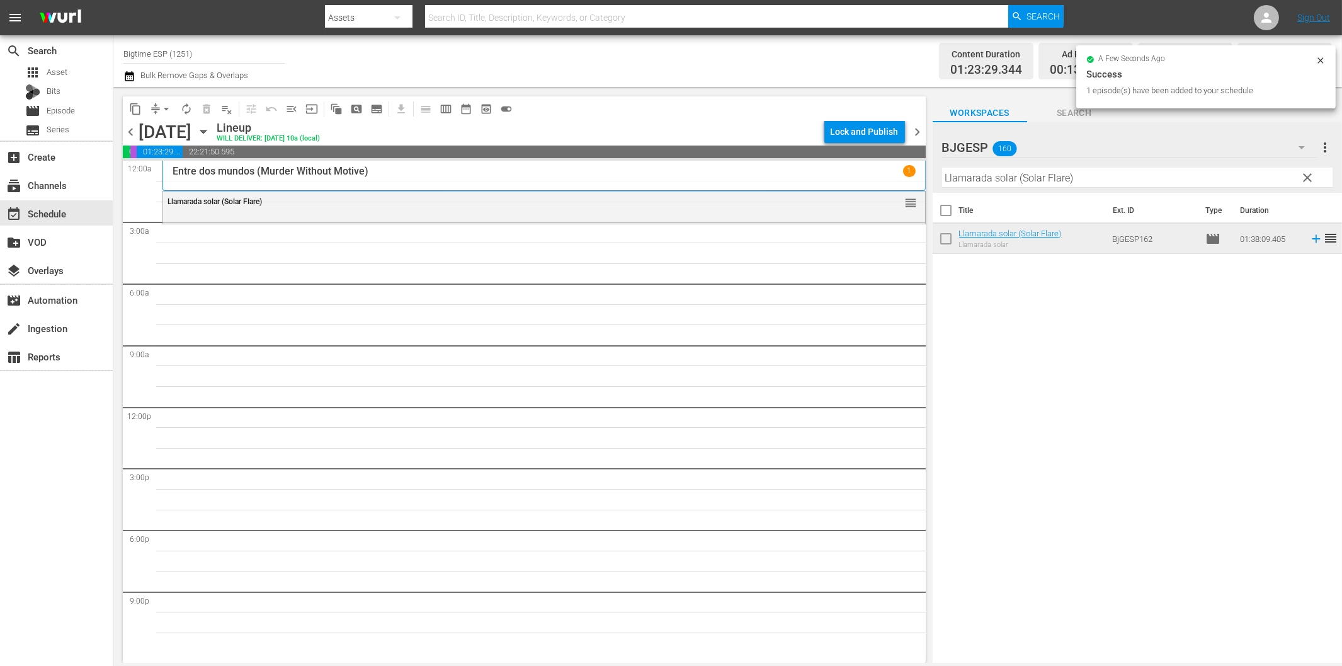
click at [1110, 183] on input "Llamarada solar (Solar Flare)" at bounding box center [1137, 178] width 390 height 20
paste input "Colours: Los Rostros sin Nombre"
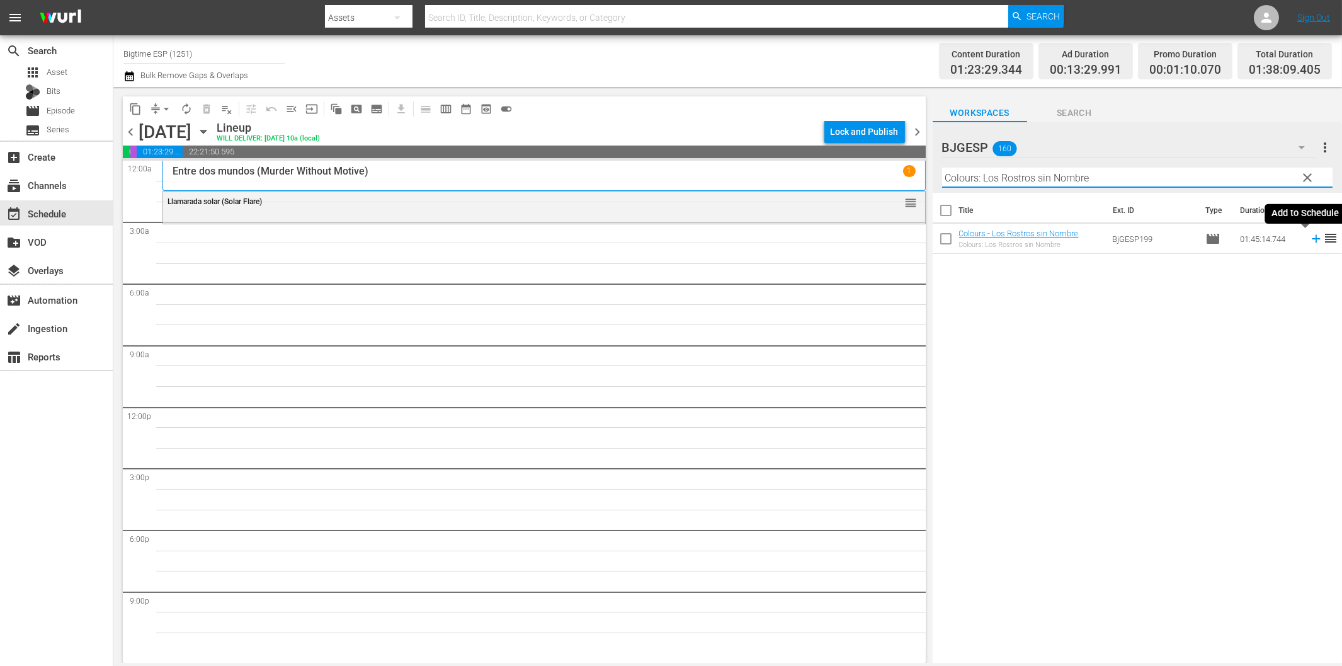
click at [1309, 240] on icon at bounding box center [1316, 239] width 14 height 14
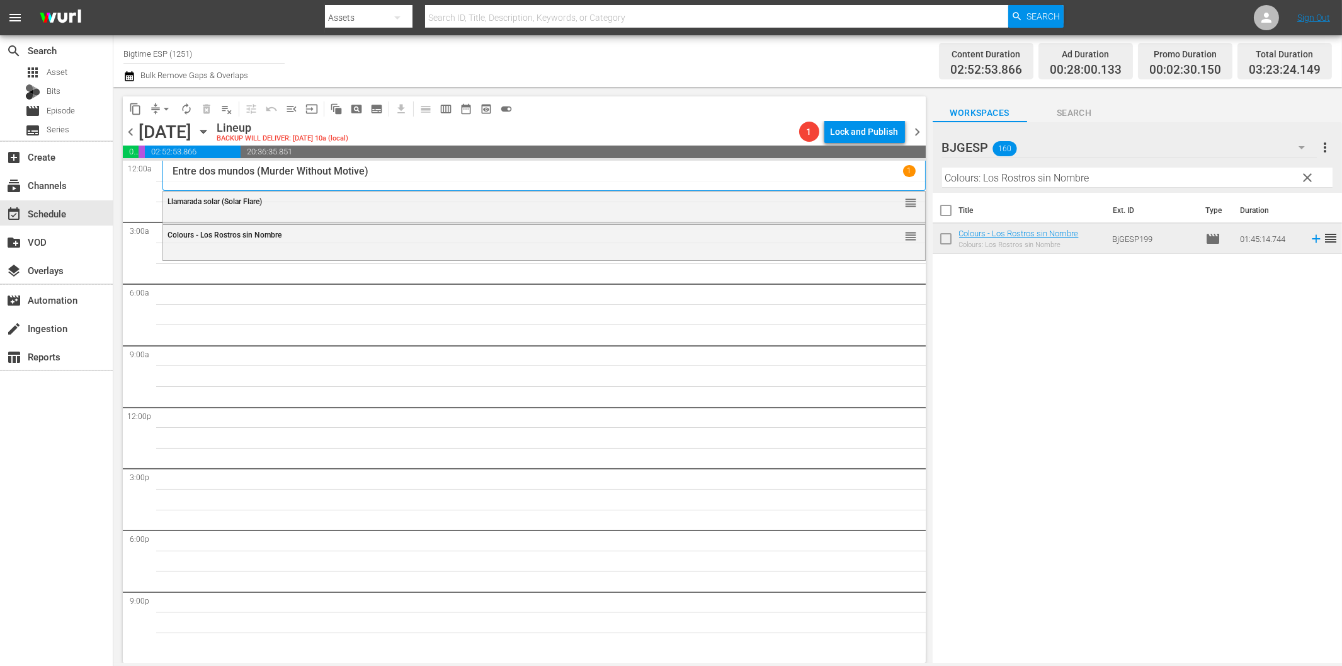
click at [1061, 179] on input "Colours: Los Rostros sin Nombre" at bounding box center [1137, 178] width 390 height 20
paste input "Fuera del menú (Off the Menu)"
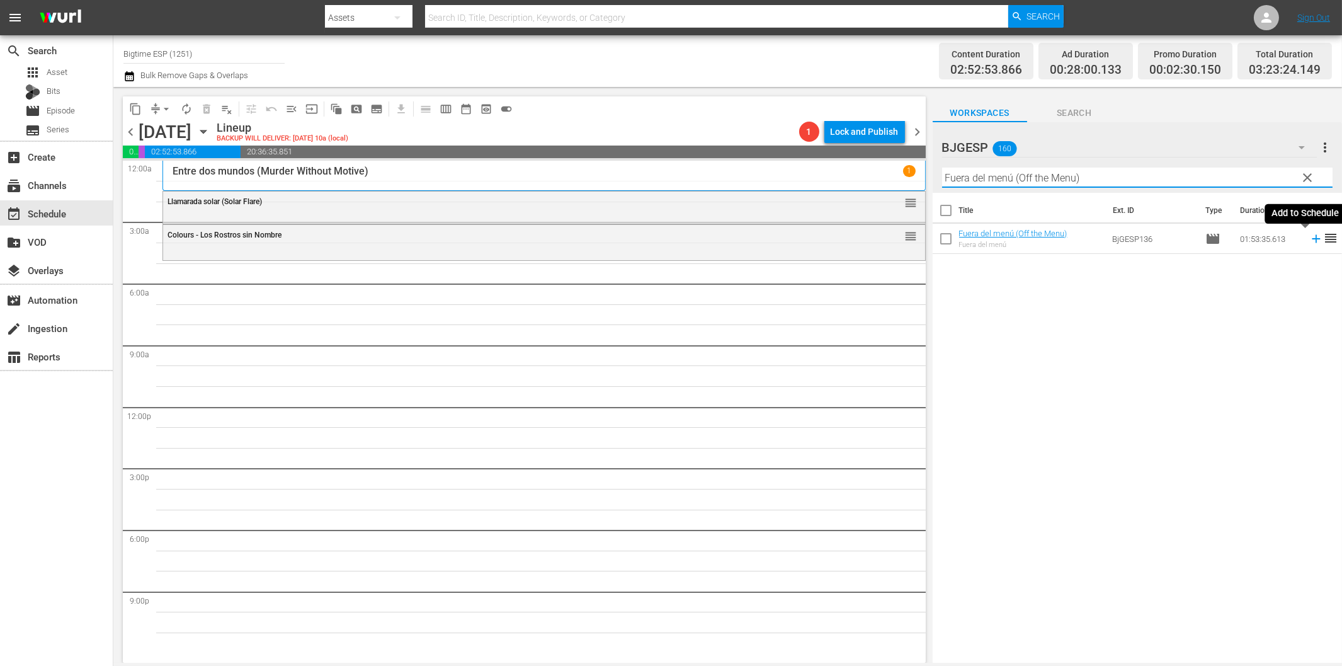
click at [1309, 236] on icon at bounding box center [1316, 239] width 14 height 14
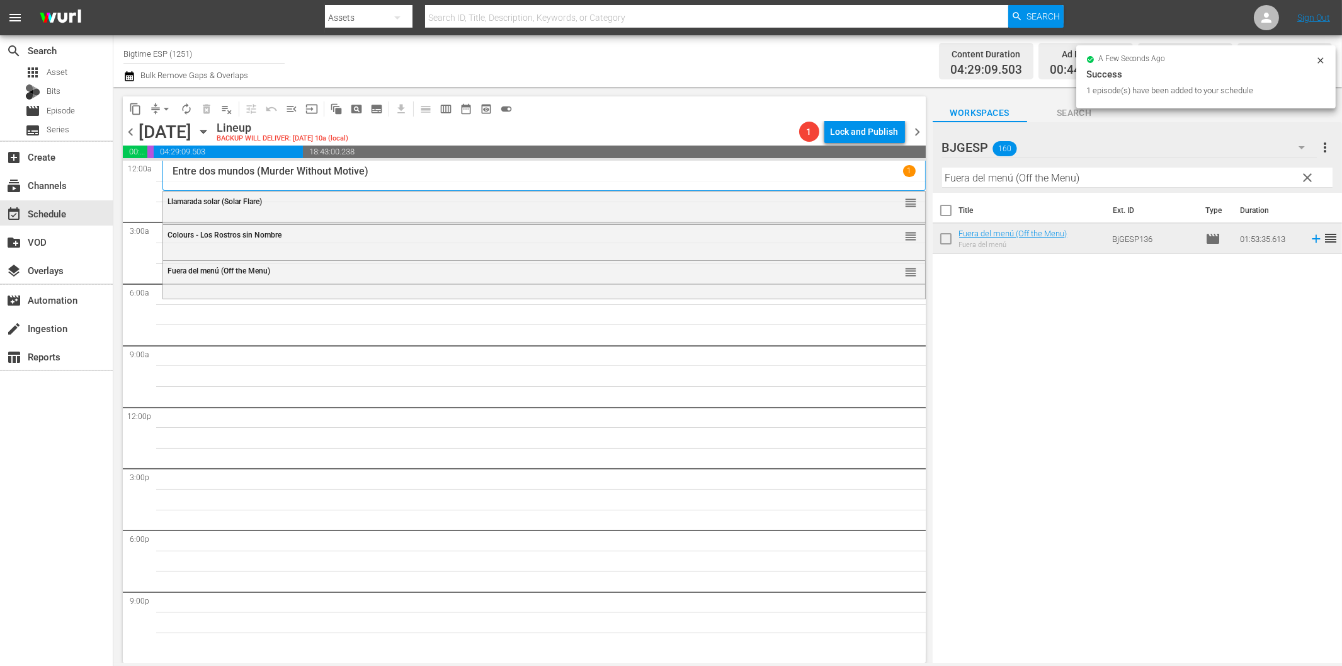
click at [979, 179] on input "Fuera del menú (Off the Menu)" at bounding box center [1137, 178] width 390 height 20
paste input "Los Super"
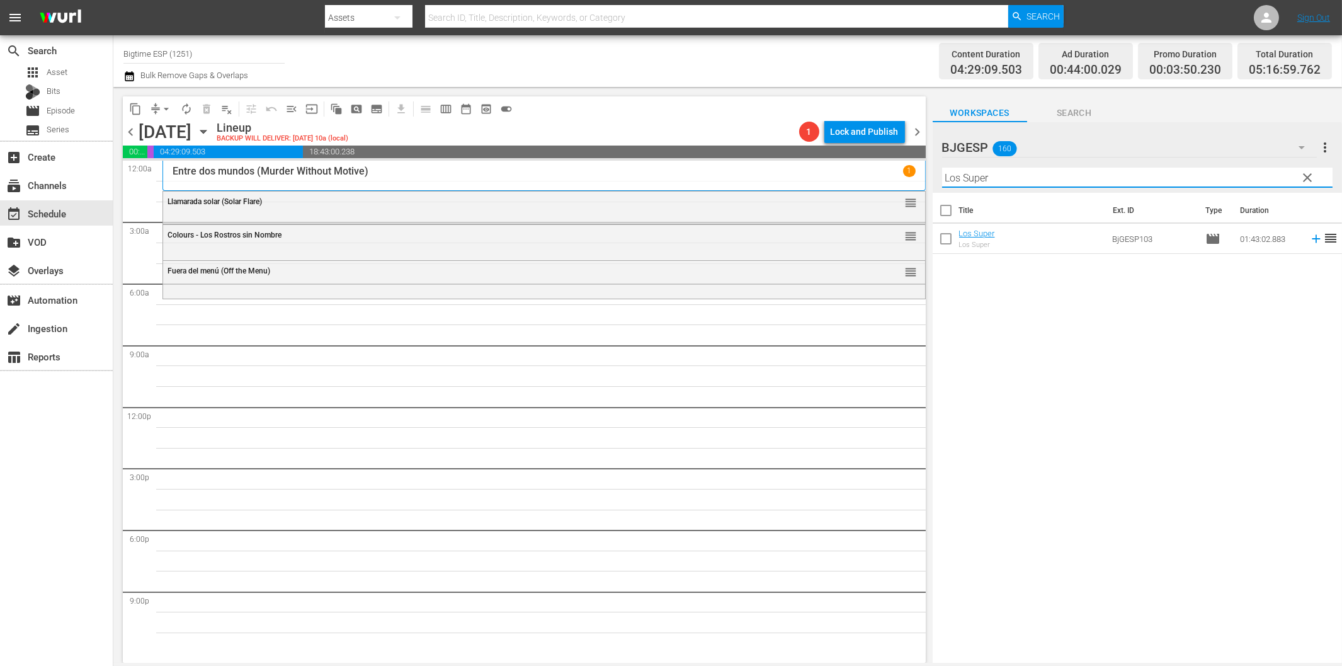
click at [1049, 173] on input "Los Super" at bounding box center [1137, 178] width 390 height 20
paste input "[DATE] ([DEMOGRAPHIC_DATA] of [PERSON_NAME])"
click at [1056, 179] on input "[DATE] ([DEMOGRAPHIC_DATA] of [PERSON_NAME])" at bounding box center [1137, 178] width 390 height 20
paste input "Los Super"
click at [1312, 239] on icon at bounding box center [1316, 239] width 8 height 8
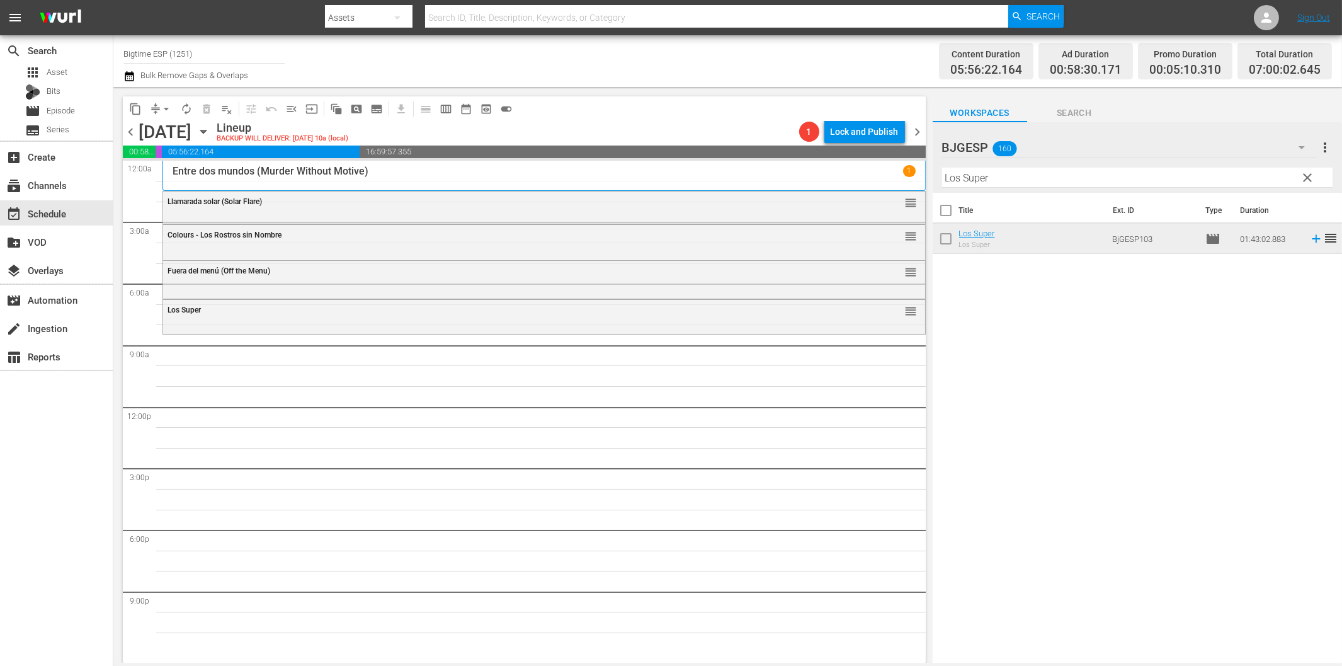
click at [1111, 176] on input "Los Super" at bounding box center [1137, 178] width 390 height 20
paste input "[DATE] ([DEMOGRAPHIC_DATA] of [PERSON_NAME])"
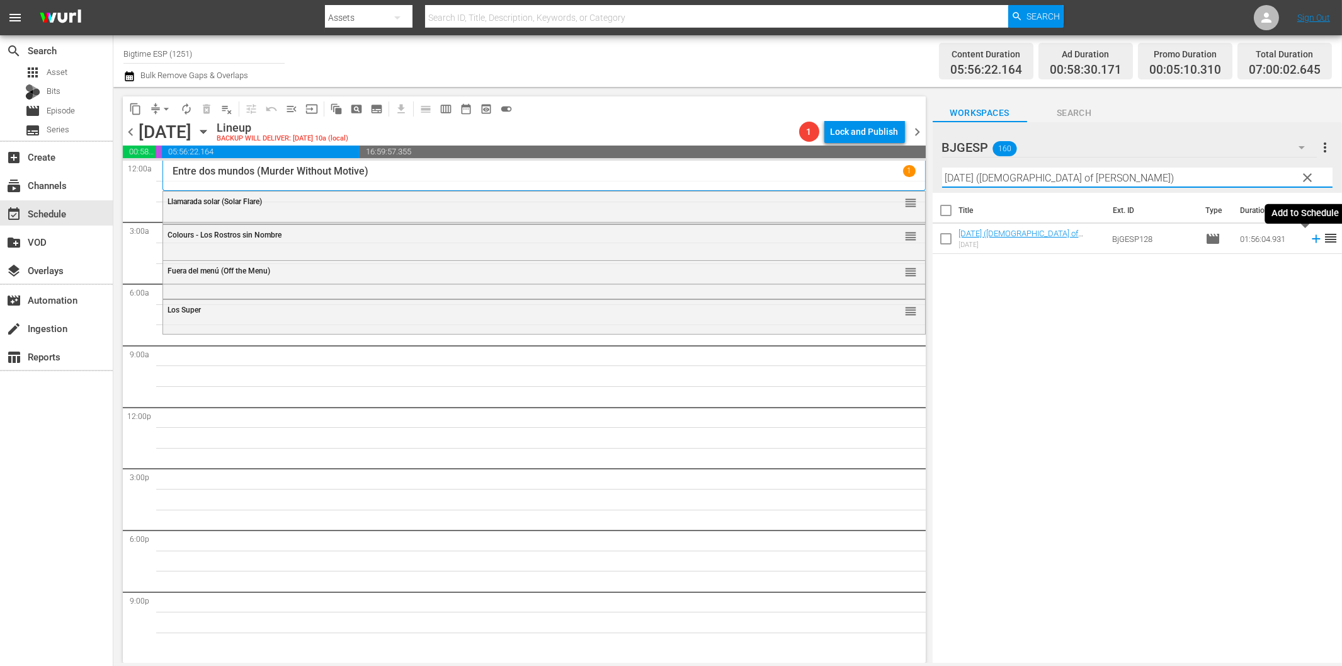
click at [1309, 237] on icon at bounding box center [1316, 239] width 14 height 14
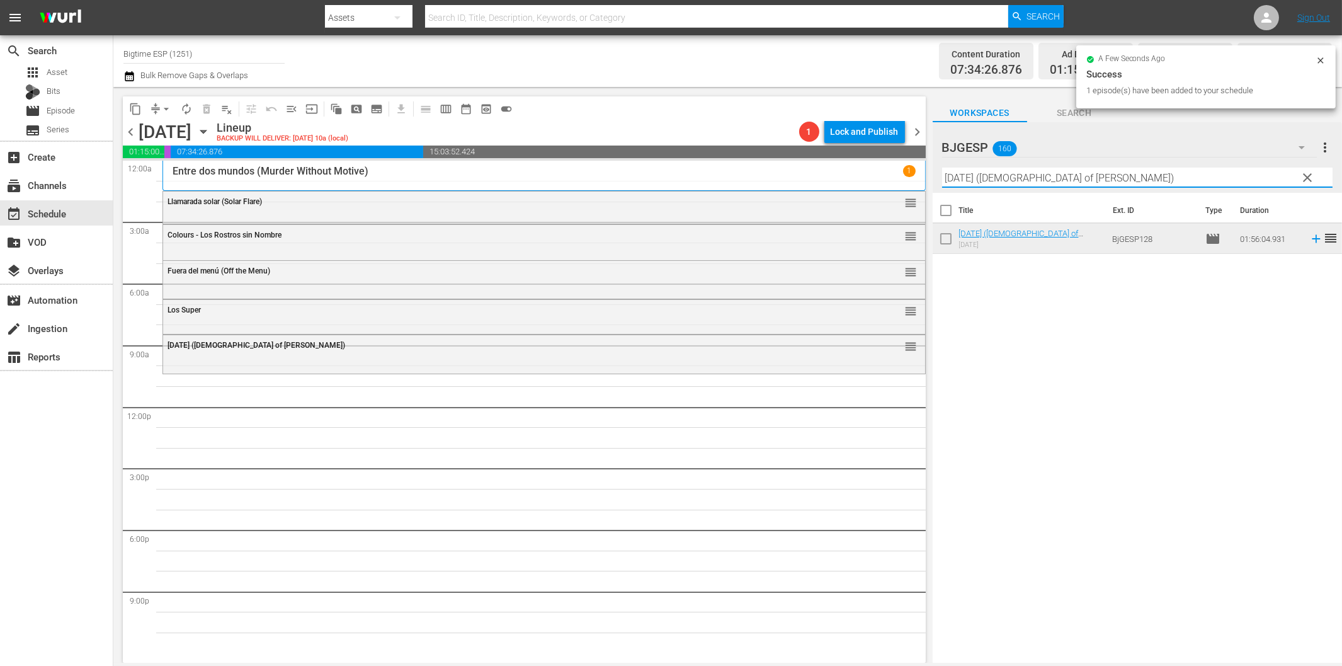
click at [1046, 183] on input "[DATE] ([DEMOGRAPHIC_DATA] of [PERSON_NAME])" at bounding box center [1137, 178] width 390 height 20
paste input "Cada día (Every Day"
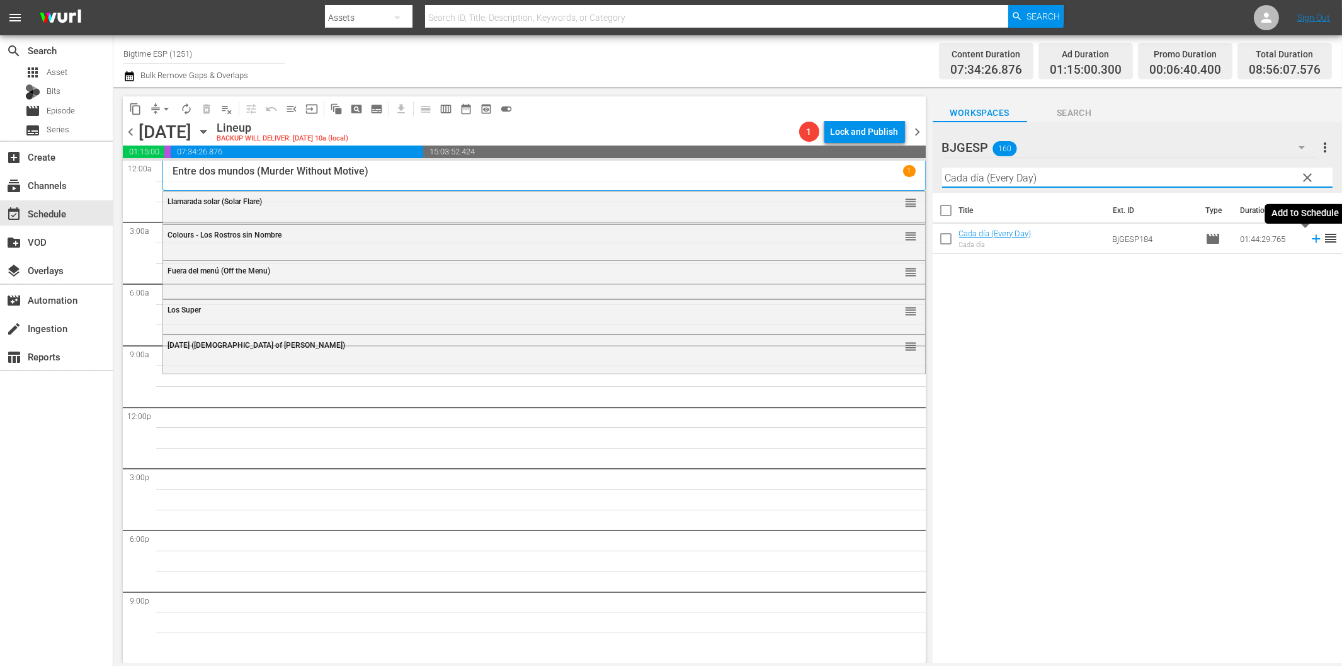
click at [1311, 244] on icon at bounding box center [1316, 239] width 14 height 14
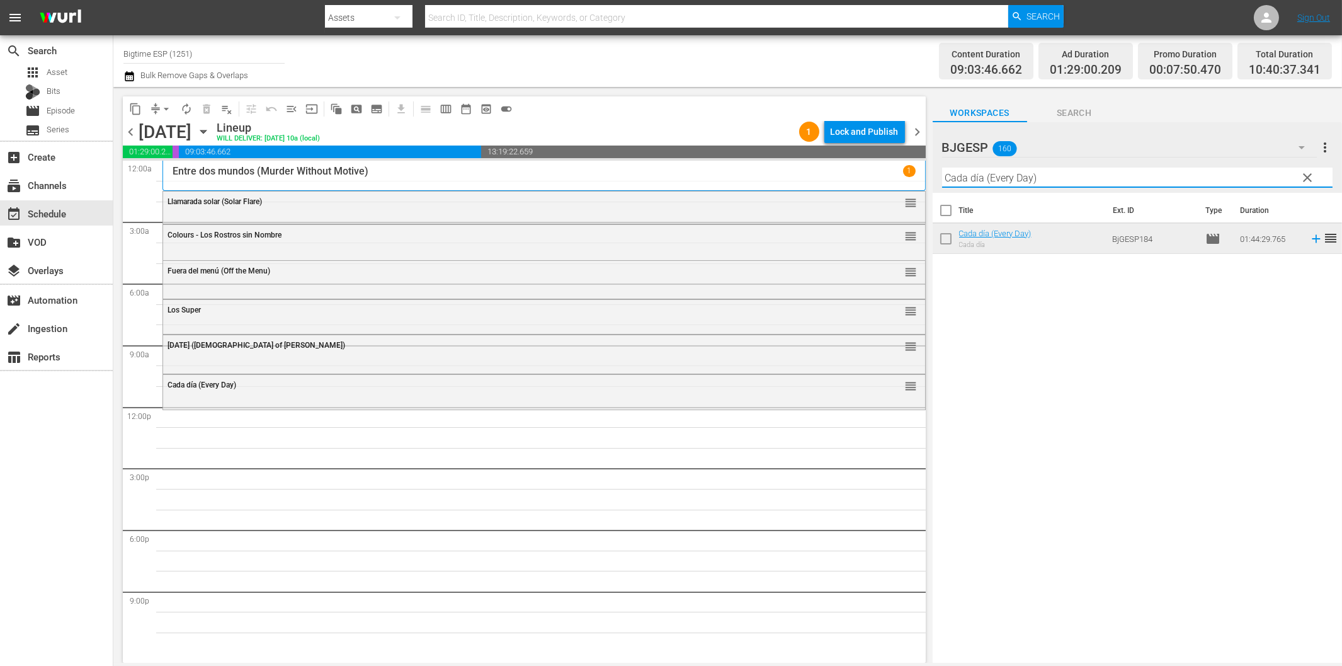
click at [1020, 175] on input "Cada día (Every Day)" at bounding box center [1137, 178] width 390 height 20
paste input "[PERSON_NAME]"
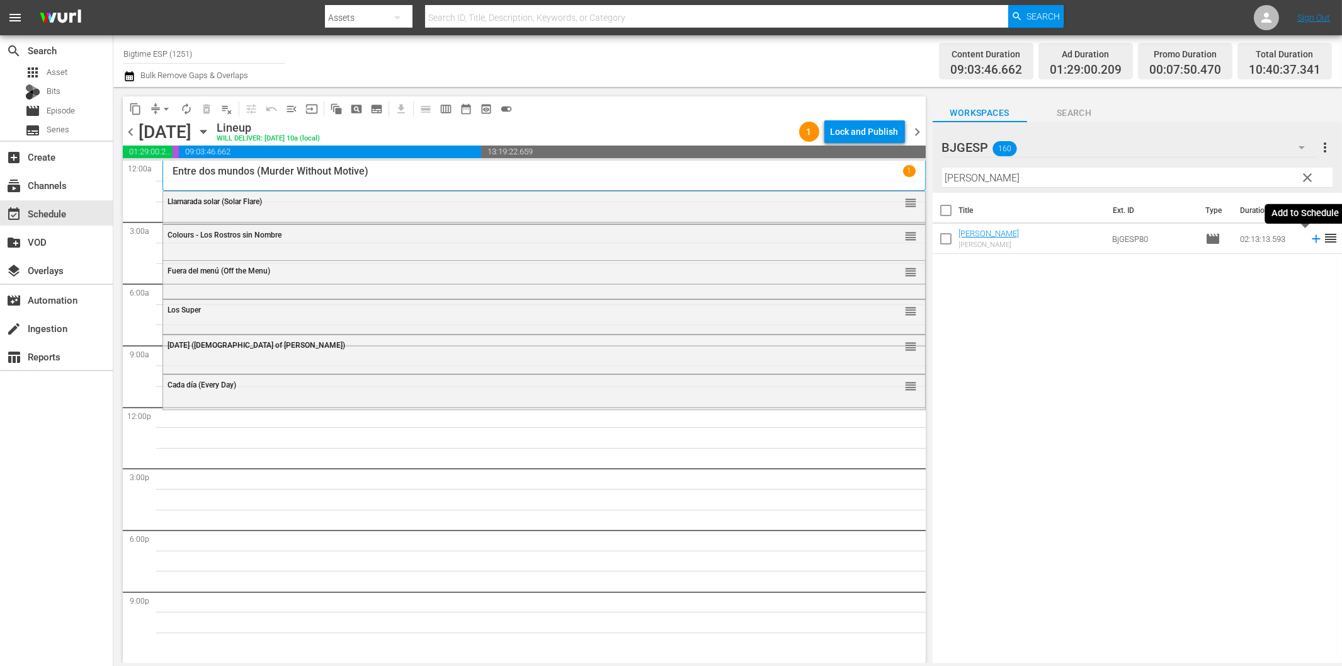
click at [1309, 242] on icon at bounding box center [1316, 239] width 14 height 14
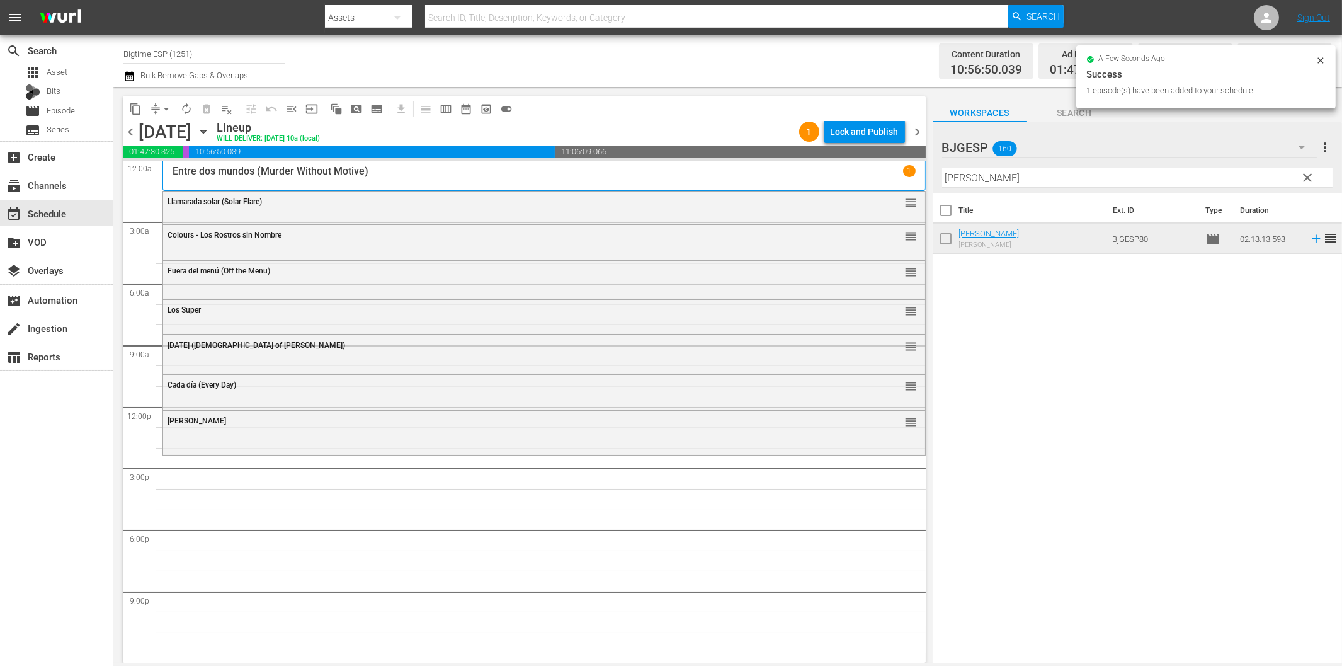
click at [998, 173] on input "[PERSON_NAME]" at bounding box center [1137, 178] width 390 height 20
paste input "Quicksand (Spanish)"
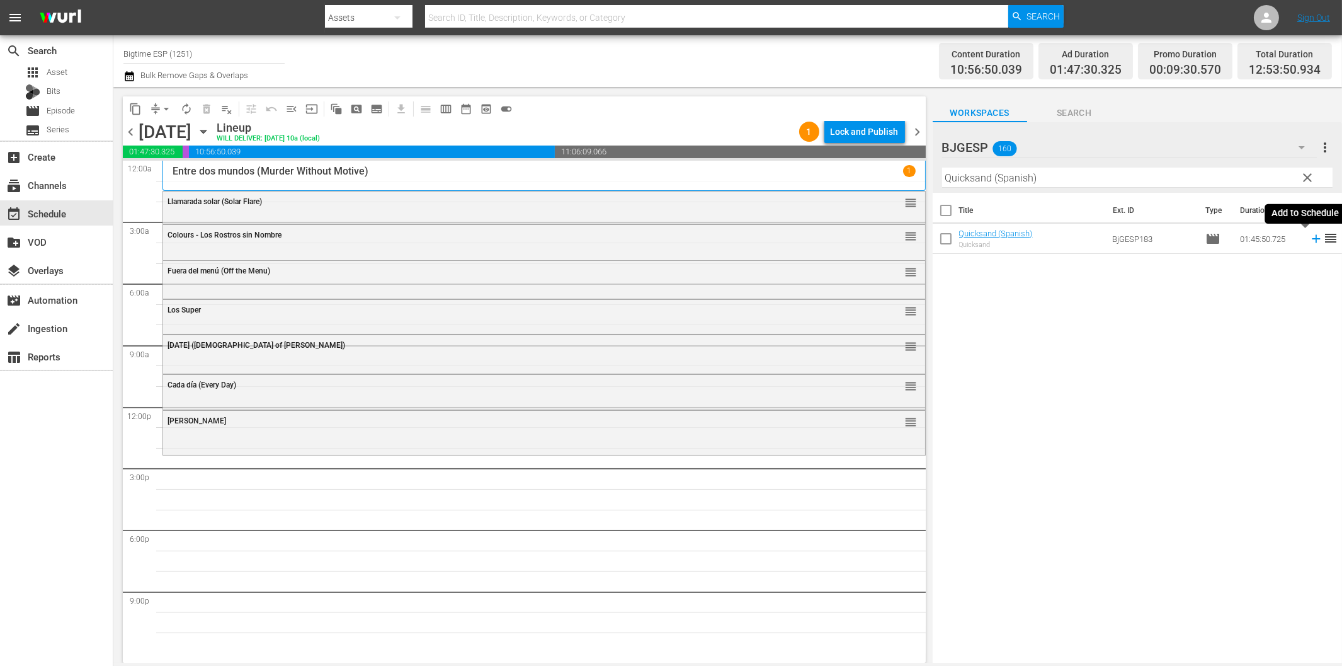
click at [1312, 238] on icon at bounding box center [1316, 239] width 8 height 8
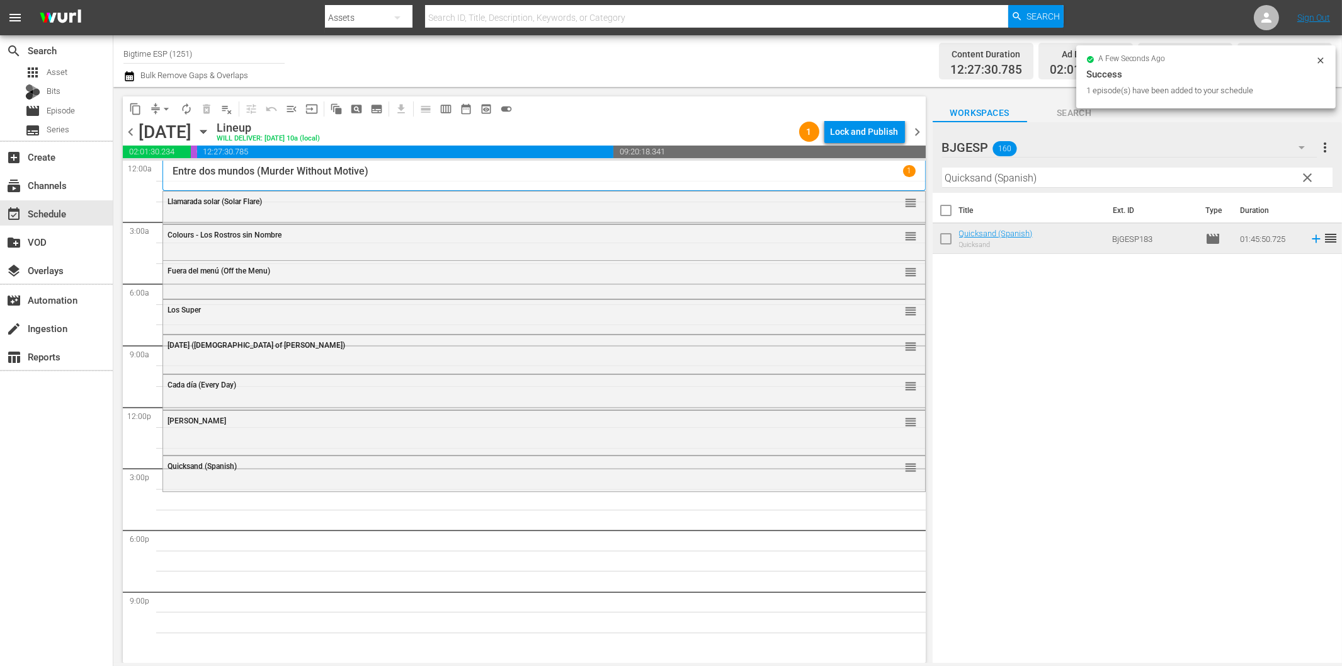
click at [1174, 181] on input "Quicksand (Spanish)" at bounding box center [1137, 178] width 390 height 20
paste input "A ciegas (Blind Man"
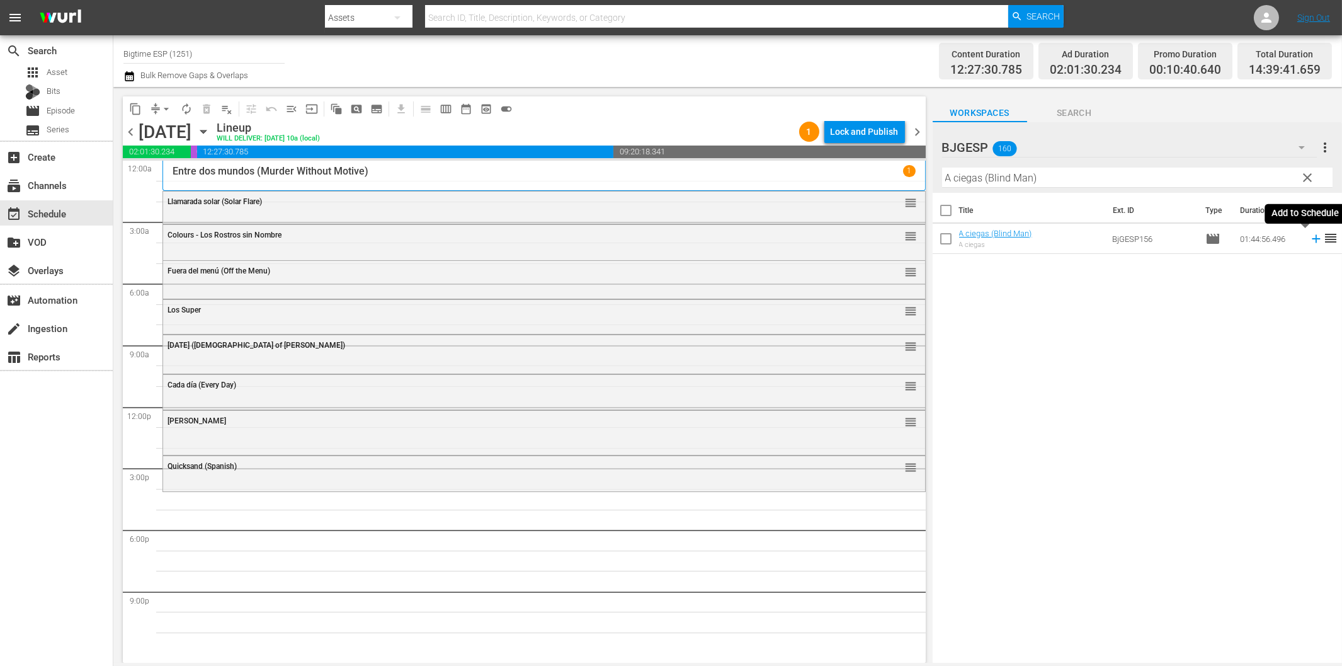
click at [1309, 236] on icon at bounding box center [1316, 239] width 14 height 14
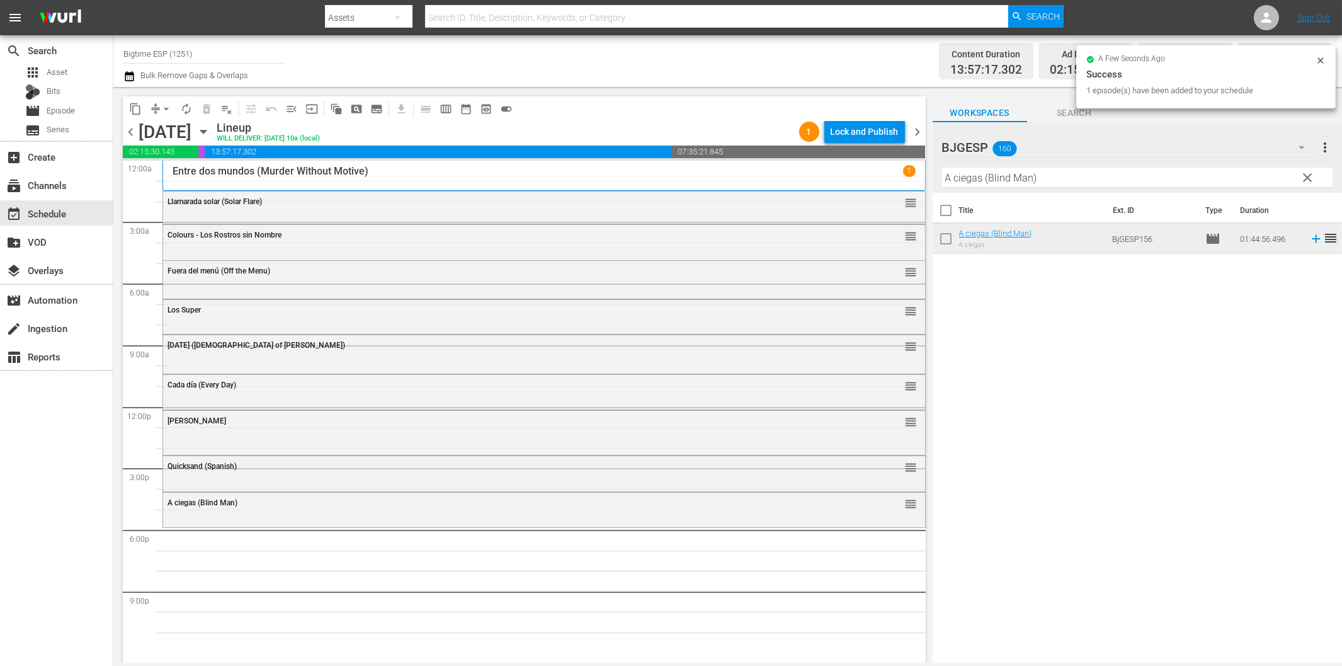
click at [1134, 174] on input "A ciegas (Blind Man)" at bounding box center [1137, 178] width 390 height 20
paste input "McCanick (Spanish"
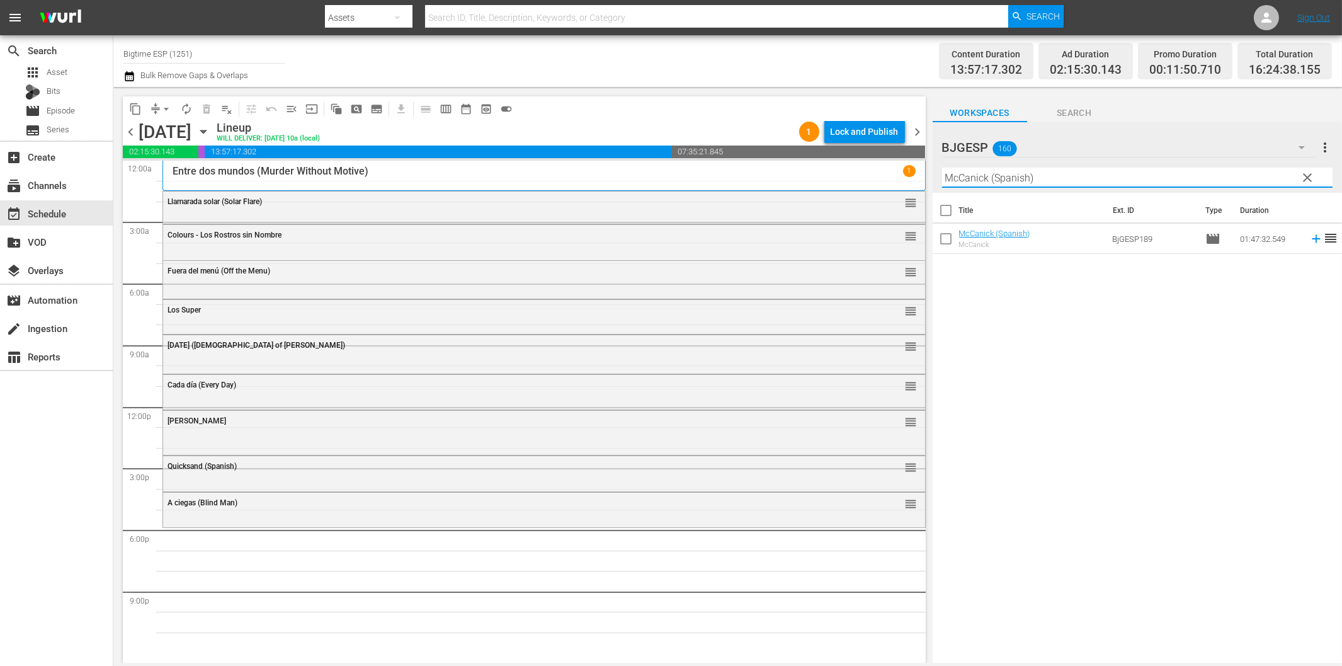
click at [1312, 239] on icon at bounding box center [1316, 239] width 8 height 8
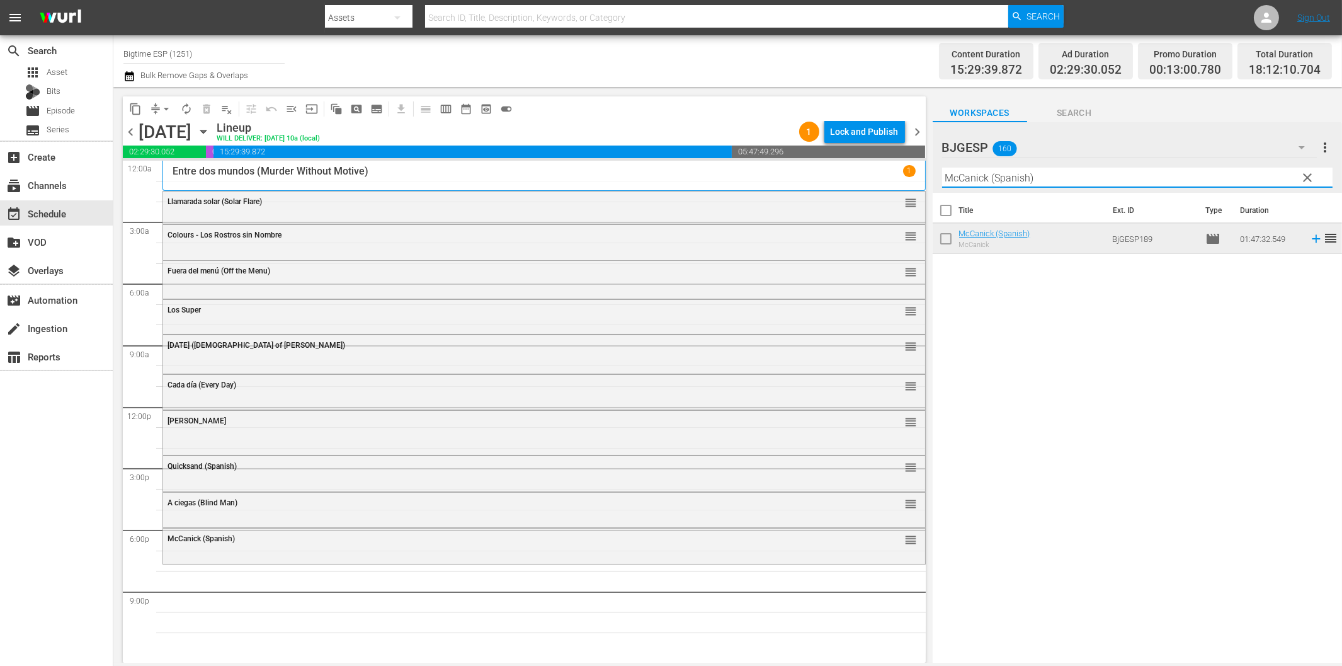
click at [1066, 180] on input "McCanick (Spanish)" at bounding box center [1137, 178] width 390 height 20
paste input "Exploradores, en compañía de extraños (Pathfinders - In the Company of Strangers"
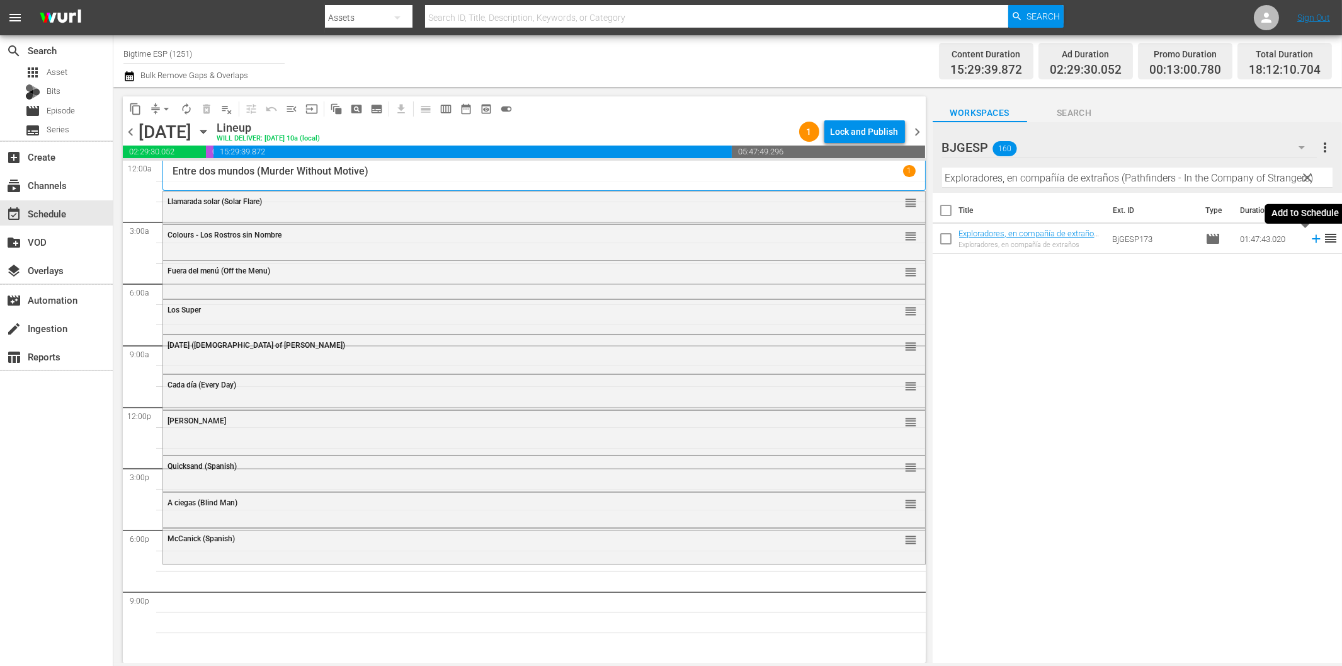
click at [1309, 240] on icon at bounding box center [1316, 239] width 14 height 14
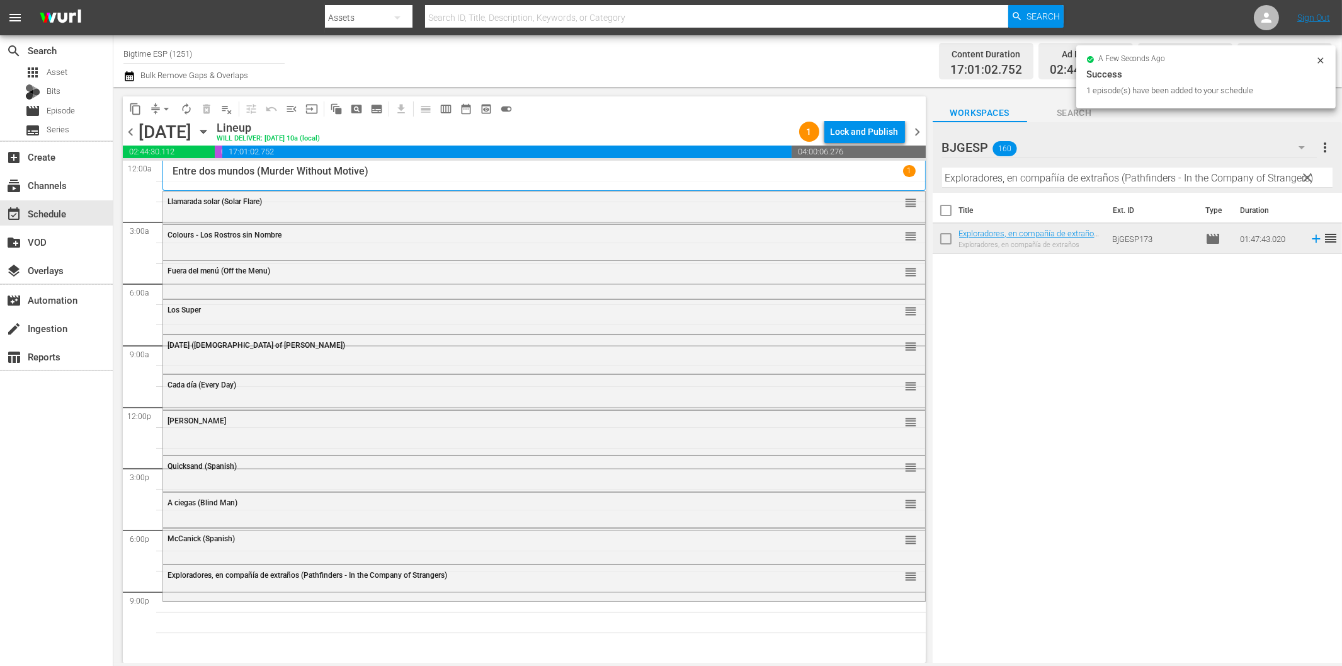
click at [1066, 174] on input "Exploradores, en compañía de extraños (Pathfinders - In the Company of Stranger…" at bounding box center [1137, 178] width 390 height 20
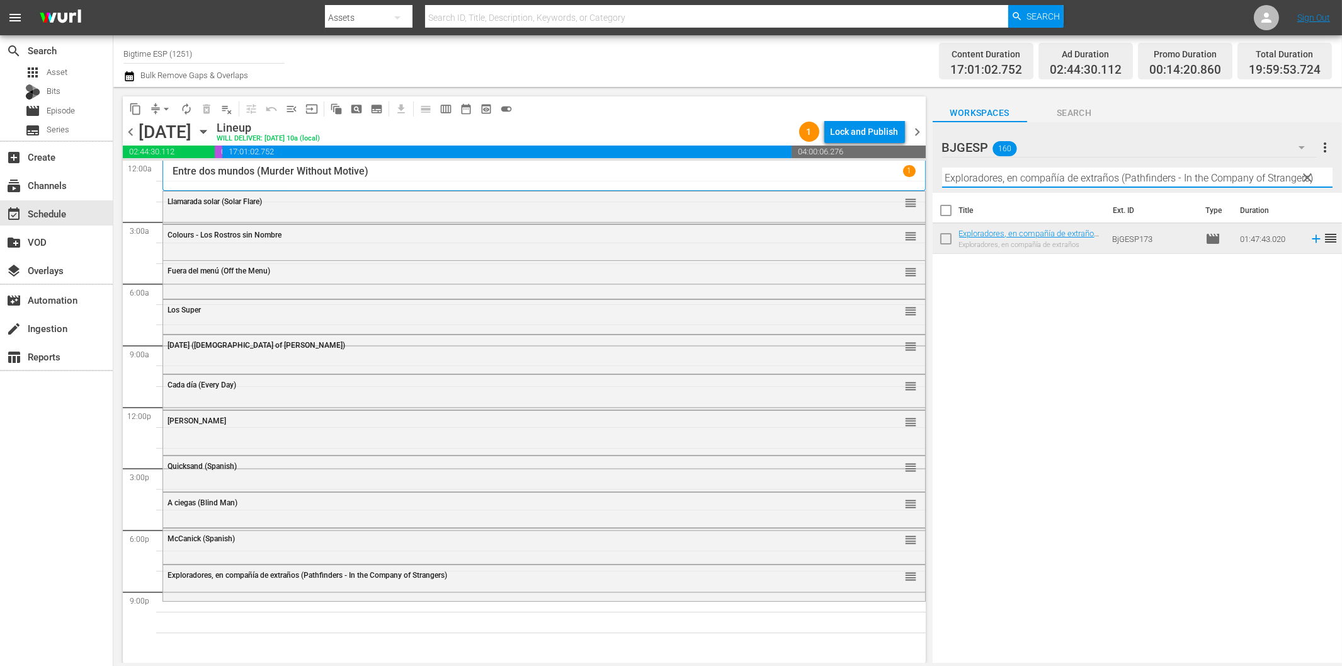
paste input "Marginados (The Outcast"
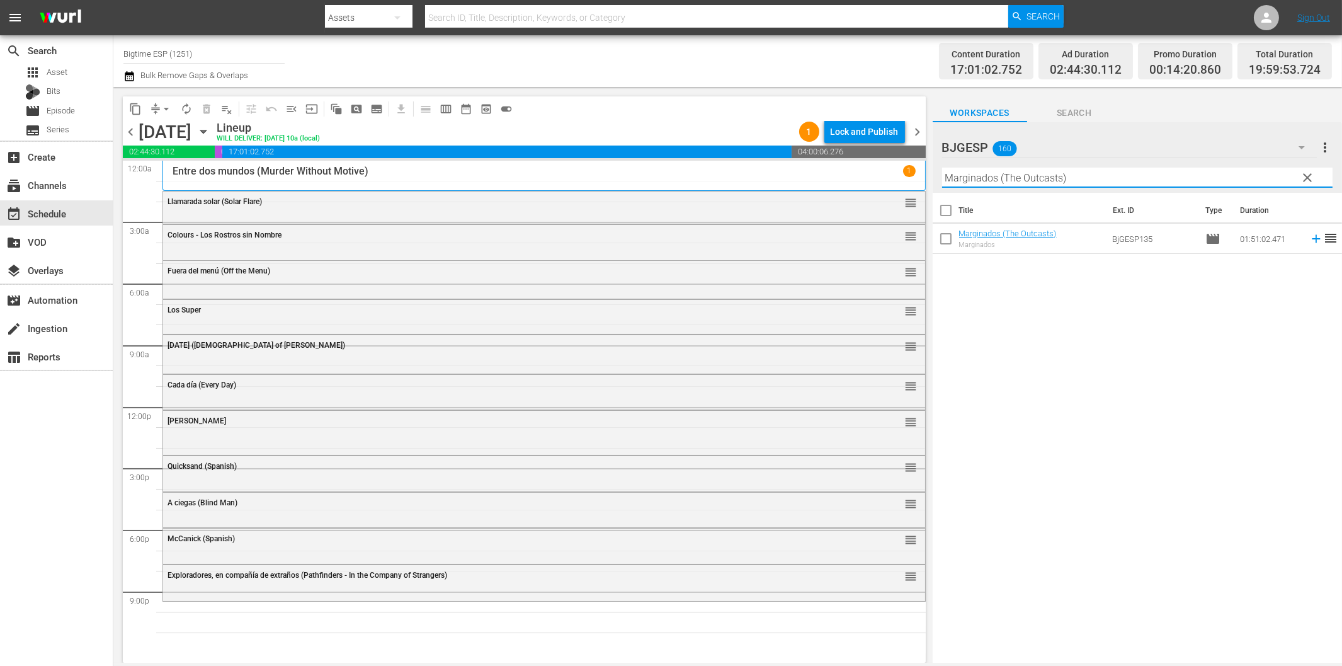
click at [1027, 173] on input "Marginados (The Outcasts)" at bounding box center [1137, 178] width 390 height 20
click at [1309, 241] on icon at bounding box center [1316, 239] width 14 height 14
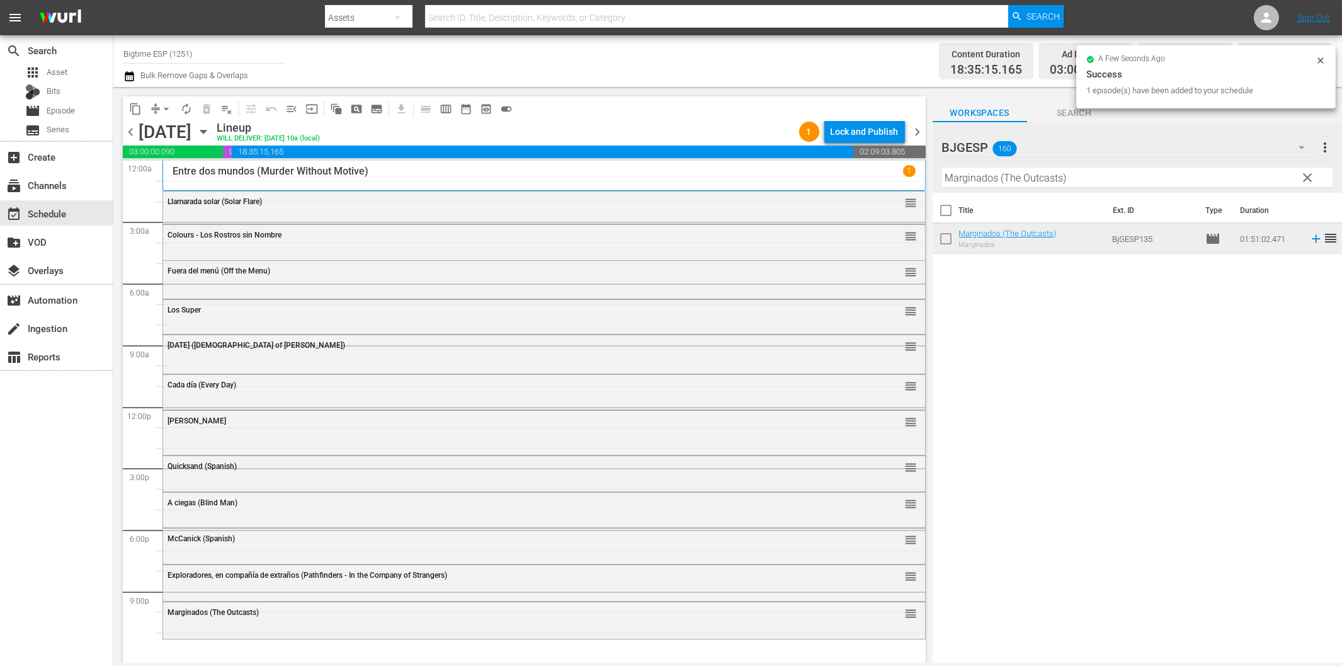
click at [1117, 178] on input "Marginados (The Outcasts)" at bounding box center [1137, 178] width 390 height 20
paste input "Tiempo perdido"
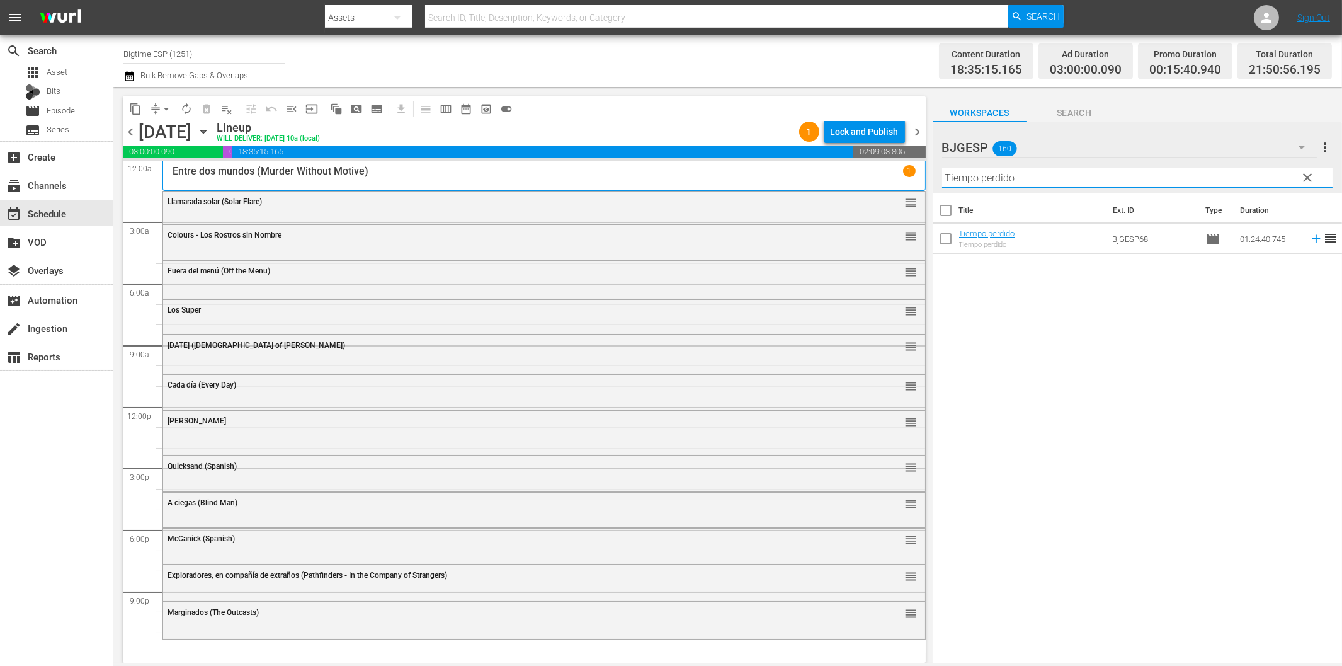
type input "Tiempo perdido"
click at [1309, 233] on icon at bounding box center [1316, 239] width 14 height 14
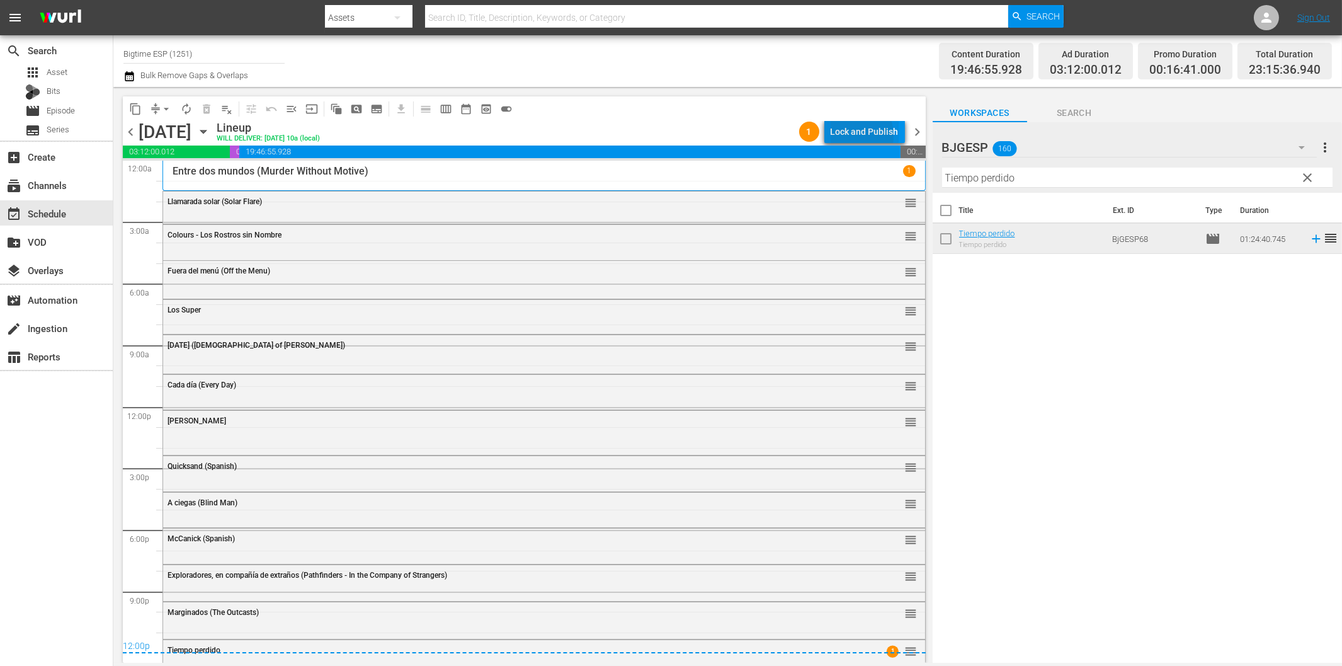
click at [851, 135] on div "Lock and Publish" at bounding box center [865, 131] width 68 height 23
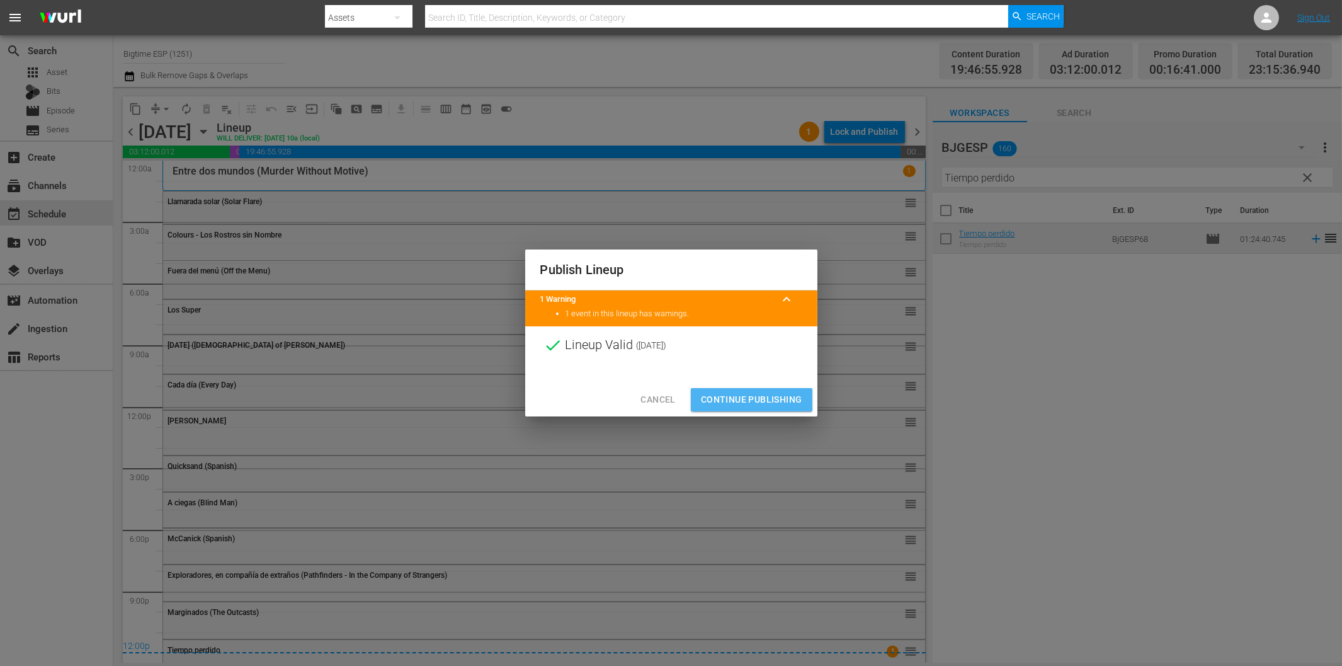
click at [776, 402] on span "Continue Publishing" at bounding box center [751, 400] width 101 height 16
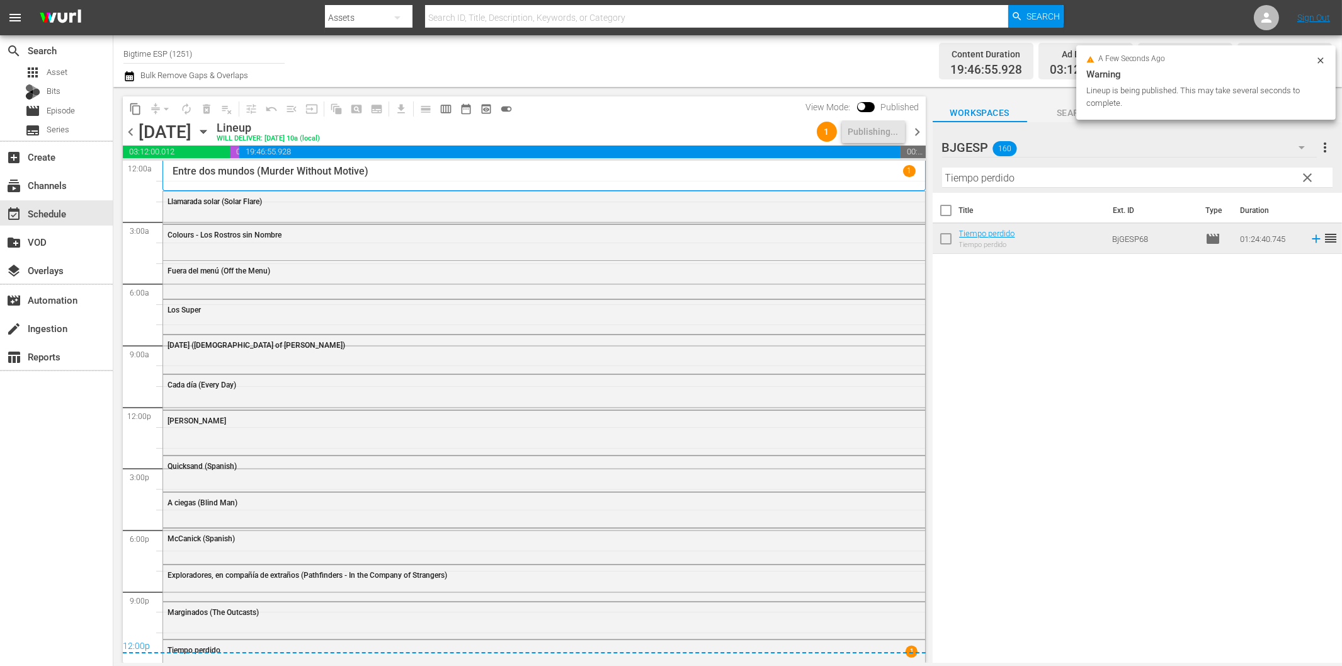
click at [916, 131] on span "chevron_right" at bounding box center [918, 132] width 16 height 16
